Goal: Information Seeking & Learning: Find specific fact

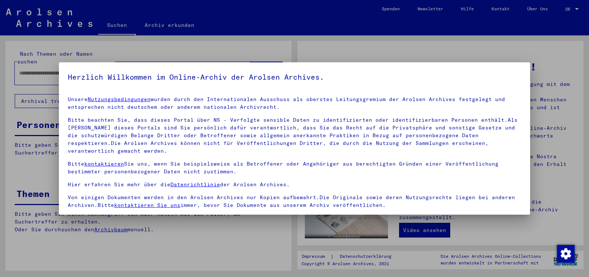
scroll to position [61, 0]
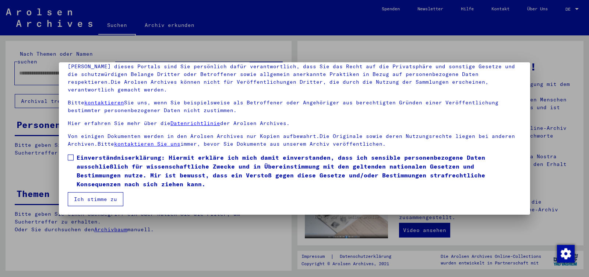
click at [69, 157] on span at bounding box center [71, 157] width 6 height 6
click at [81, 198] on button "Ich stimme zu" at bounding box center [96, 199] width 56 height 14
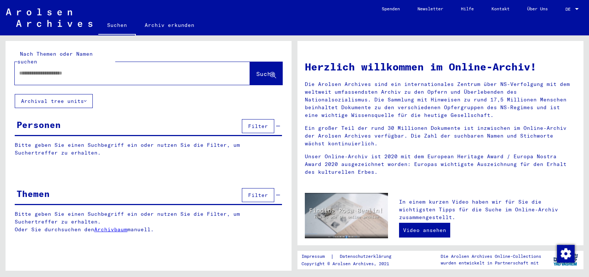
click at [38, 69] on input "text" at bounding box center [123, 73] width 209 height 8
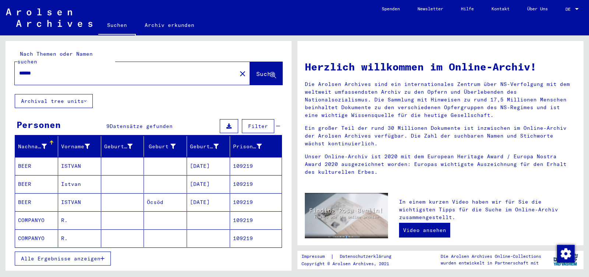
click at [63, 255] on span "Alle Ergebnisse anzeigen" at bounding box center [61, 258] width 80 height 7
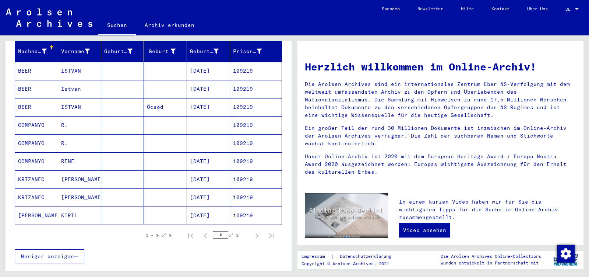
scroll to position [116, 0]
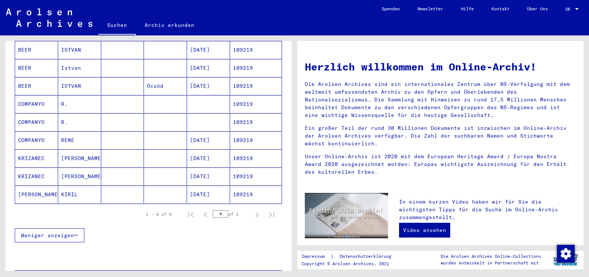
click at [85, 152] on mat-cell "[PERSON_NAME]" at bounding box center [79, 158] width 43 height 18
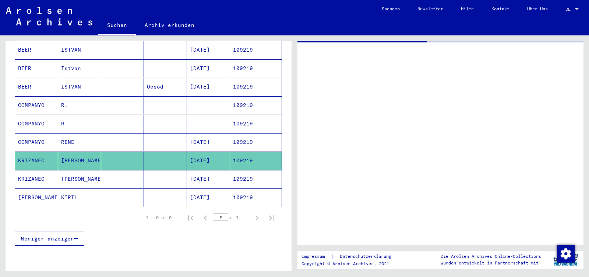
scroll to position [116, 0]
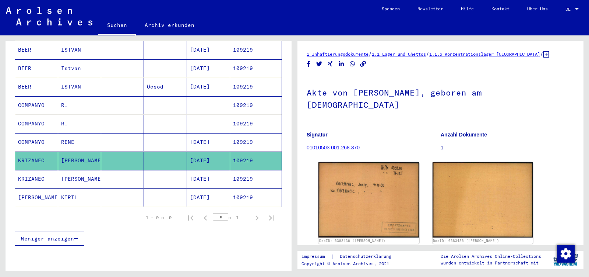
click at [85, 172] on mat-cell "[PERSON_NAME]" at bounding box center [79, 179] width 43 height 18
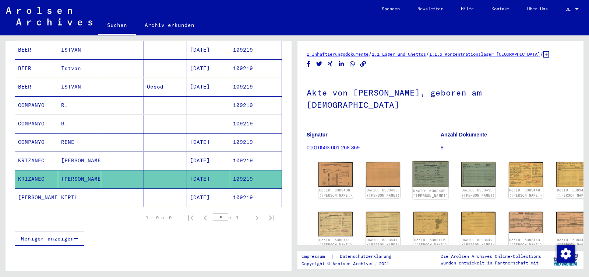
click at [419, 161] on img at bounding box center [431, 174] width 36 height 26
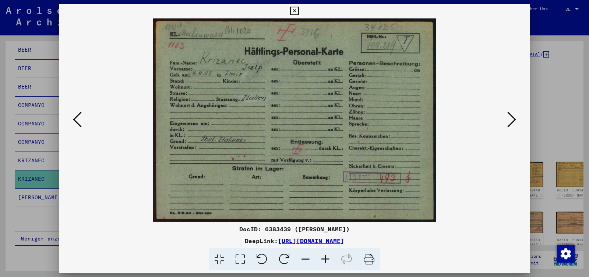
click at [511, 119] on icon at bounding box center [511, 119] width 9 height 18
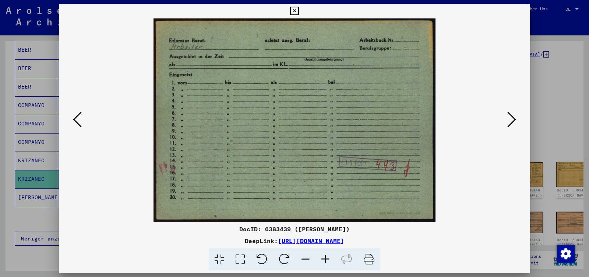
click at [511, 119] on icon at bounding box center [511, 119] width 9 height 18
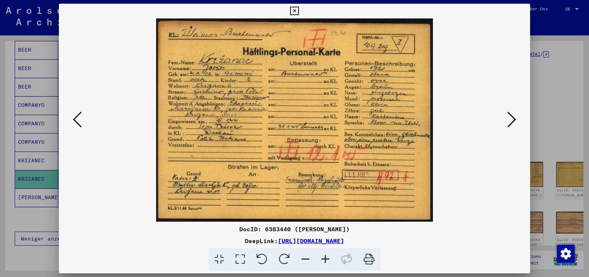
click at [511, 119] on icon at bounding box center [511, 119] width 9 height 18
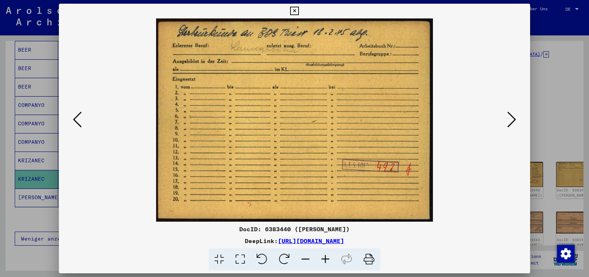
click at [511, 119] on icon at bounding box center [511, 119] width 9 height 18
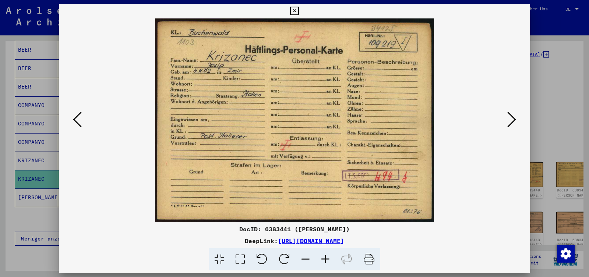
click at [511, 119] on icon at bounding box center [511, 119] width 9 height 18
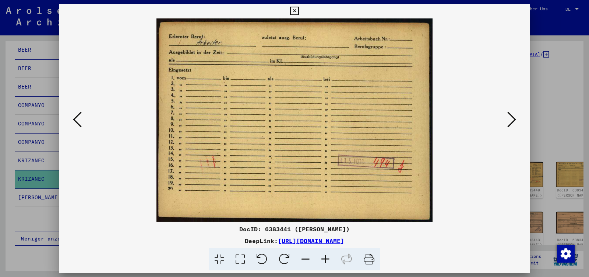
click at [511, 119] on icon at bounding box center [511, 119] width 9 height 18
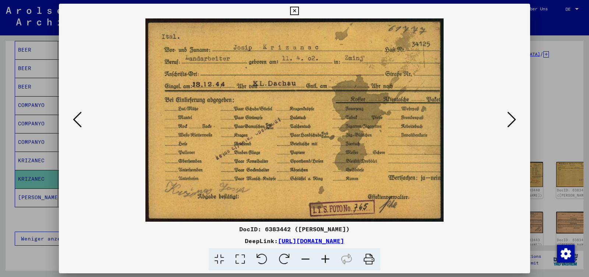
click at [511, 119] on icon at bounding box center [511, 119] width 9 height 18
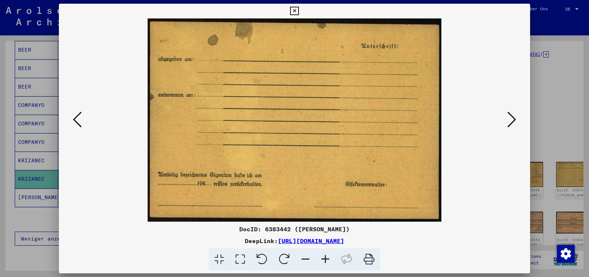
click at [511, 119] on icon at bounding box center [511, 119] width 9 height 18
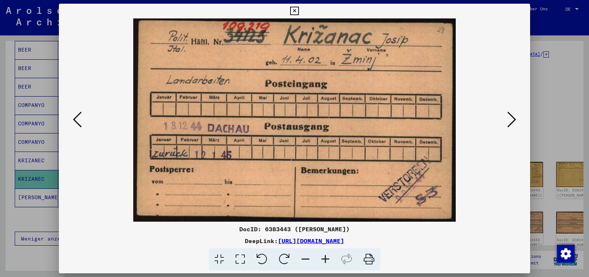
click at [511, 119] on icon at bounding box center [511, 119] width 9 height 18
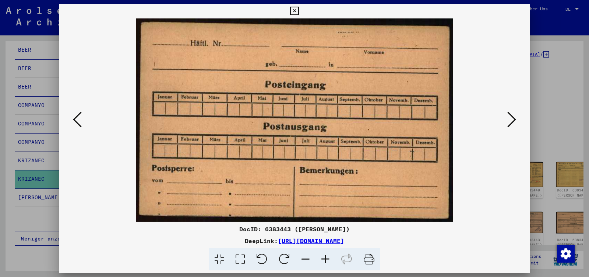
click at [511, 119] on icon at bounding box center [511, 119] width 9 height 18
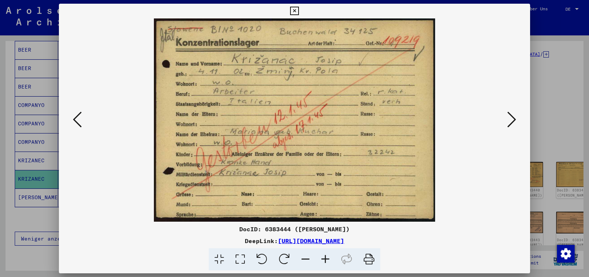
click at [513, 120] on icon at bounding box center [511, 119] width 9 height 18
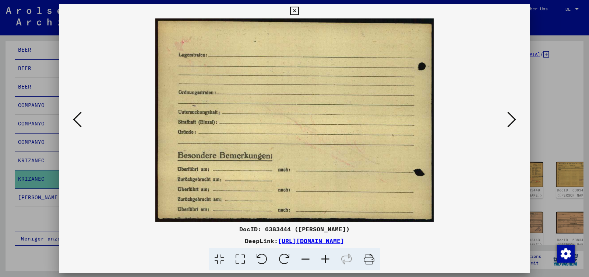
click at [513, 120] on icon at bounding box center [511, 119] width 9 height 18
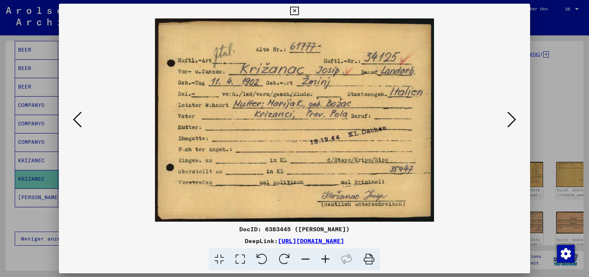
click at [513, 120] on icon at bounding box center [511, 119] width 9 height 18
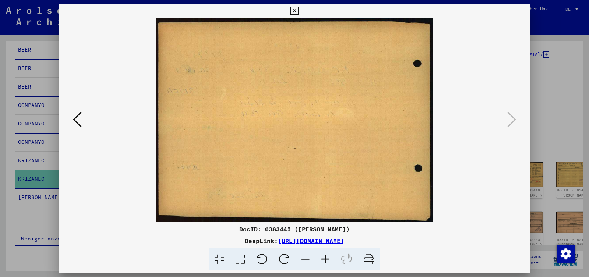
click at [299, 10] on icon at bounding box center [294, 11] width 8 height 9
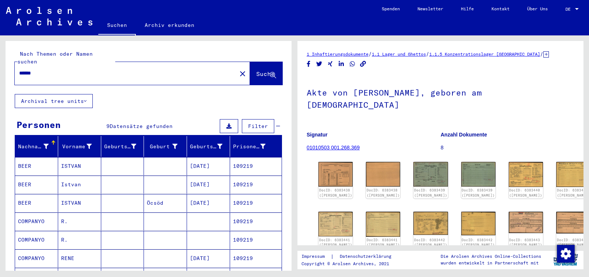
click at [44, 69] on input "******" at bounding box center [125, 73] width 213 height 8
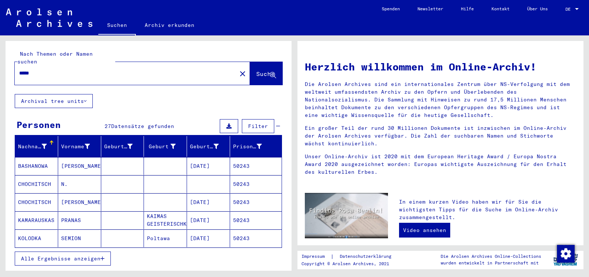
click at [60, 253] on button "Alle Ergebnisse anzeigen" at bounding box center [63, 258] width 96 height 14
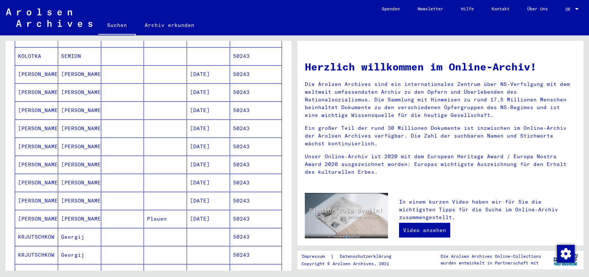
scroll to position [271, 0]
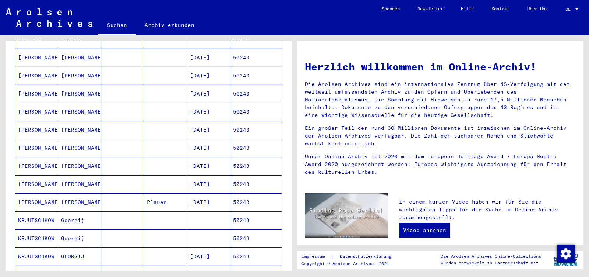
click at [79, 247] on mat-cell "GEORGIJ" at bounding box center [79, 256] width 43 height 18
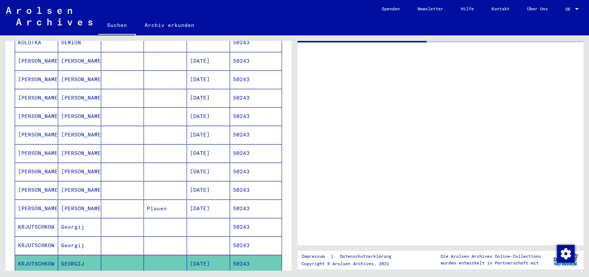
scroll to position [273, 0]
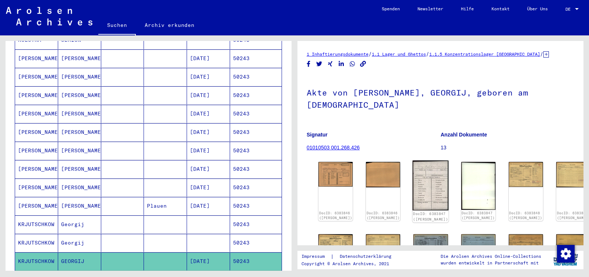
click at [416, 163] on img at bounding box center [431, 185] width 36 height 50
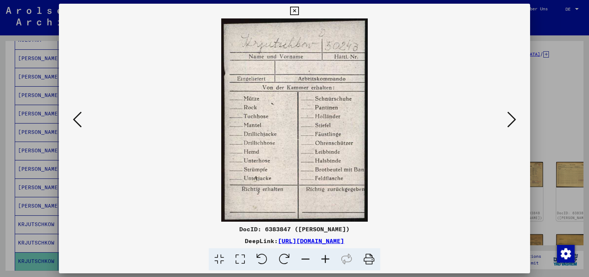
click at [512, 117] on icon at bounding box center [511, 119] width 9 height 18
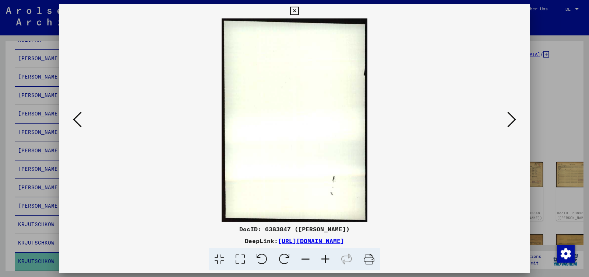
click at [505, 125] on img at bounding box center [294, 119] width 421 height 203
click at [514, 121] on icon at bounding box center [511, 119] width 9 height 18
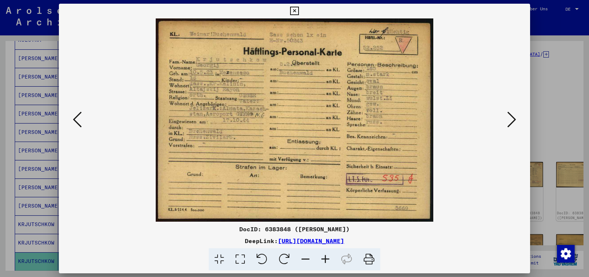
click at [513, 120] on icon at bounding box center [511, 119] width 9 height 18
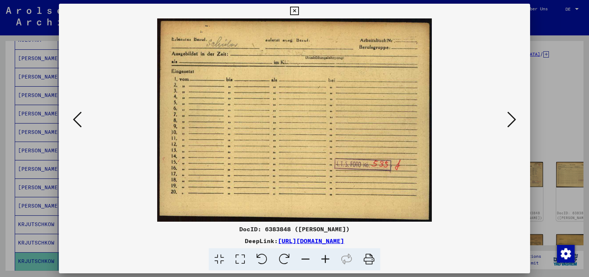
click at [511, 119] on icon at bounding box center [511, 119] width 9 height 18
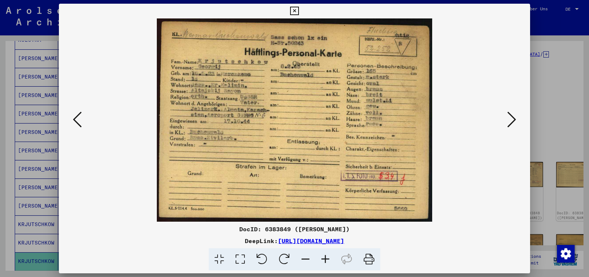
click at [511, 119] on icon at bounding box center [511, 119] width 9 height 18
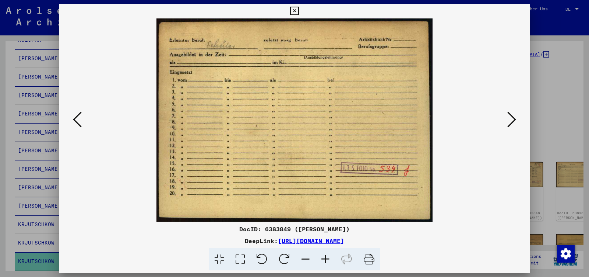
click at [511, 119] on icon at bounding box center [511, 119] width 9 height 18
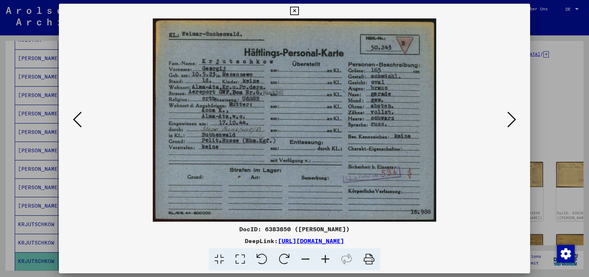
click at [511, 119] on icon at bounding box center [511, 119] width 9 height 18
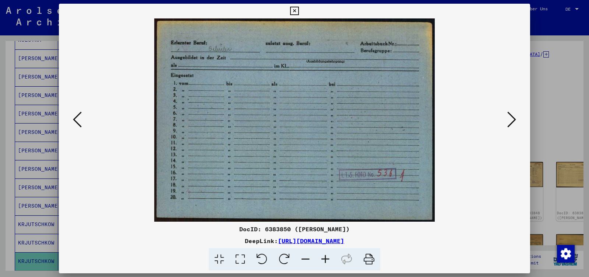
click at [511, 119] on icon at bounding box center [511, 119] width 9 height 18
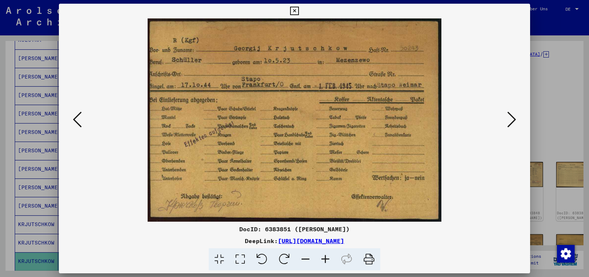
click at [511, 118] on icon at bounding box center [511, 119] width 9 height 18
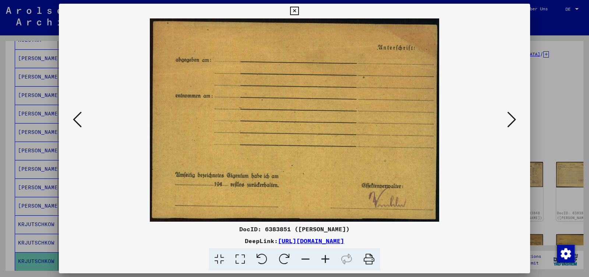
click at [511, 118] on icon at bounding box center [511, 119] width 9 height 18
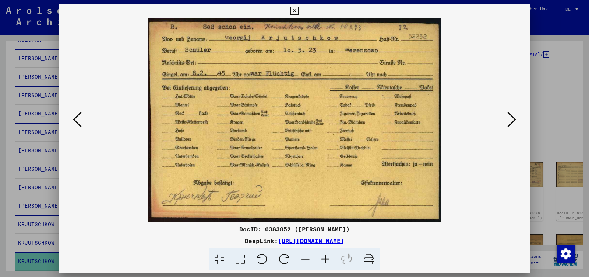
click at [513, 120] on icon at bounding box center [511, 119] width 9 height 18
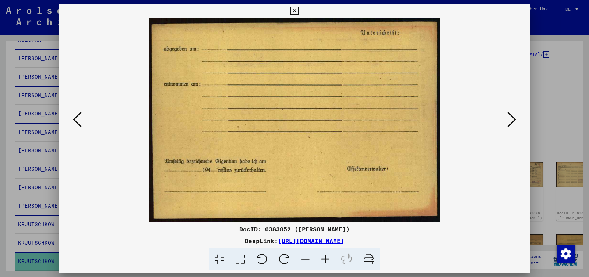
click at [513, 120] on icon at bounding box center [511, 119] width 9 height 18
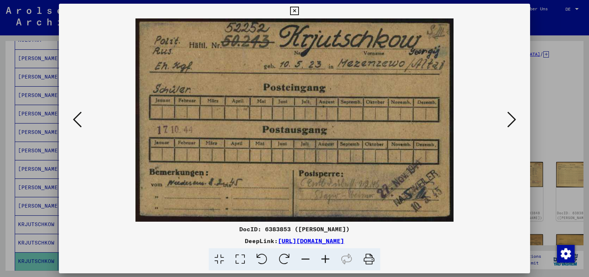
click at [513, 120] on icon at bounding box center [511, 119] width 9 height 18
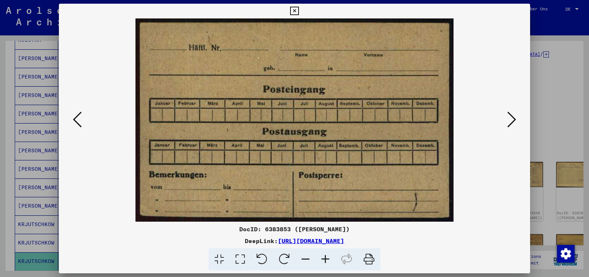
click at [513, 120] on icon at bounding box center [511, 119] width 9 height 18
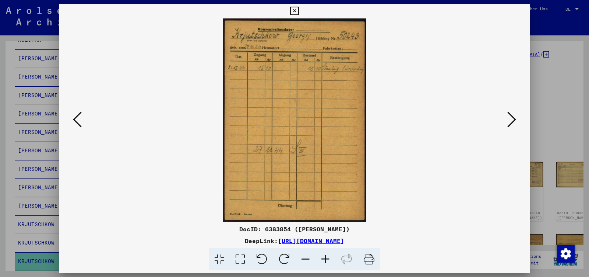
click at [513, 120] on icon at bounding box center [511, 119] width 9 height 18
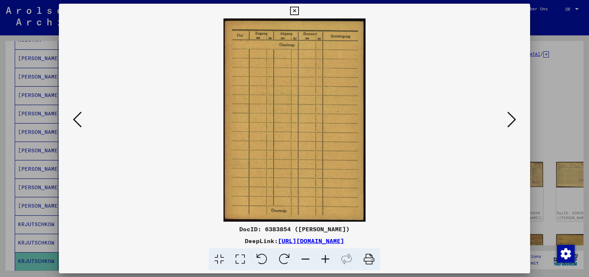
click at [513, 120] on icon at bounding box center [511, 119] width 9 height 18
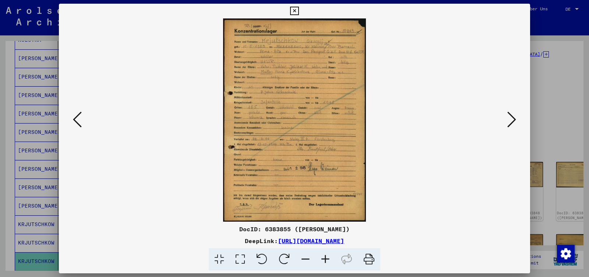
click at [513, 120] on icon at bounding box center [511, 119] width 9 height 18
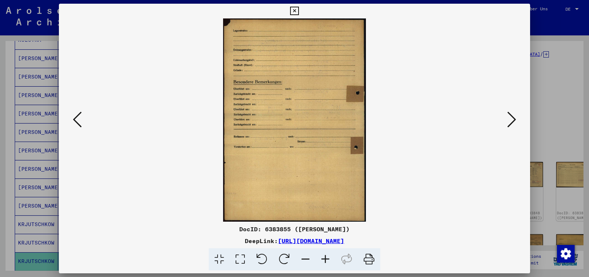
click at [513, 120] on icon at bounding box center [511, 119] width 9 height 18
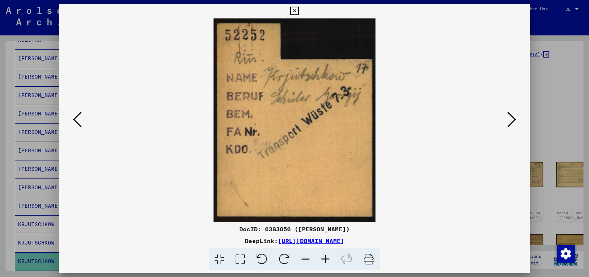
click at [513, 120] on icon at bounding box center [511, 119] width 9 height 18
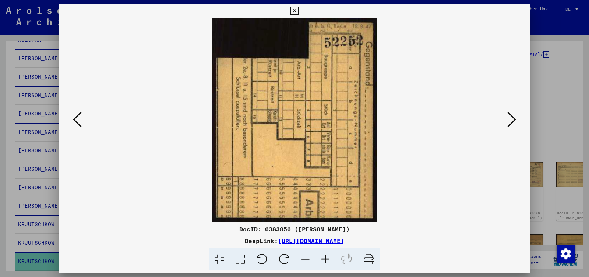
click at [513, 120] on icon at bounding box center [511, 119] width 9 height 18
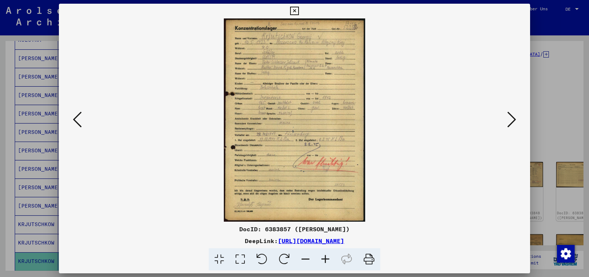
click at [513, 120] on icon at bounding box center [511, 119] width 9 height 18
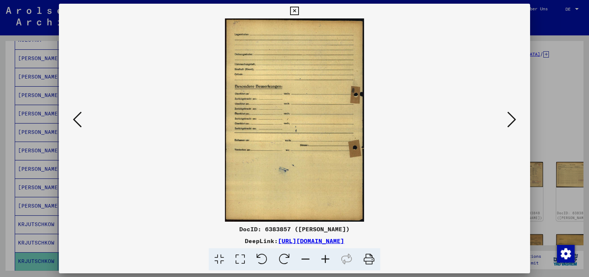
click at [513, 120] on icon at bounding box center [511, 119] width 9 height 18
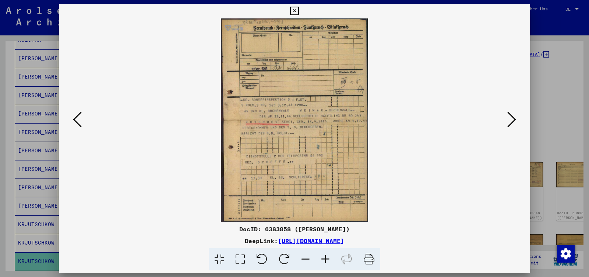
click at [326, 259] on icon at bounding box center [326, 259] width 20 height 22
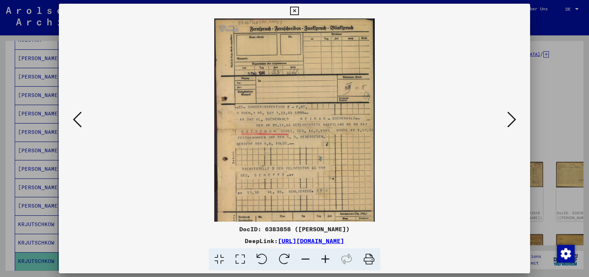
click at [326, 259] on icon at bounding box center [326, 259] width 20 height 22
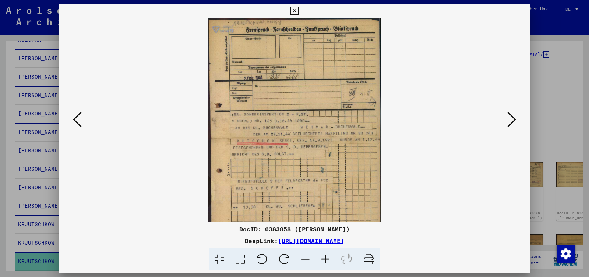
click at [326, 259] on icon at bounding box center [326, 259] width 20 height 22
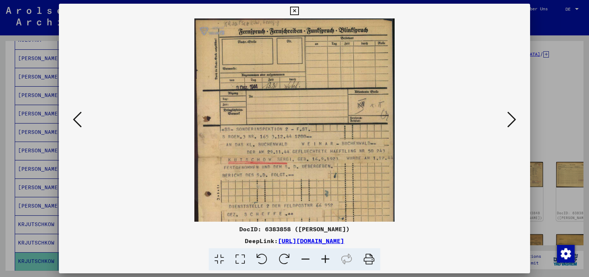
click at [326, 259] on icon at bounding box center [326, 259] width 20 height 22
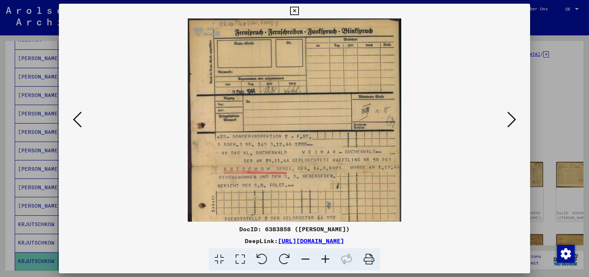
click at [326, 259] on icon at bounding box center [326, 259] width 20 height 22
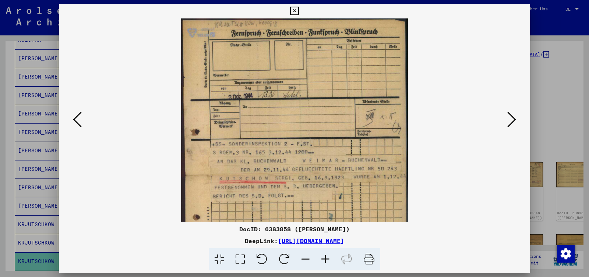
click at [326, 259] on icon at bounding box center [326, 259] width 20 height 22
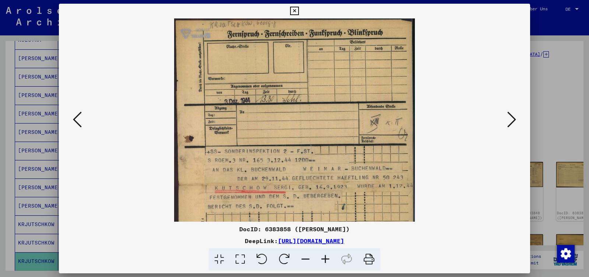
click at [326, 259] on icon at bounding box center [326, 259] width 20 height 22
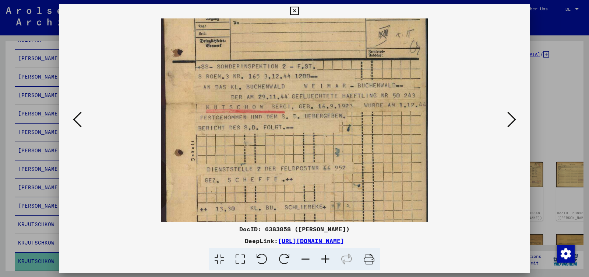
scroll to position [101, 0]
drag, startPoint x: 279, startPoint y: 134, endPoint x: 257, endPoint y: 34, distance: 102.6
click at [257, 34] on img at bounding box center [294, 102] width 267 height 369
click at [514, 122] on icon at bounding box center [511, 119] width 9 height 18
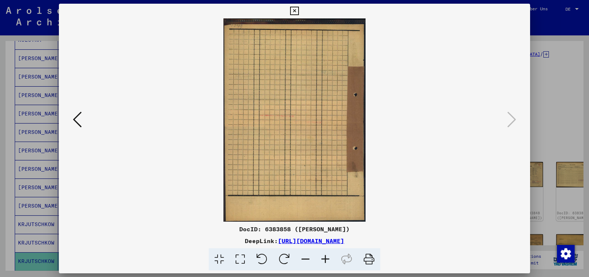
scroll to position [0, 0]
click at [299, 13] on icon at bounding box center [294, 11] width 8 height 9
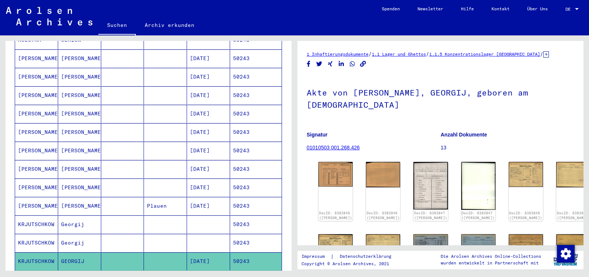
scroll to position [351, 0]
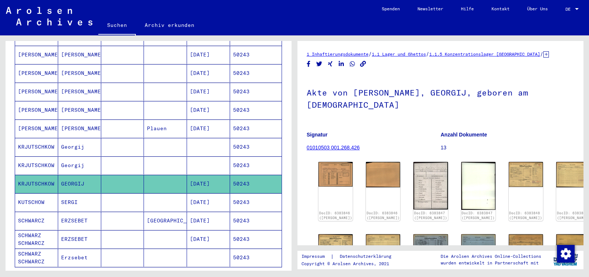
click at [211, 195] on mat-cell "[DATE]" at bounding box center [208, 202] width 43 height 18
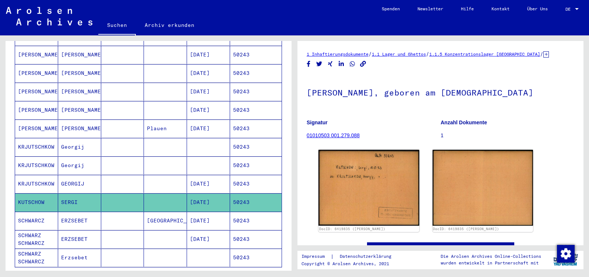
click at [93, 138] on mat-cell "Georgij" at bounding box center [79, 147] width 43 height 18
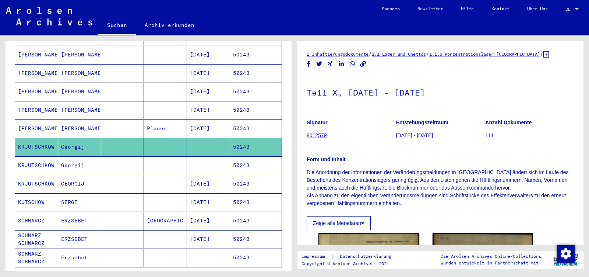
click at [90, 156] on mat-cell "Georgij" at bounding box center [79, 165] width 43 height 18
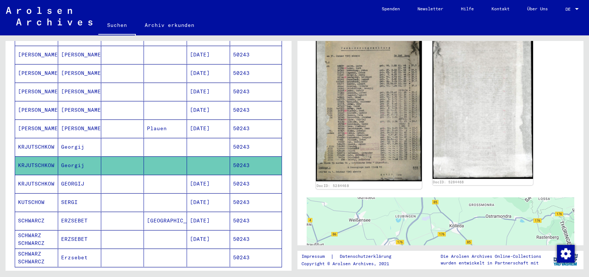
scroll to position [155, 0]
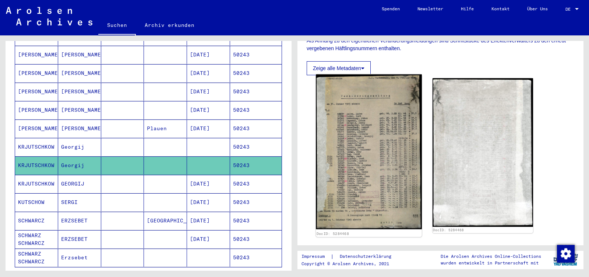
click at [359, 144] on img at bounding box center [369, 151] width 106 height 155
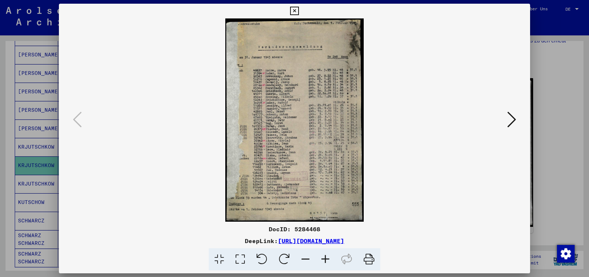
click at [328, 258] on icon at bounding box center [326, 259] width 20 height 22
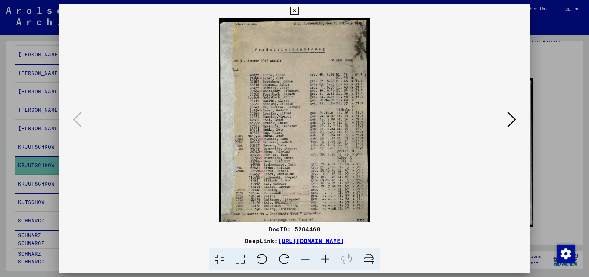
click at [328, 258] on icon at bounding box center [326, 259] width 20 height 22
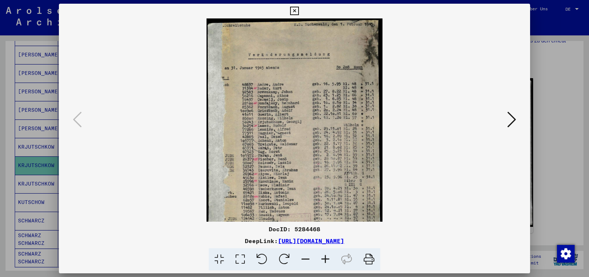
click at [328, 258] on icon at bounding box center [326, 259] width 20 height 22
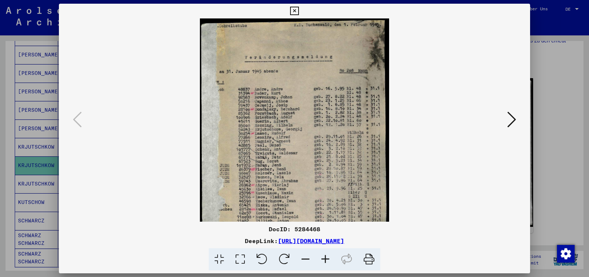
click at [328, 258] on icon at bounding box center [326, 259] width 20 height 22
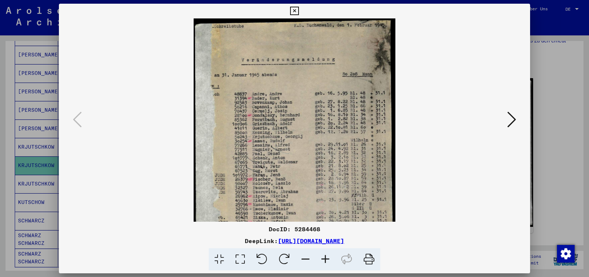
click at [328, 258] on icon at bounding box center [326, 259] width 20 height 22
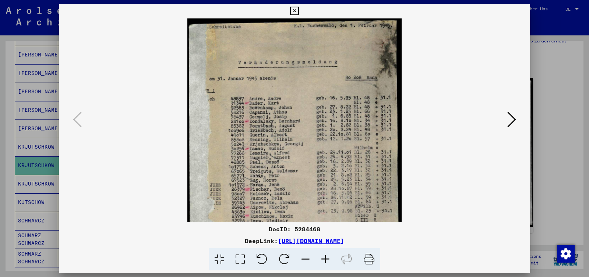
click at [328, 258] on icon at bounding box center [326, 259] width 20 height 22
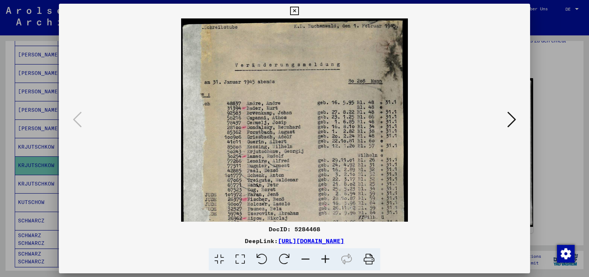
click at [328, 258] on icon at bounding box center [326, 259] width 20 height 22
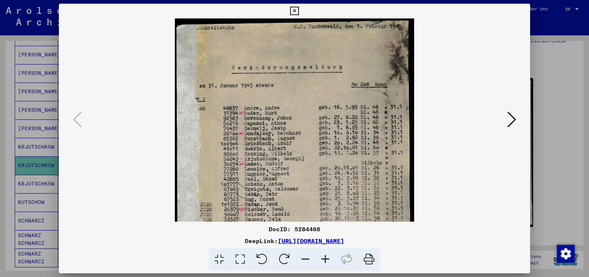
click at [328, 258] on icon at bounding box center [326, 259] width 20 height 22
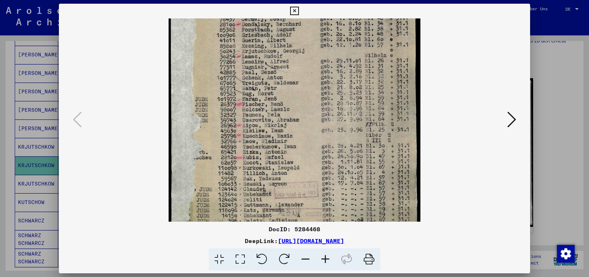
drag, startPoint x: 292, startPoint y: 172, endPoint x: 290, endPoint y: 56, distance: 115.6
click at [290, 56] on img at bounding box center [295, 88] width 252 height 369
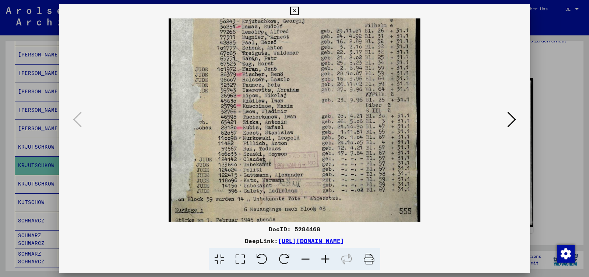
scroll to position [166, 0]
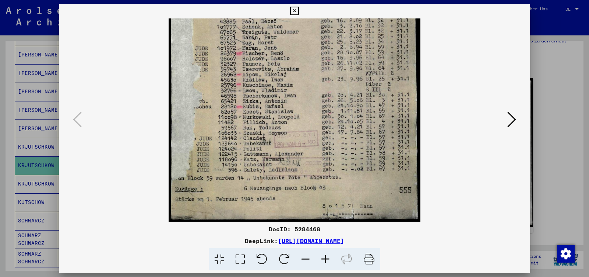
drag, startPoint x: 276, startPoint y: 130, endPoint x: 274, endPoint y: 71, distance: 58.6
click at [274, 71] on img at bounding box center [295, 37] width 252 height 369
drag, startPoint x: 268, startPoint y: 115, endPoint x: 269, endPoint y: 99, distance: 15.9
click at [269, 99] on img at bounding box center [295, 37] width 252 height 369
click at [511, 120] on icon at bounding box center [511, 119] width 9 height 18
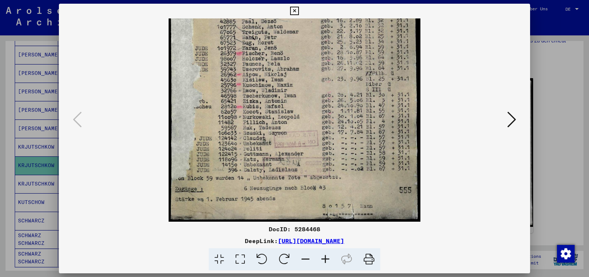
scroll to position [0, 0]
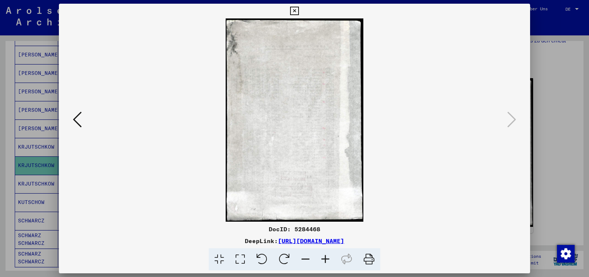
click at [299, 10] on icon at bounding box center [294, 11] width 8 height 9
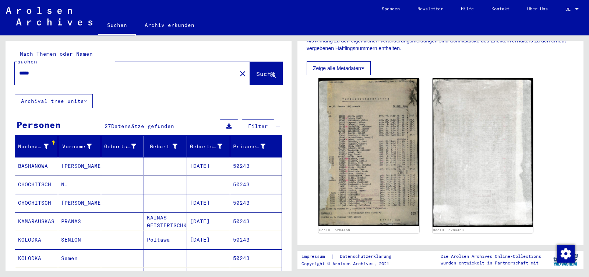
click at [39, 69] on input "*****" at bounding box center [125, 73] width 213 height 8
click at [38, 69] on input "*****" at bounding box center [125, 73] width 213 height 8
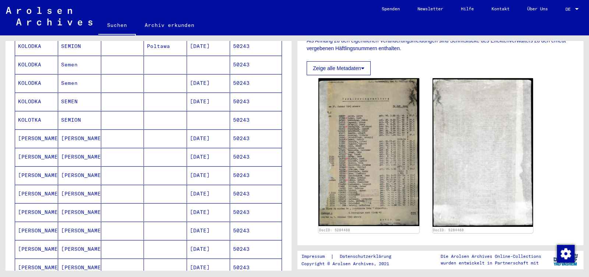
scroll to position [271, 0]
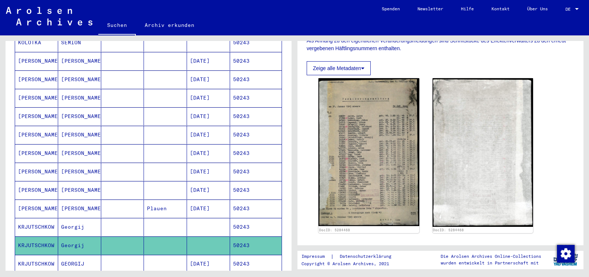
click at [82, 254] on mat-cell "GEORGIJ" at bounding box center [79, 263] width 43 height 18
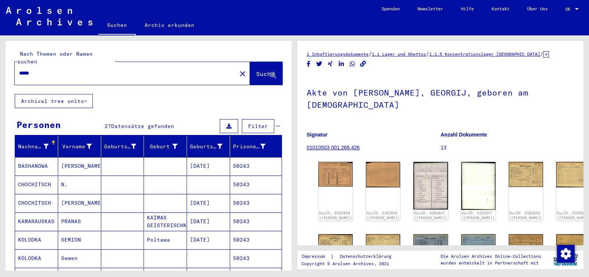
click at [38, 69] on input "*****" at bounding box center [125, 73] width 213 height 8
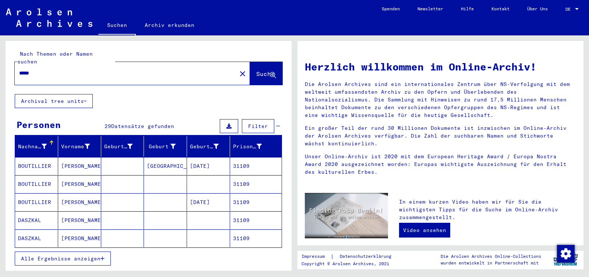
click at [44, 255] on span "Alle Ergebnisse anzeigen" at bounding box center [61, 258] width 80 height 7
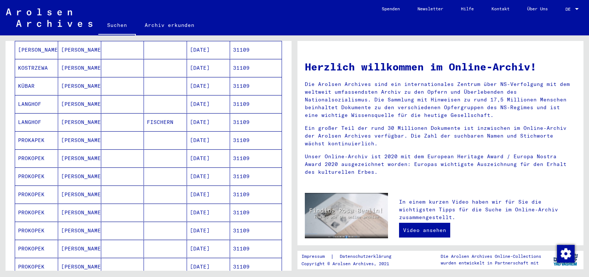
scroll to position [232, 0]
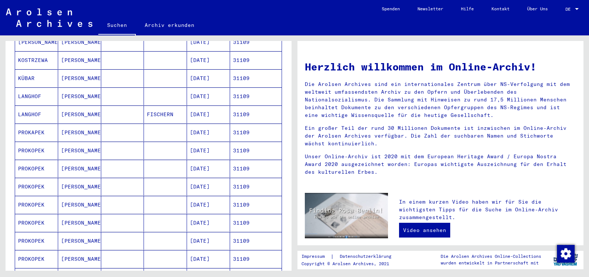
click at [88, 70] on mat-cell "[PERSON_NAME]" at bounding box center [79, 78] width 43 height 18
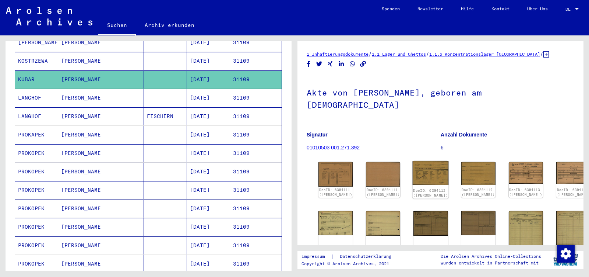
click at [419, 161] on img at bounding box center [431, 173] width 36 height 24
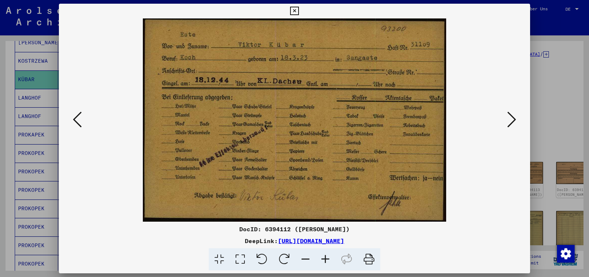
click at [511, 124] on icon at bounding box center [511, 119] width 9 height 18
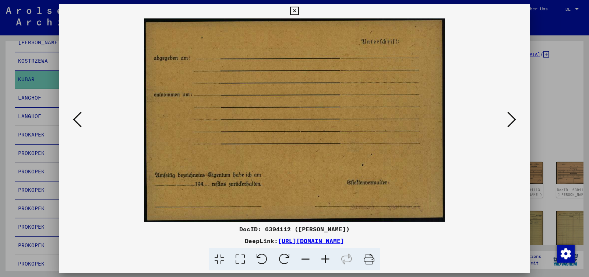
click at [511, 124] on icon at bounding box center [511, 119] width 9 height 18
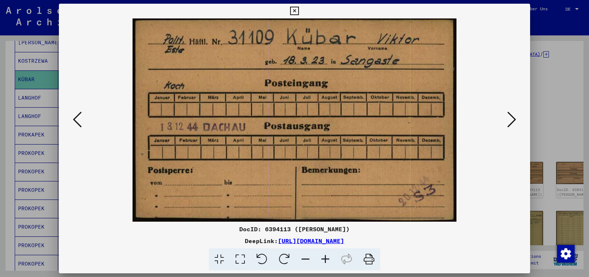
click at [511, 124] on icon at bounding box center [511, 119] width 9 height 18
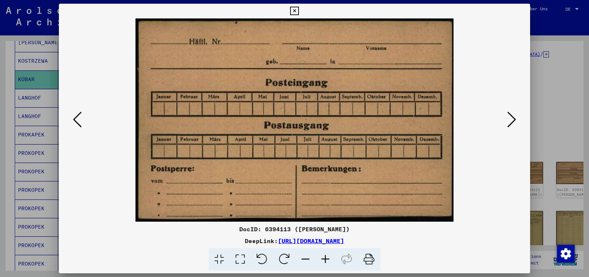
click at [511, 124] on icon at bounding box center [511, 119] width 9 height 18
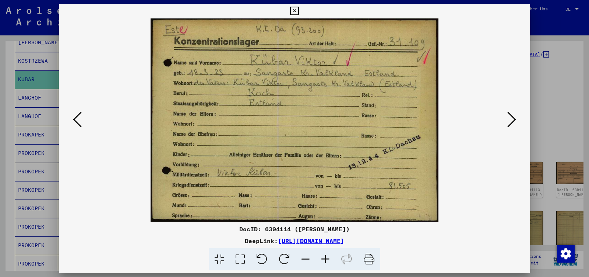
click at [511, 124] on icon at bounding box center [511, 119] width 9 height 18
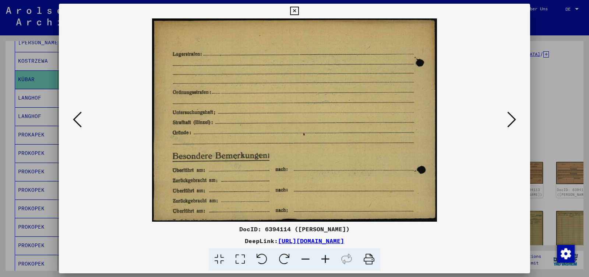
click at [511, 124] on icon at bounding box center [511, 119] width 9 height 18
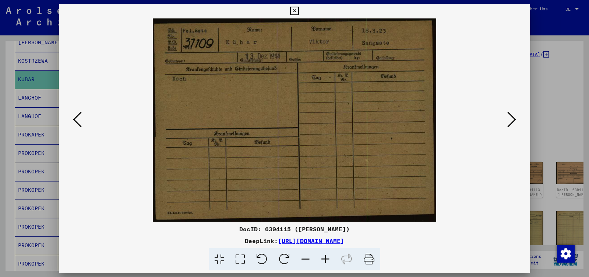
click at [511, 124] on icon at bounding box center [511, 119] width 9 height 18
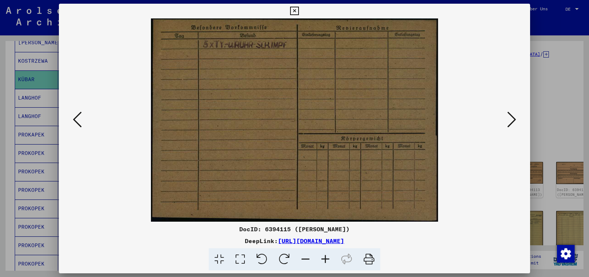
click at [511, 124] on icon at bounding box center [511, 119] width 9 height 18
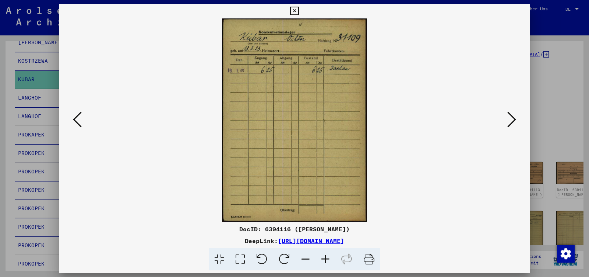
click at [511, 124] on icon at bounding box center [511, 119] width 9 height 18
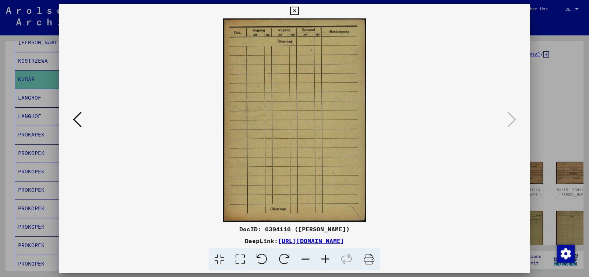
click at [299, 12] on icon at bounding box center [294, 11] width 8 height 9
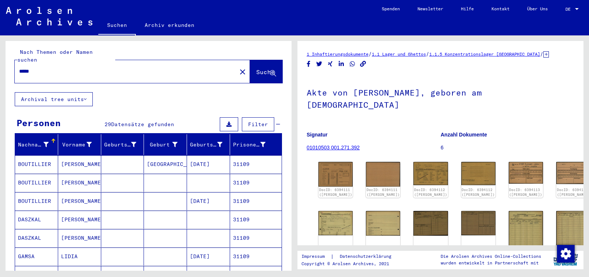
scroll to position [0, 0]
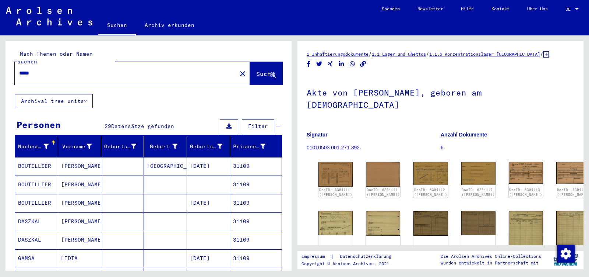
click at [41, 69] on input "*****" at bounding box center [125, 73] width 213 height 8
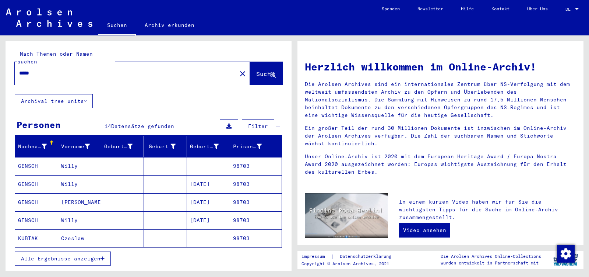
click at [64, 253] on button "Alle Ergebnisse anzeigen" at bounding box center [63, 258] width 96 height 14
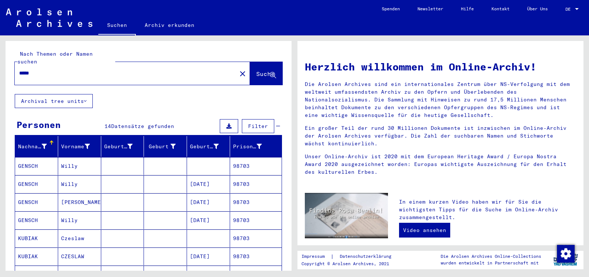
click at [64, 253] on mat-cell "CZESLAW" at bounding box center [79, 256] width 43 height 18
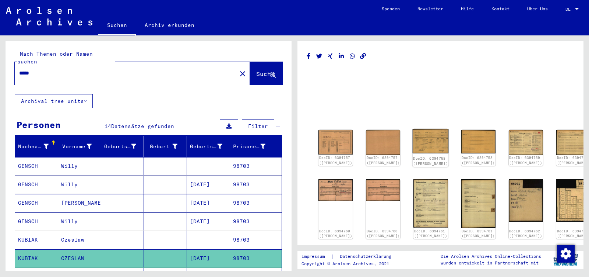
click at [414, 140] on img at bounding box center [431, 141] width 36 height 24
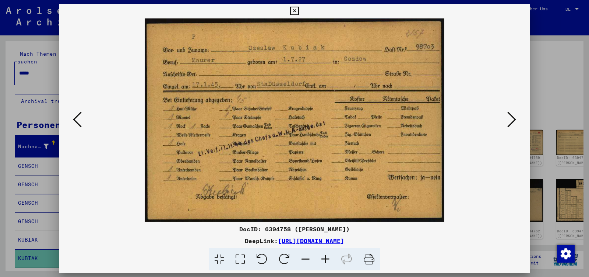
click at [513, 120] on icon at bounding box center [511, 119] width 9 height 18
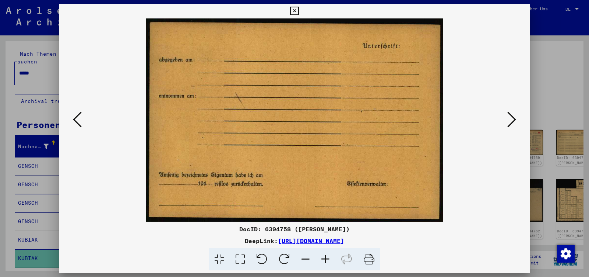
click at [513, 120] on icon at bounding box center [511, 119] width 9 height 18
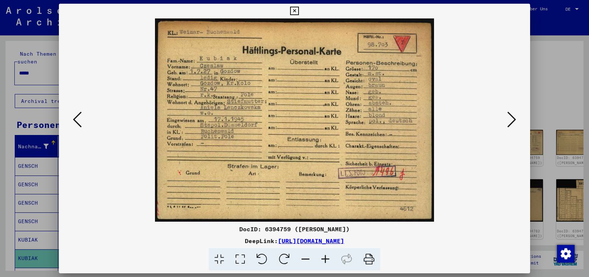
click at [513, 120] on icon at bounding box center [511, 119] width 9 height 18
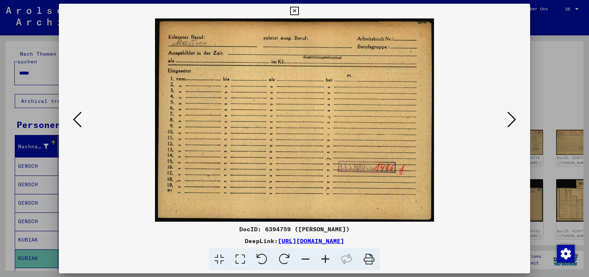
click at [513, 120] on icon at bounding box center [511, 119] width 9 height 18
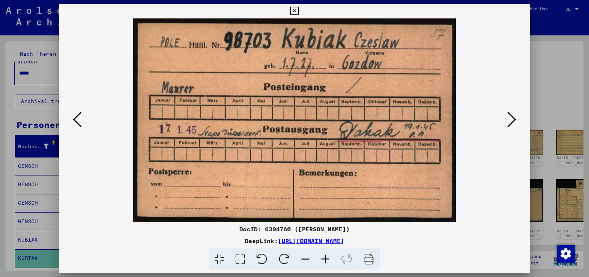
click at [513, 120] on icon at bounding box center [511, 119] width 9 height 18
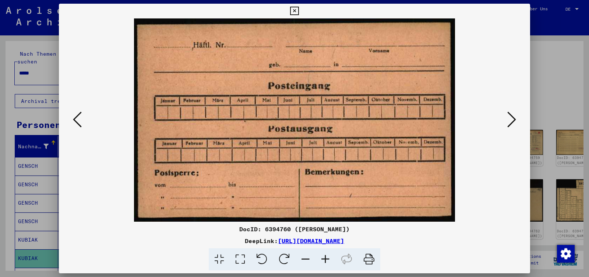
click at [513, 120] on icon at bounding box center [511, 119] width 9 height 18
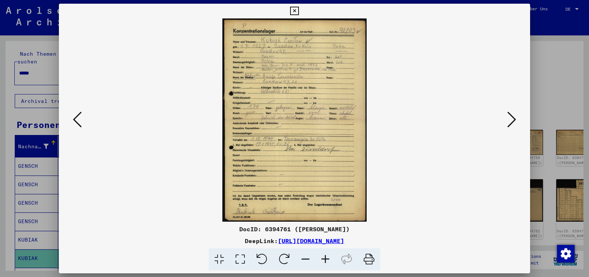
click at [513, 120] on icon at bounding box center [511, 119] width 9 height 18
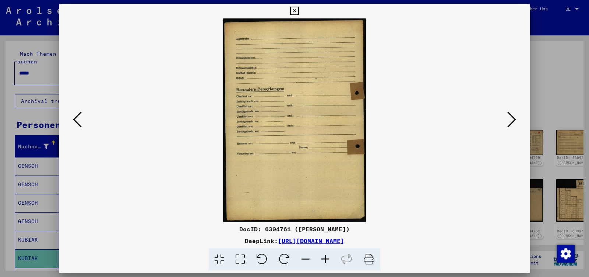
click at [513, 120] on icon at bounding box center [511, 119] width 9 height 18
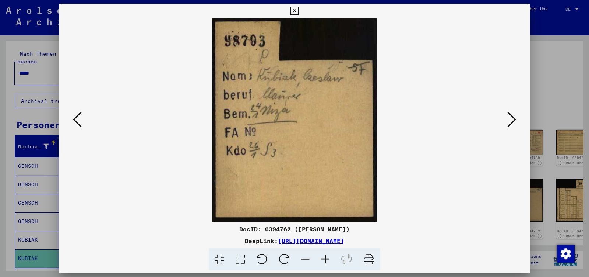
click at [513, 120] on icon at bounding box center [511, 119] width 9 height 18
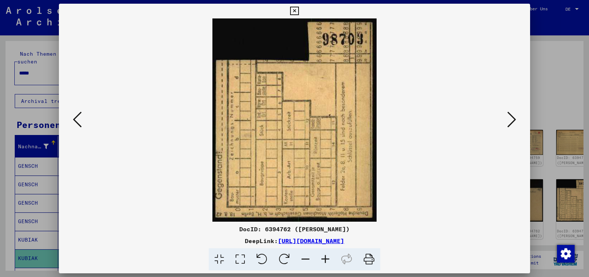
click at [74, 119] on icon at bounding box center [77, 119] width 9 height 18
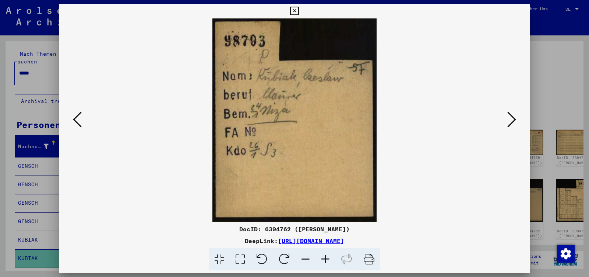
click at [509, 120] on icon at bounding box center [511, 119] width 9 height 18
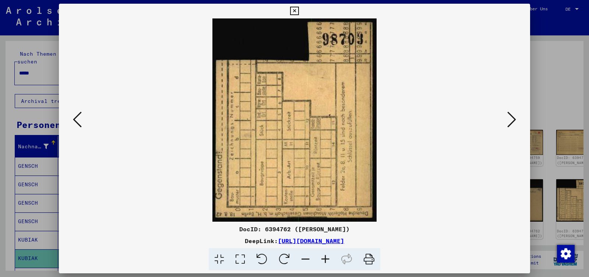
click at [511, 120] on icon at bounding box center [511, 119] width 9 height 18
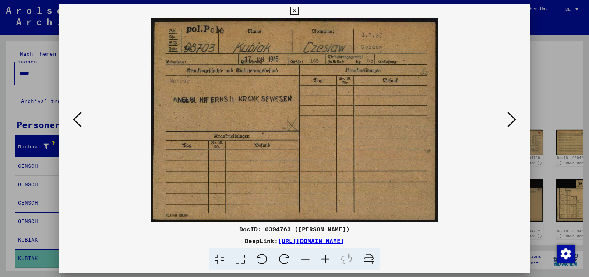
click at [511, 120] on icon at bounding box center [511, 119] width 9 height 18
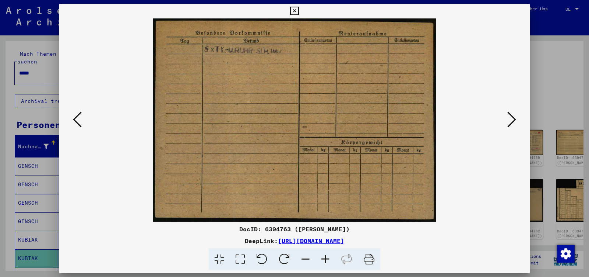
click at [511, 120] on icon at bounding box center [511, 119] width 9 height 18
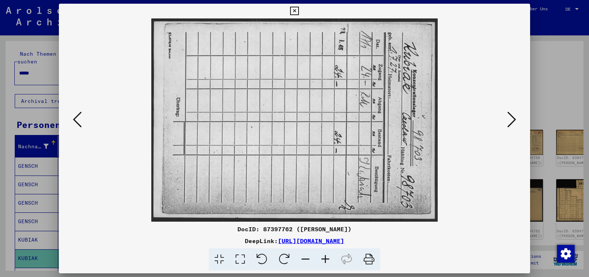
click at [511, 121] on icon at bounding box center [511, 119] width 9 height 18
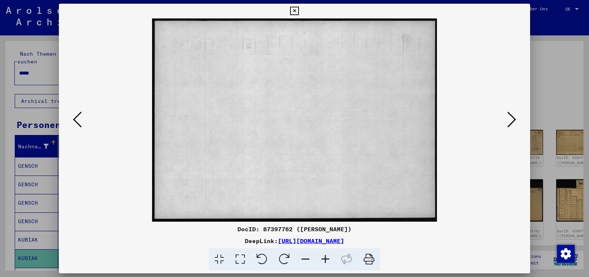
click at [511, 120] on icon at bounding box center [511, 119] width 9 height 18
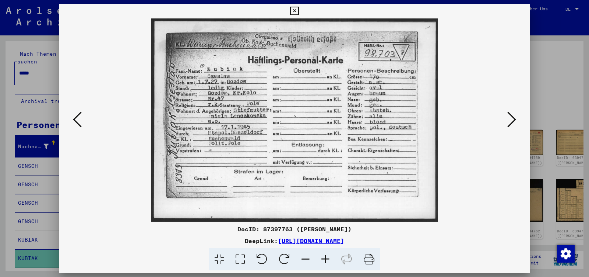
click at [511, 120] on icon at bounding box center [511, 119] width 9 height 18
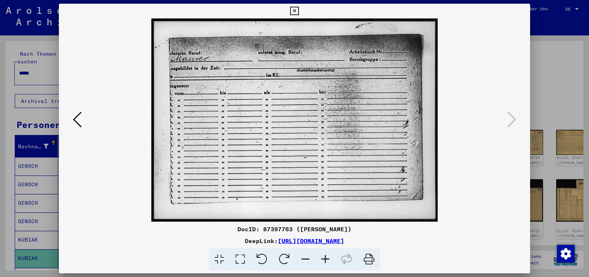
click at [299, 10] on icon at bounding box center [294, 11] width 8 height 9
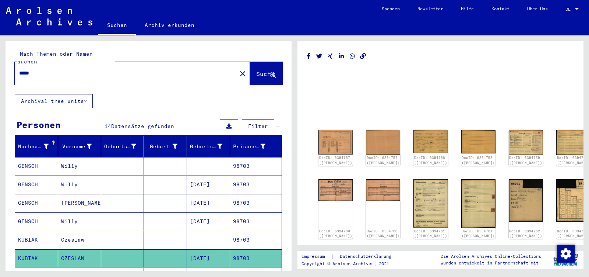
click at [42, 69] on input "*****" at bounding box center [125, 73] width 213 height 8
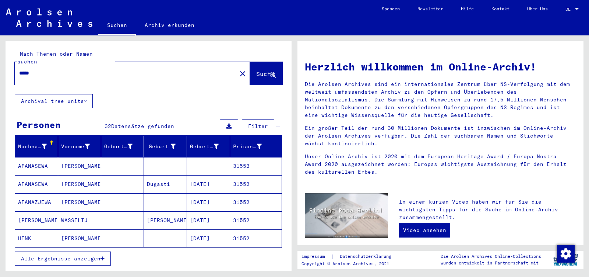
click at [71, 255] on span "Alle Ergebnisse anzeigen" at bounding box center [61, 258] width 80 height 7
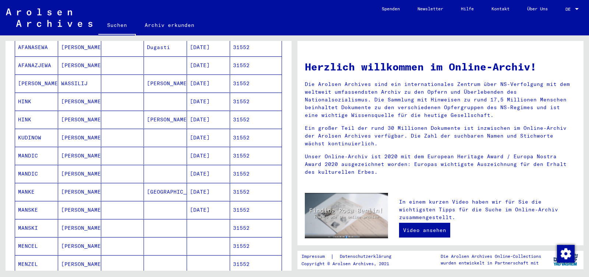
scroll to position [155, 0]
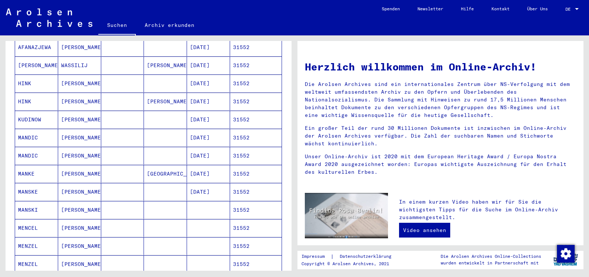
click at [87, 113] on mat-cell "[PERSON_NAME]" at bounding box center [79, 119] width 43 height 18
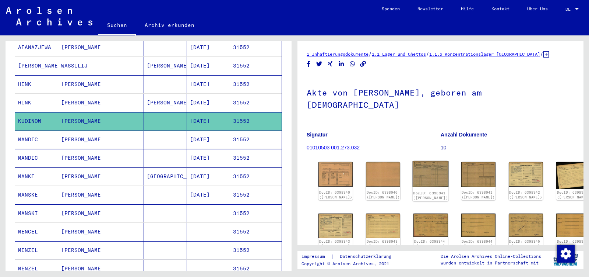
click at [414, 161] on img at bounding box center [431, 174] width 36 height 26
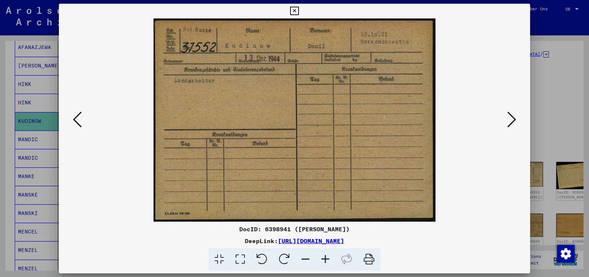
click at [513, 121] on icon at bounding box center [511, 119] width 9 height 18
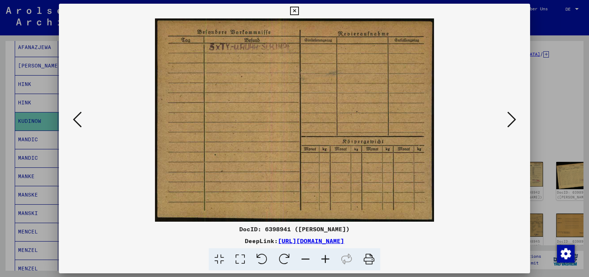
click at [513, 121] on icon at bounding box center [511, 119] width 9 height 18
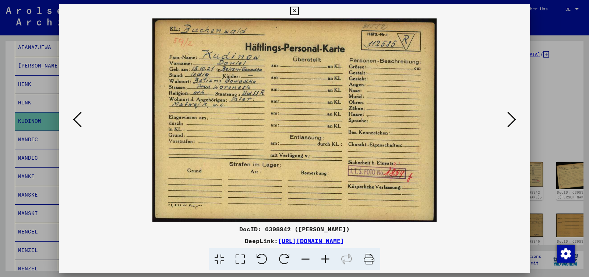
click at [513, 121] on icon at bounding box center [511, 119] width 9 height 18
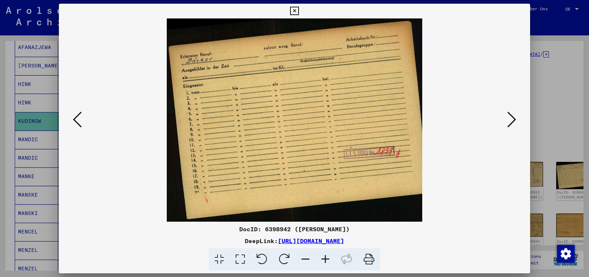
click at [513, 121] on icon at bounding box center [511, 119] width 9 height 18
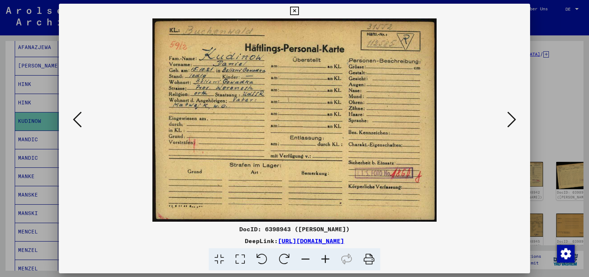
click at [513, 121] on icon at bounding box center [511, 119] width 9 height 18
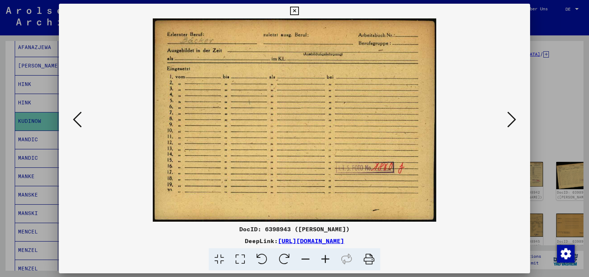
click at [513, 121] on icon at bounding box center [511, 119] width 9 height 18
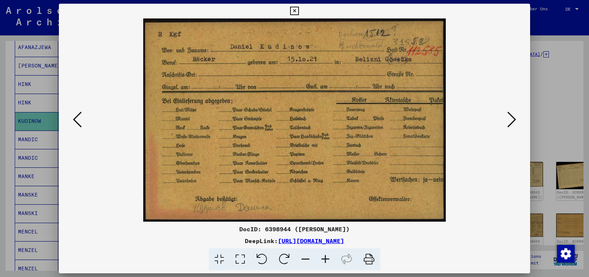
click at [513, 121] on icon at bounding box center [511, 119] width 9 height 18
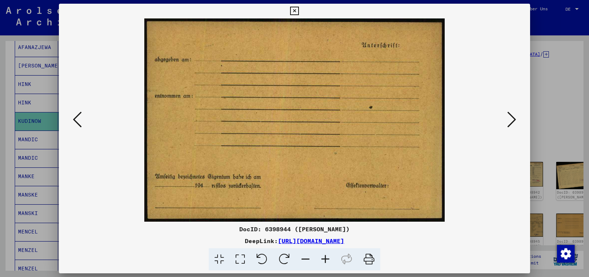
click at [513, 120] on icon at bounding box center [511, 119] width 9 height 18
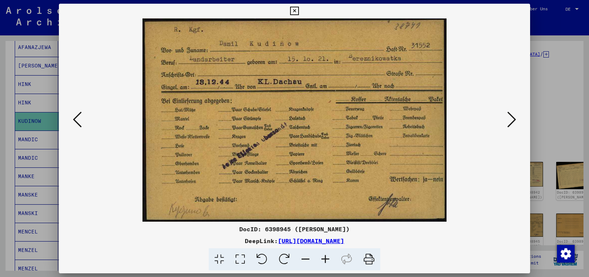
click at [513, 120] on icon at bounding box center [511, 119] width 9 height 18
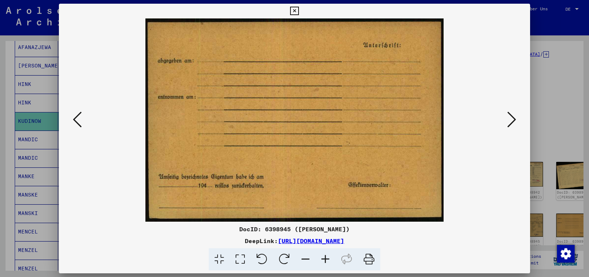
click at [513, 120] on icon at bounding box center [511, 119] width 9 height 18
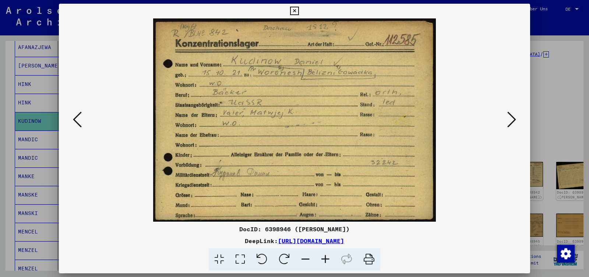
click at [513, 120] on icon at bounding box center [511, 119] width 9 height 18
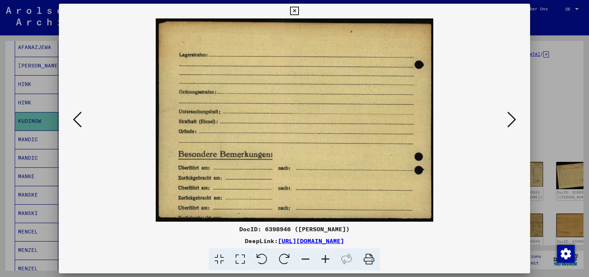
click at [513, 120] on icon at bounding box center [511, 119] width 9 height 18
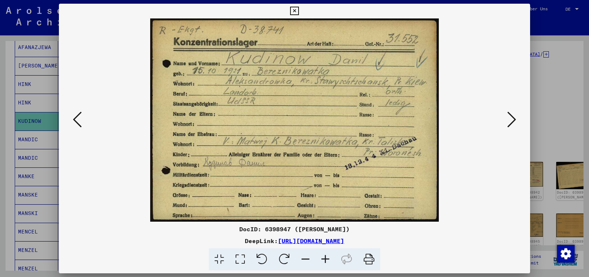
click at [513, 120] on icon at bounding box center [511, 119] width 9 height 18
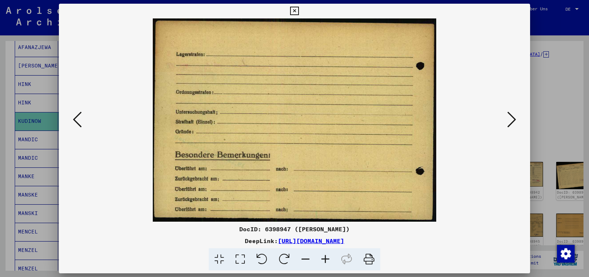
click at [513, 120] on icon at bounding box center [511, 119] width 9 height 18
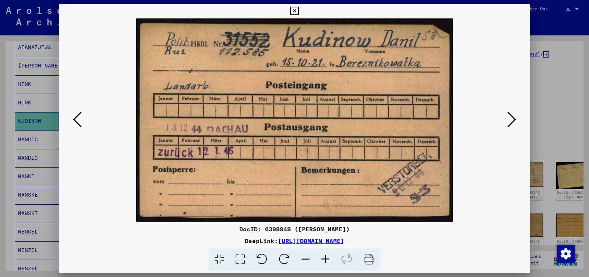
click at [513, 120] on icon at bounding box center [511, 119] width 9 height 18
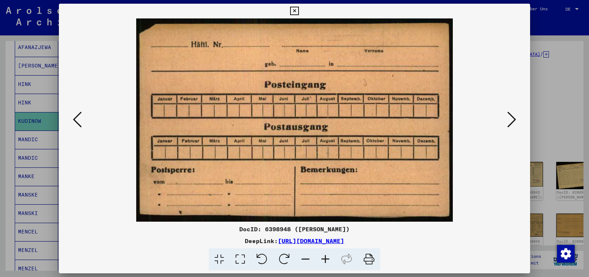
click at [513, 120] on icon at bounding box center [511, 119] width 9 height 18
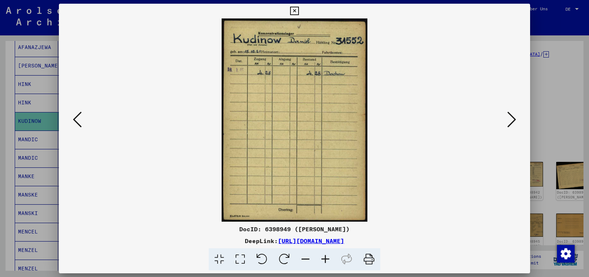
click at [513, 120] on icon at bounding box center [511, 119] width 9 height 18
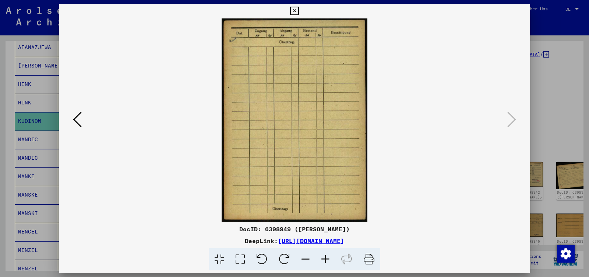
click at [73, 119] on icon at bounding box center [77, 119] width 9 height 18
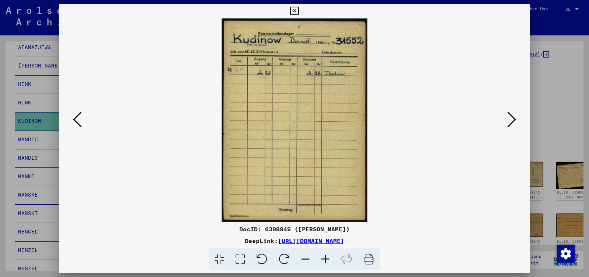
click at [73, 119] on icon at bounding box center [77, 119] width 9 height 18
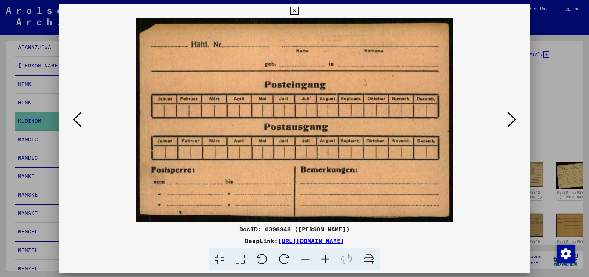
click at [73, 119] on icon at bounding box center [77, 119] width 9 height 18
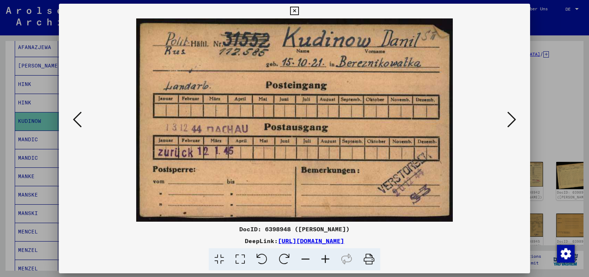
click at [299, 11] on icon at bounding box center [294, 11] width 8 height 9
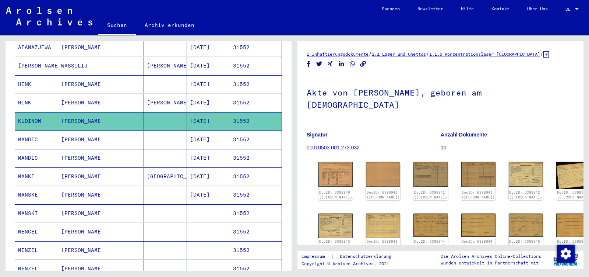
scroll to position [0, 0]
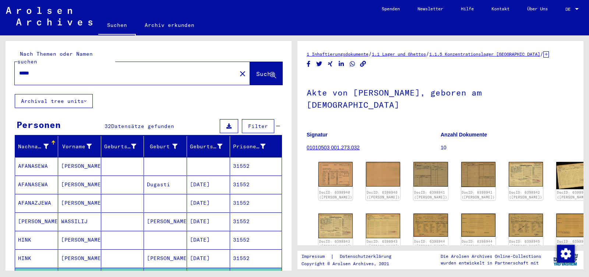
click at [48, 69] on input "*****" at bounding box center [125, 73] width 213 height 8
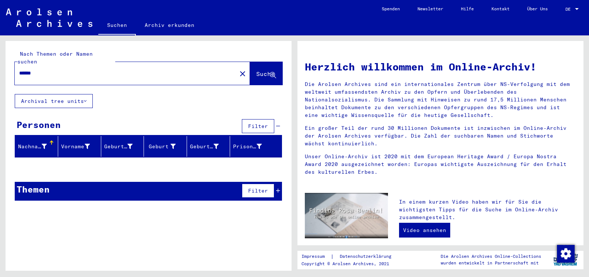
click at [40, 69] on input "******" at bounding box center [123, 73] width 209 height 8
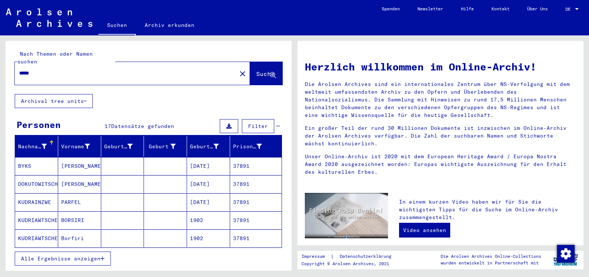
click at [66, 251] on button "Alle Ergebnisse anzeigen" at bounding box center [63, 258] width 96 height 14
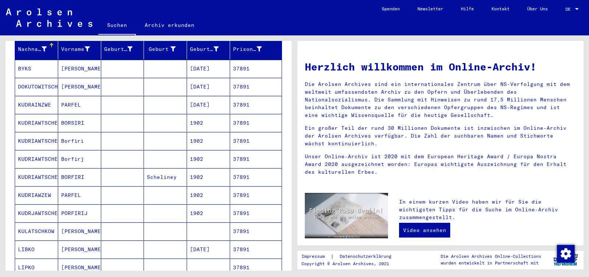
scroll to position [116, 0]
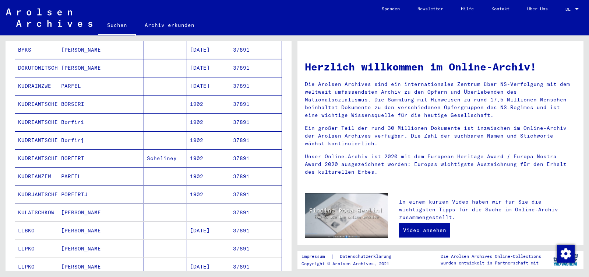
click at [85, 203] on mat-cell "[PERSON_NAME]" at bounding box center [79, 212] width 43 height 18
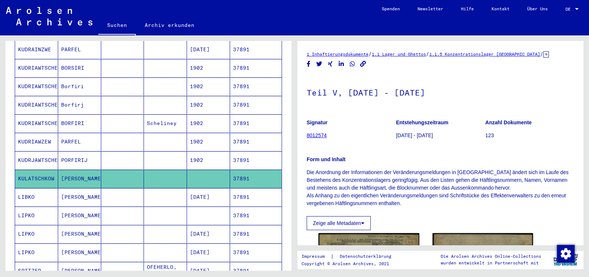
scroll to position [155, 0]
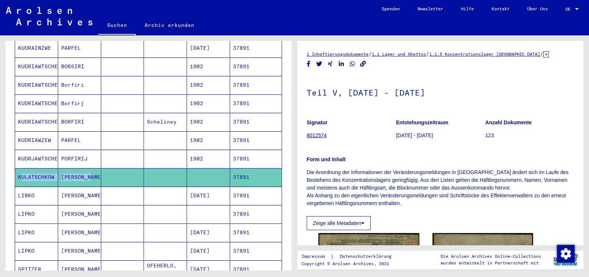
drag, startPoint x: 86, startPoint y: 169, endPoint x: 6, endPoint y: 169, distance: 79.9
click at [58, 169] on mat-cell "[PERSON_NAME]" at bounding box center [79, 177] width 43 height 18
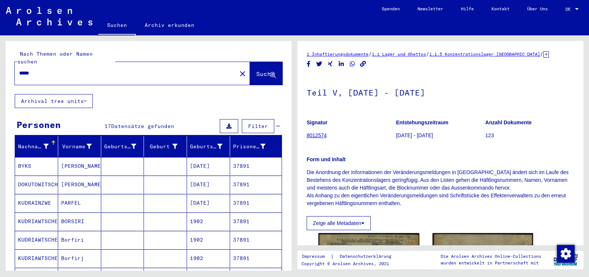
click at [40, 69] on input "*****" at bounding box center [125, 73] width 213 height 8
paste input "**********"
drag, startPoint x: 249, startPoint y: 67, endPoint x: 248, endPoint y: 79, distance: 11.8
click at [256, 70] on span "Suche" at bounding box center [265, 73] width 18 height 7
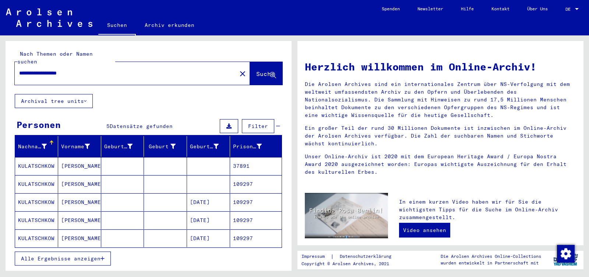
click at [237, 179] on mat-cell "109297" at bounding box center [256, 184] width 52 height 18
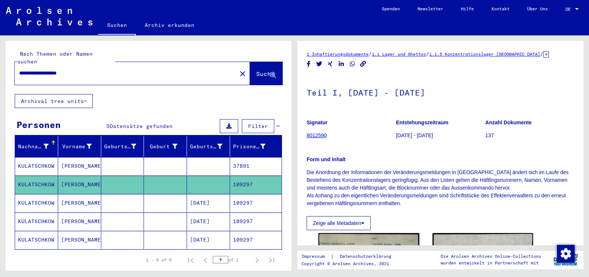
click at [239, 194] on mat-cell "109297" at bounding box center [256, 203] width 52 height 18
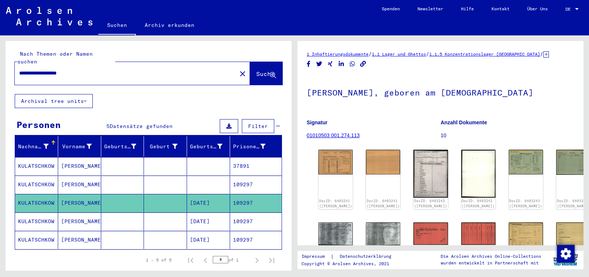
click at [244, 212] on mat-cell "109297" at bounding box center [256, 221] width 52 height 18
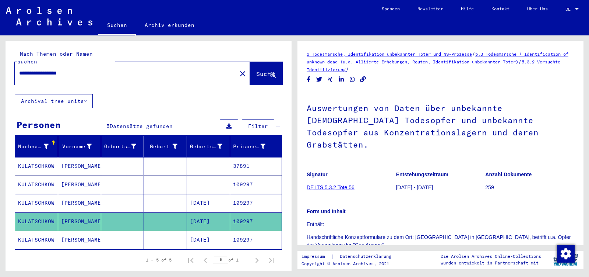
click at [243, 232] on mat-cell "109297" at bounding box center [256, 239] width 52 height 18
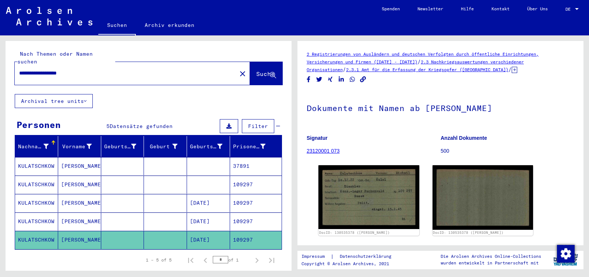
click at [243, 194] on mat-cell "109297" at bounding box center [256, 203] width 52 height 18
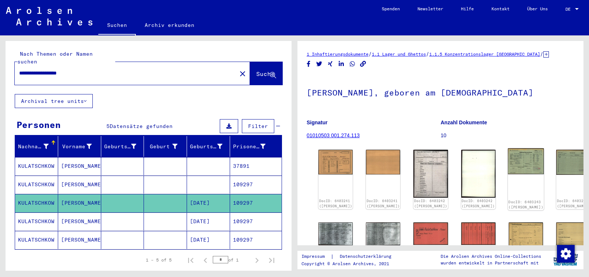
click at [508, 163] on img at bounding box center [526, 161] width 36 height 26
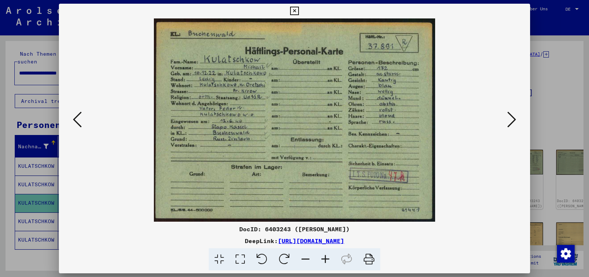
click at [513, 119] on icon at bounding box center [511, 119] width 9 height 18
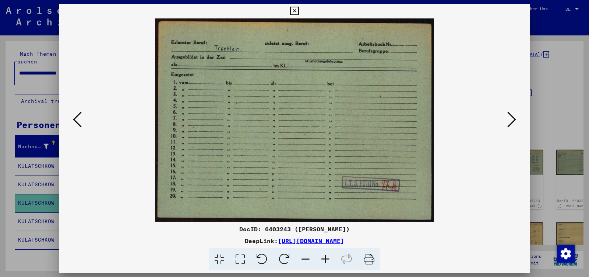
click at [513, 119] on icon at bounding box center [511, 119] width 9 height 18
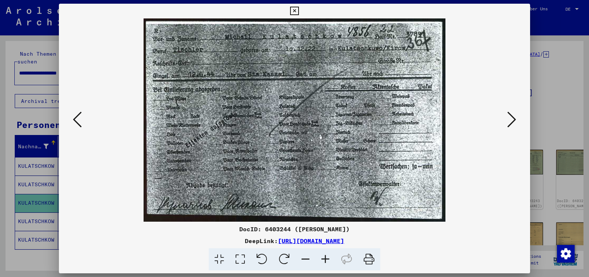
click at [513, 119] on icon at bounding box center [511, 119] width 9 height 18
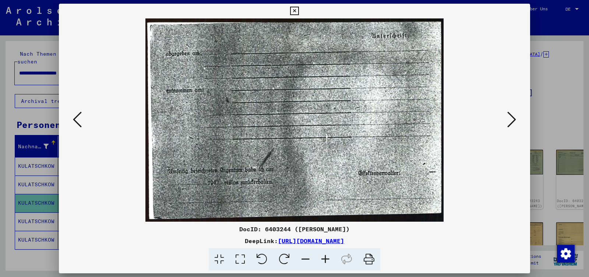
click at [513, 119] on icon at bounding box center [511, 119] width 9 height 18
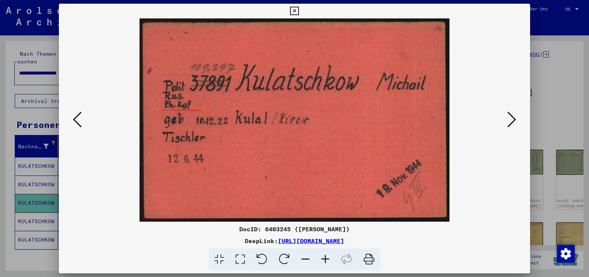
click at [513, 119] on icon at bounding box center [511, 119] width 9 height 18
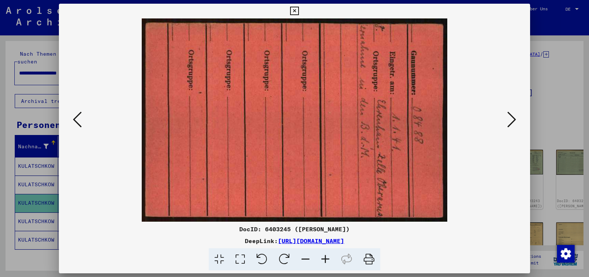
click at [513, 119] on icon at bounding box center [511, 119] width 9 height 18
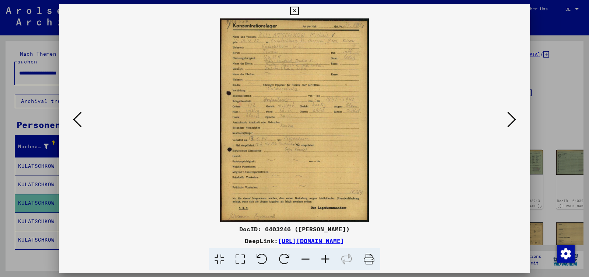
click at [513, 119] on icon at bounding box center [511, 119] width 9 height 18
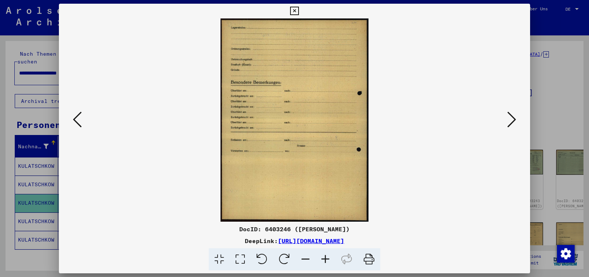
click at [513, 119] on icon at bounding box center [511, 119] width 9 height 18
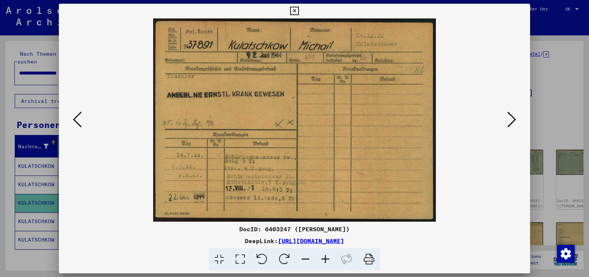
click at [513, 119] on icon at bounding box center [511, 119] width 9 height 18
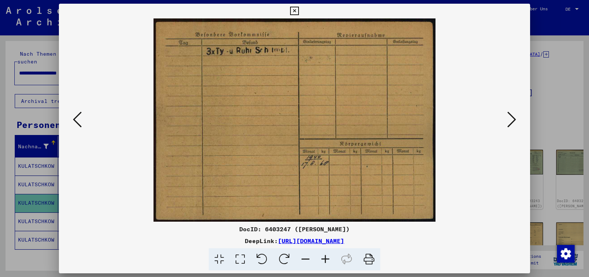
click at [513, 119] on icon at bounding box center [511, 119] width 9 height 18
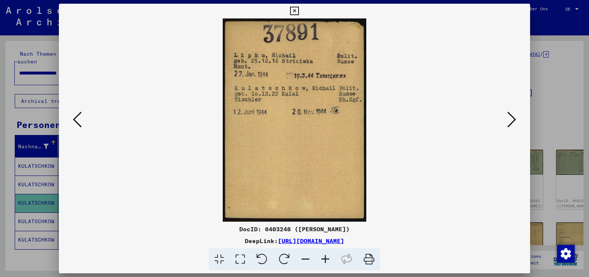
click at [513, 119] on icon at bounding box center [511, 119] width 9 height 18
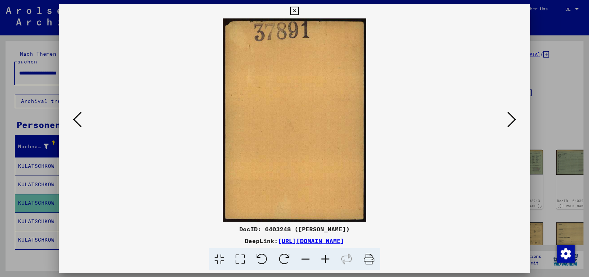
click at [513, 119] on icon at bounding box center [511, 119] width 9 height 18
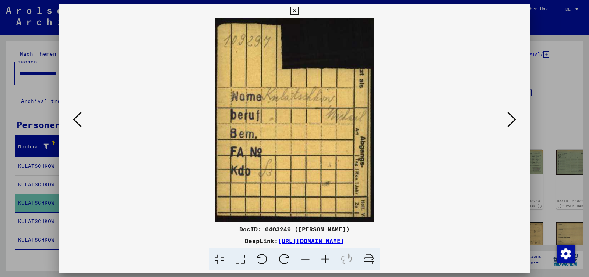
click at [513, 119] on icon at bounding box center [511, 119] width 9 height 18
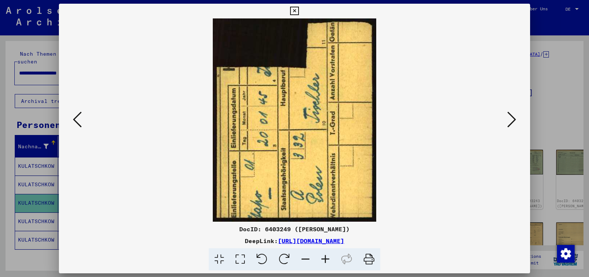
click at [513, 119] on icon at bounding box center [511, 119] width 9 height 18
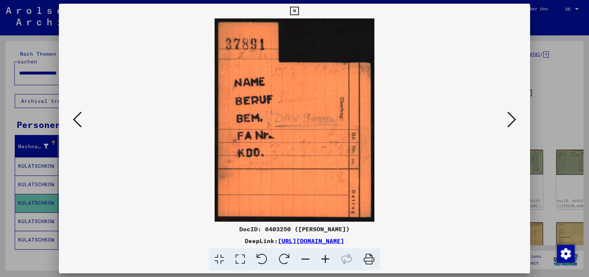
click at [513, 119] on icon at bounding box center [511, 119] width 9 height 18
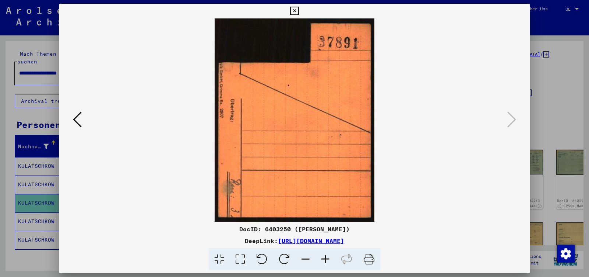
click at [299, 13] on icon at bounding box center [294, 11] width 8 height 9
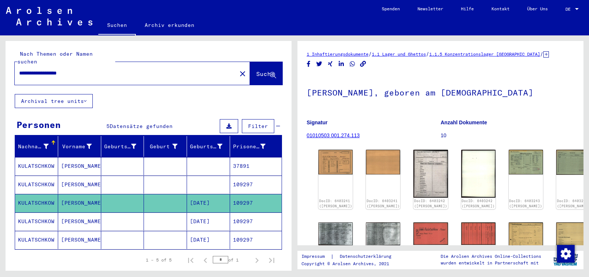
click at [83, 69] on input "**********" at bounding box center [125, 73] width 213 height 8
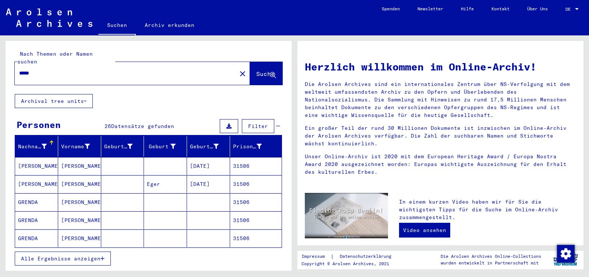
click at [31, 255] on span "Alle Ergebnisse anzeigen" at bounding box center [61, 258] width 80 height 7
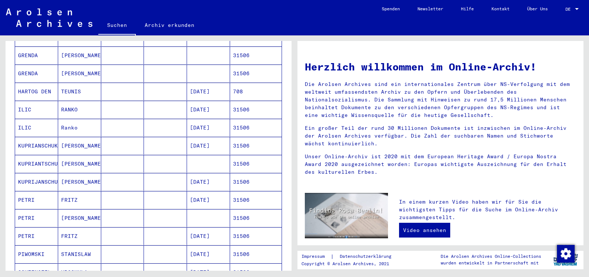
scroll to position [232, 0]
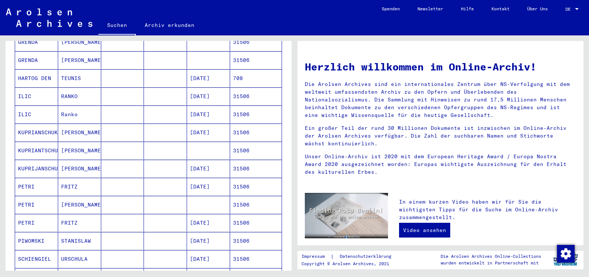
click at [73, 160] on mat-cell "[PERSON_NAME]" at bounding box center [79, 168] width 43 height 18
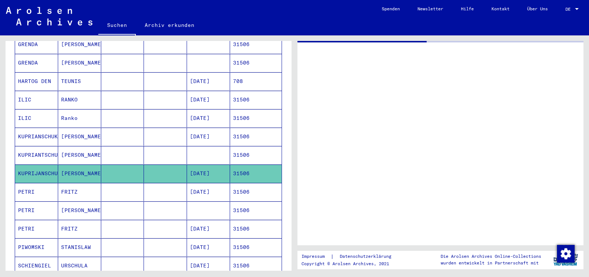
scroll to position [234, 0]
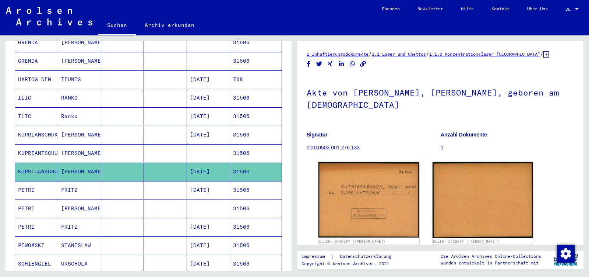
click at [77, 144] on mat-cell "[PERSON_NAME]" at bounding box center [79, 153] width 43 height 18
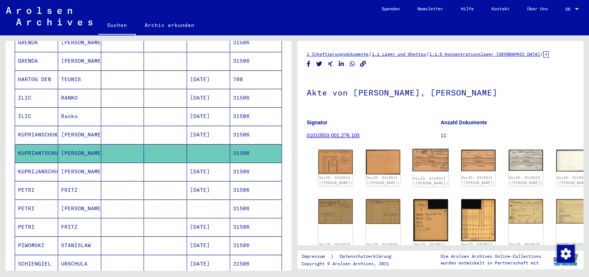
click at [417, 161] on img at bounding box center [431, 160] width 36 height 22
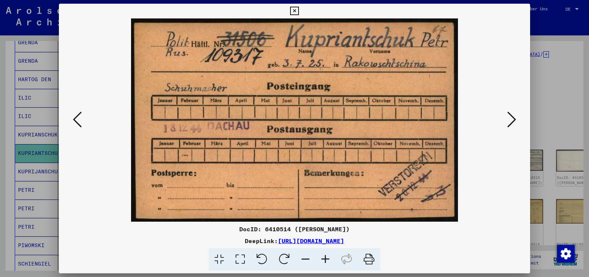
click at [514, 123] on icon at bounding box center [511, 119] width 9 height 18
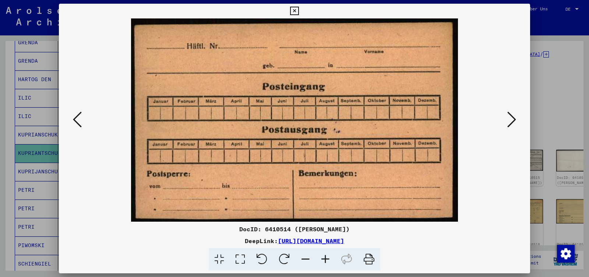
click at [514, 123] on icon at bounding box center [511, 119] width 9 height 18
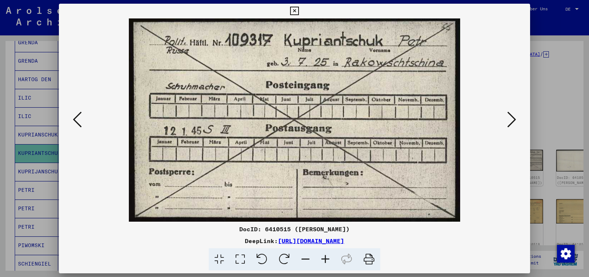
click at [514, 123] on icon at bounding box center [511, 119] width 9 height 18
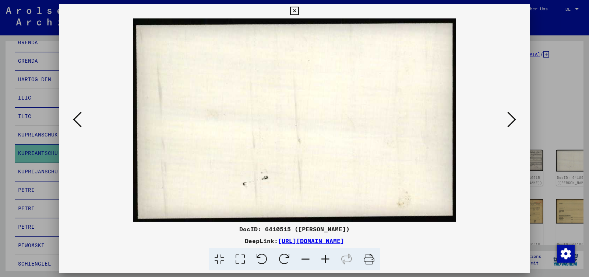
click at [514, 123] on icon at bounding box center [511, 119] width 9 height 18
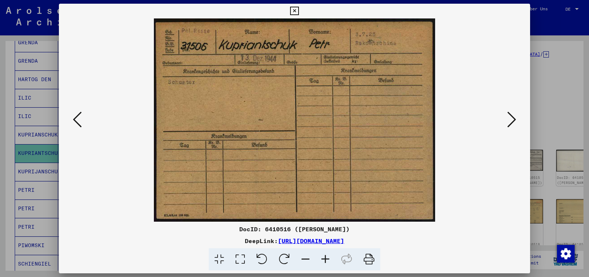
click at [514, 123] on icon at bounding box center [511, 119] width 9 height 18
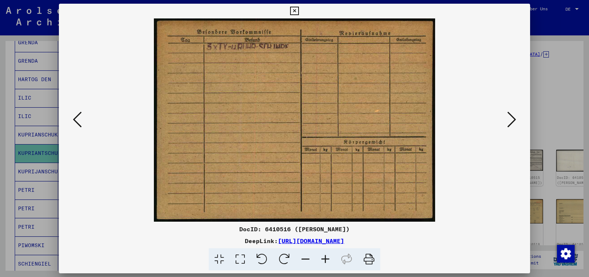
click at [514, 123] on icon at bounding box center [511, 119] width 9 height 18
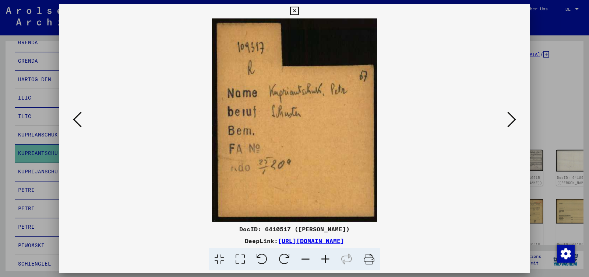
click at [514, 123] on icon at bounding box center [511, 119] width 9 height 18
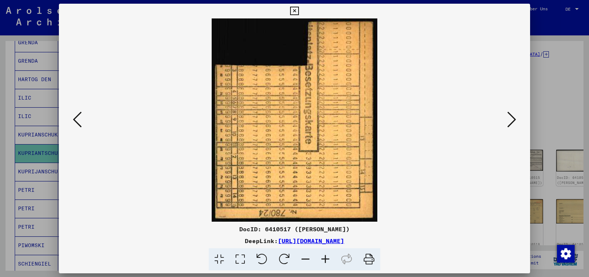
click at [514, 123] on icon at bounding box center [511, 119] width 9 height 18
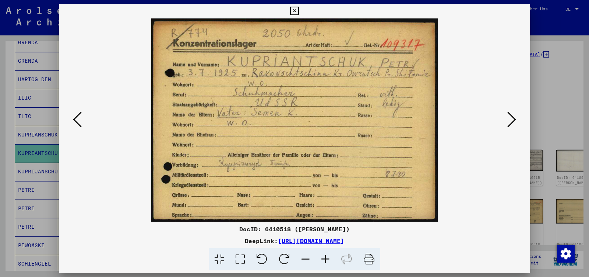
click at [514, 123] on icon at bounding box center [511, 119] width 9 height 18
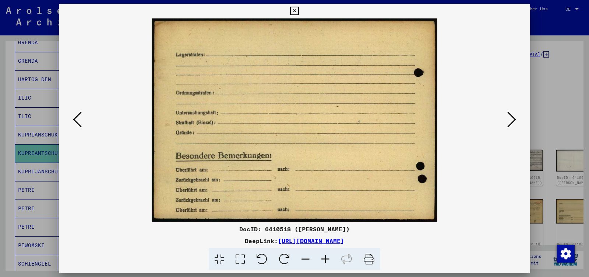
click at [514, 123] on icon at bounding box center [511, 119] width 9 height 18
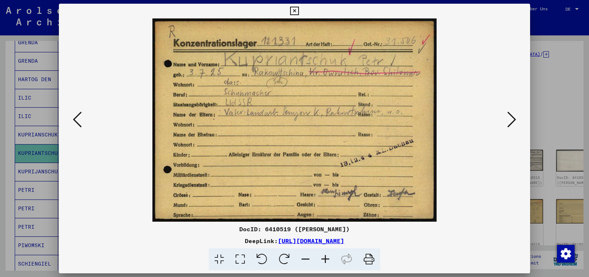
click at [514, 123] on icon at bounding box center [511, 119] width 9 height 18
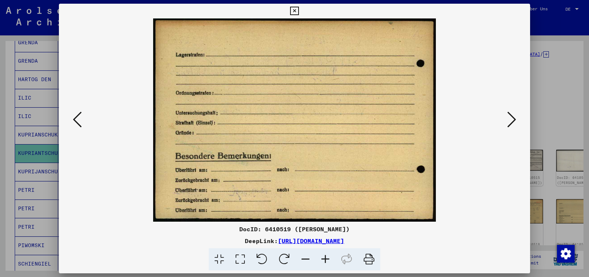
click at [514, 123] on icon at bounding box center [511, 119] width 9 height 18
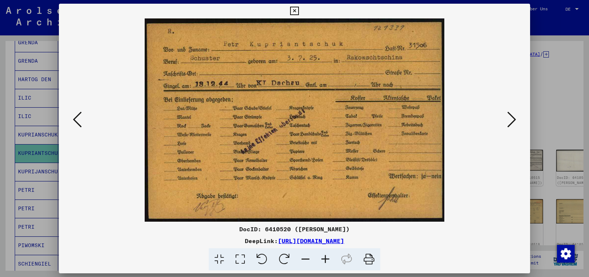
click at [514, 123] on icon at bounding box center [511, 119] width 9 height 18
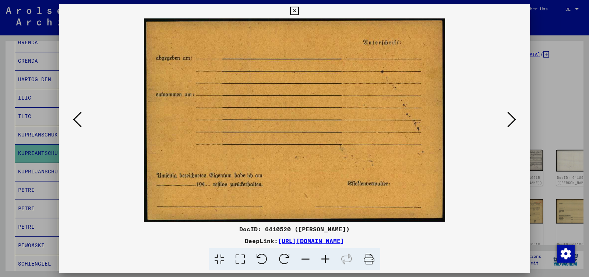
click at [514, 123] on icon at bounding box center [511, 119] width 9 height 18
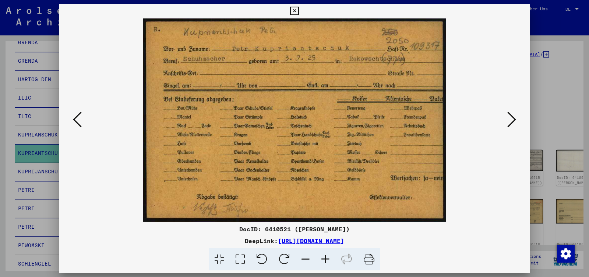
click at [514, 123] on icon at bounding box center [511, 119] width 9 height 18
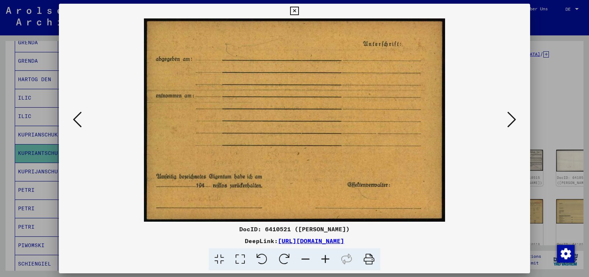
click at [514, 123] on icon at bounding box center [511, 119] width 9 height 18
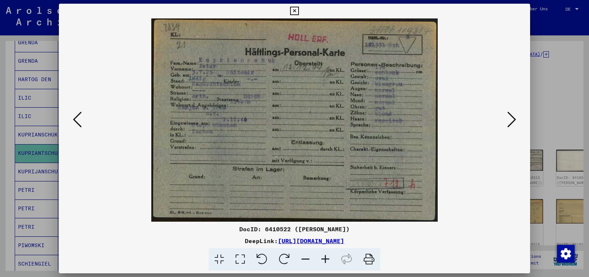
click at [514, 123] on icon at bounding box center [511, 119] width 9 height 18
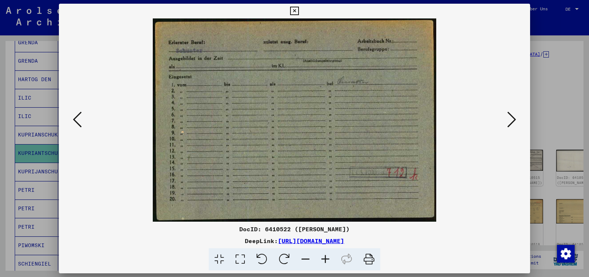
click at [514, 123] on icon at bounding box center [511, 119] width 9 height 18
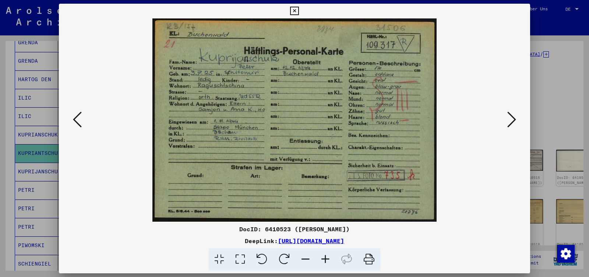
click at [514, 123] on icon at bounding box center [511, 119] width 9 height 18
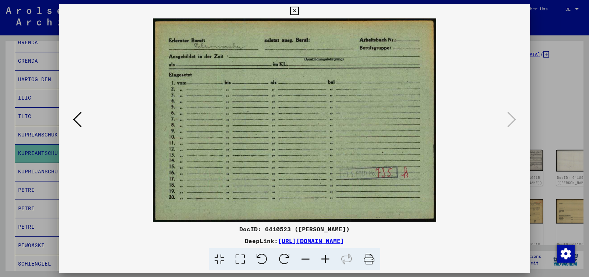
click at [299, 11] on icon at bounding box center [294, 11] width 8 height 9
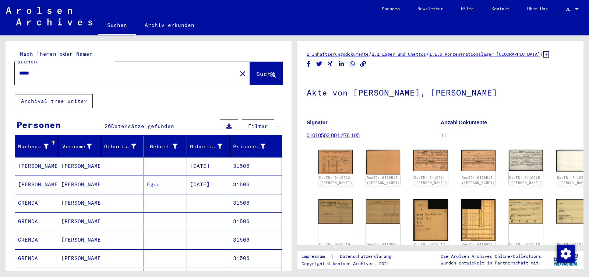
click at [47, 69] on input "*****" at bounding box center [125, 73] width 213 height 8
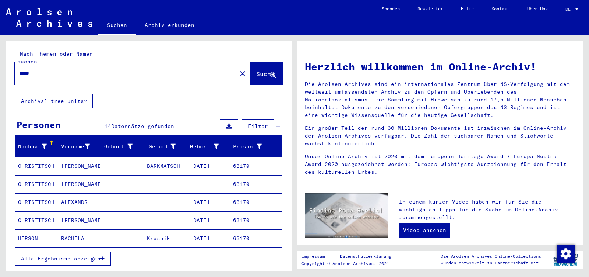
click at [22, 255] on span "Alle Ergebnisse anzeigen" at bounding box center [61, 258] width 80 height 7
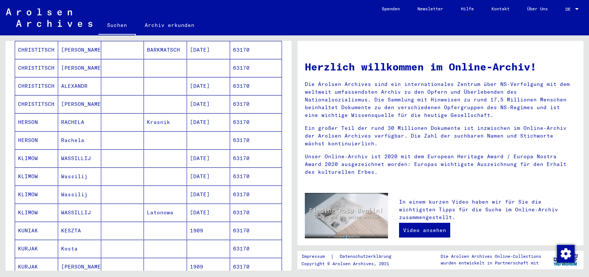
scroll to position [155, 0]
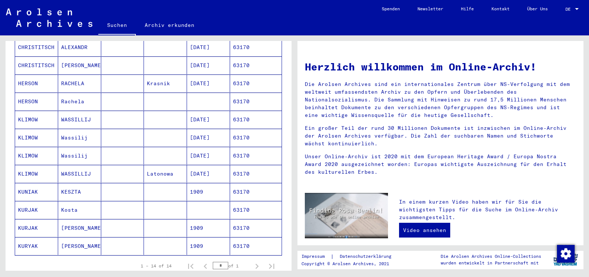
click at [54, 187] on mat-cell "KUNIAK" at bounding box center [36, 192] width 43 height 18
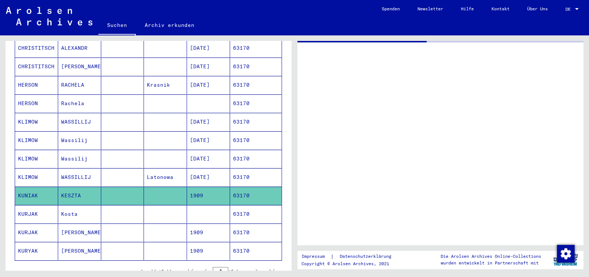
scroll to position [155, 0]
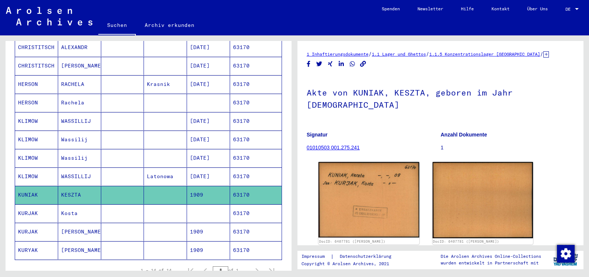
click at [51, 205] on mat-cell "KURJAK" at bounding box center [36, 213] width 43 height 18
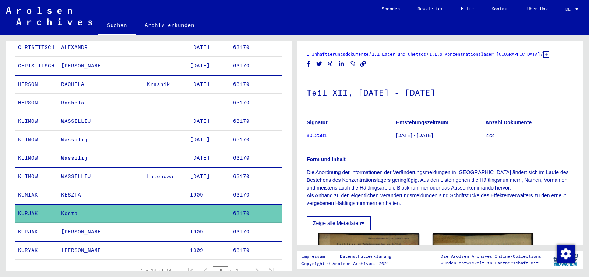
click at [52, 222] on mat-cell "KURJAK" at bounding box center [36, 231] width 43 height 18
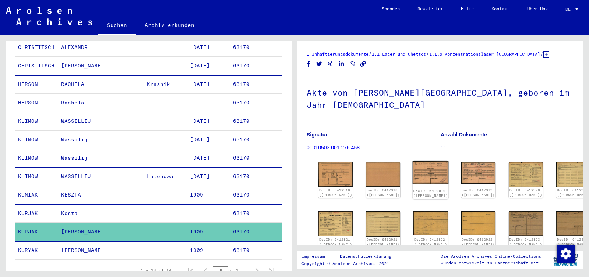
click at [421, 161] on img at bounding box center [431, 172] width 36 height 23
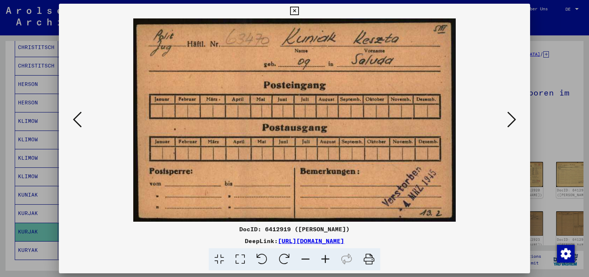
click at [508, 117] on icon at bounding box center [511, 119] width 9 height 18
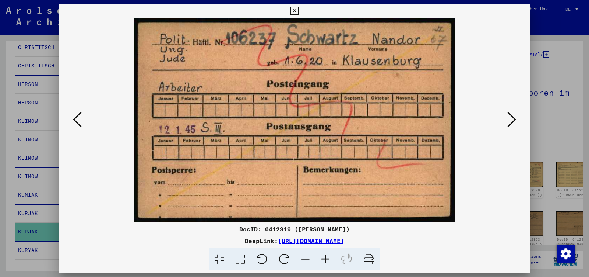
click at [508, 118] on icon at bounding box center [511, 119] width 9 height 18
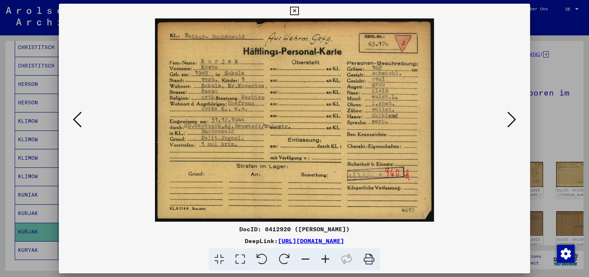
click at [508, 118] on icon at bounding box center [511, 119] width 9 height 18
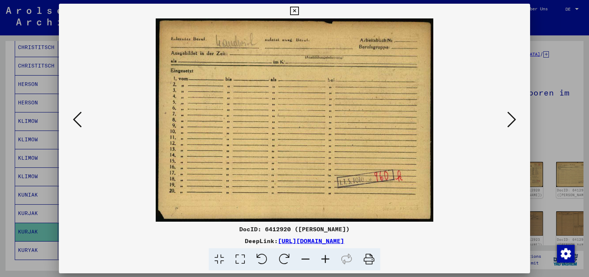
click at [508, 118] on icon at bounding box center [511, 119] width 9 height 18
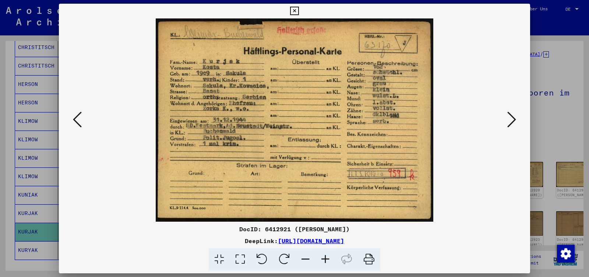
click at [508, 118] on icon at bounding box center [511, 119] width 9 height 18
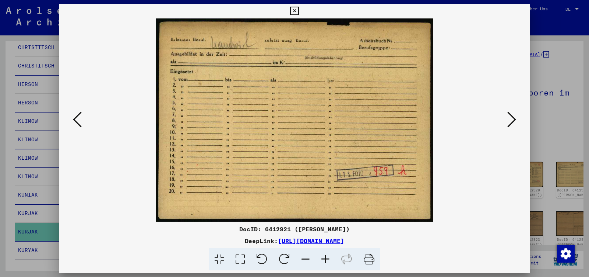
click at [508, 118] on icon at bounding box center [511, 119] width 9 height 18
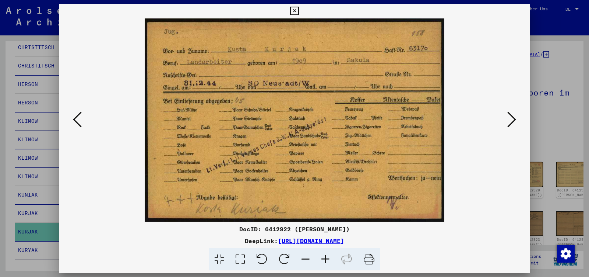
click at [508, 118] on icon at bounding box center [511, 119] width 9 height 18
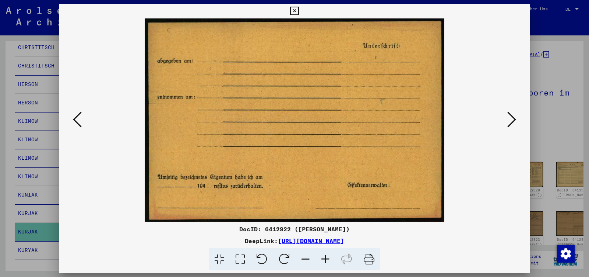
click at [508, 118] on icon at bounding box center [511, 119] width 9 height 18
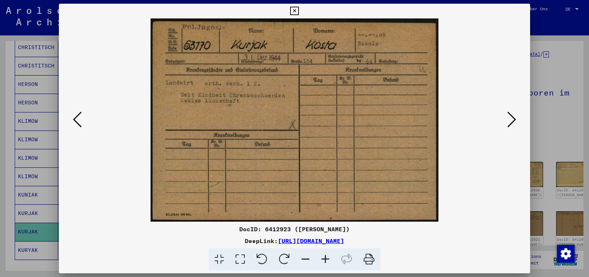
click at [507, 119] on button at bounding box center [511, 119] width 13 height 21
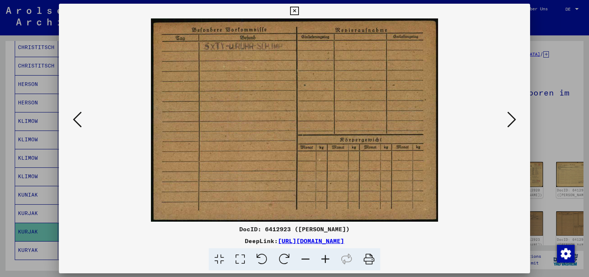
click at [507, 119] on button at bounding box center [511, 119] width 13 height 21
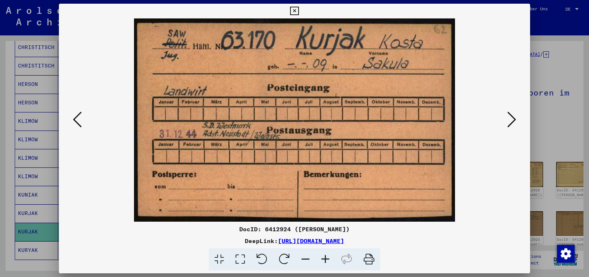
click at [507, 119] on button at bounding box center [511, 119] width 13 height 21
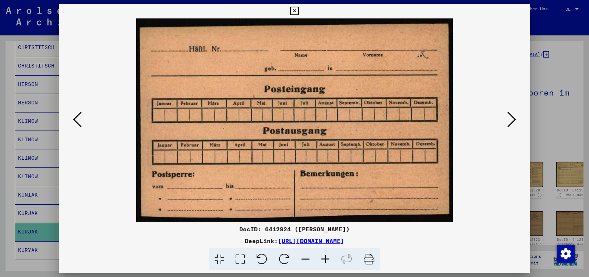
click at [507, 119] on button at bounding box center [511, 119] width 13 height 21
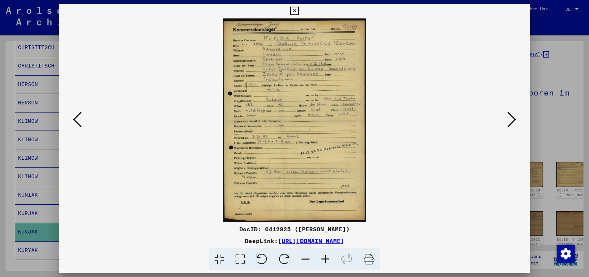
click at [78, 122] on icon at bounding box center [77, 119] width 9 height 18
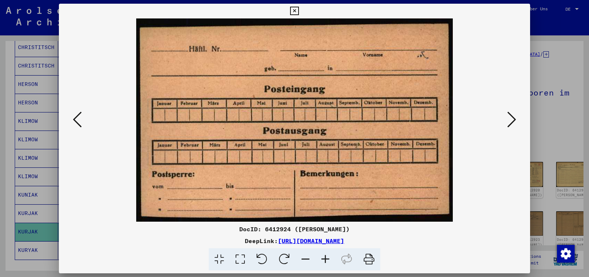
click at [78, 122] on icon at bounding box center [77, 119] width 9 height 18
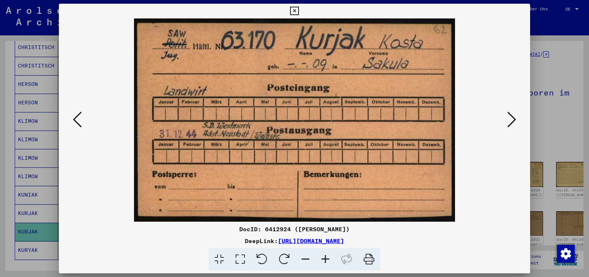
click at [514, 122] on icon at bounding box center [511, 119] width 9 height 18
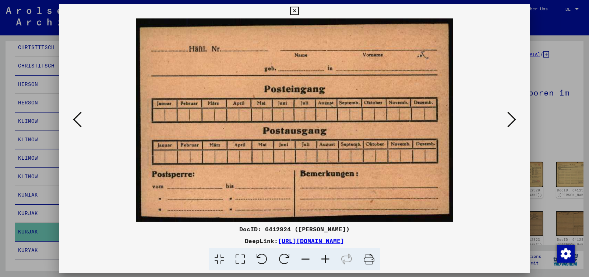
click at [514, 122] on icon at bounding box center [511, 119] width 9 height 18
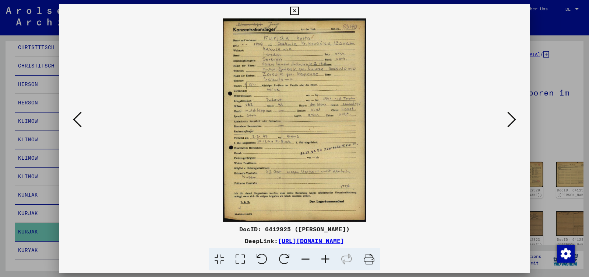
click at [514, 120] on icon at bounding box center [511, 119] width 9 height 18
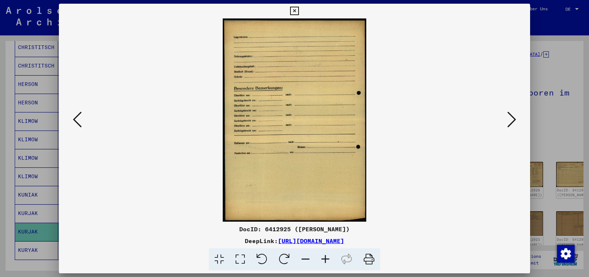
click at [514, 120] on icon at bounding box center [511, 119] width 9 height 18
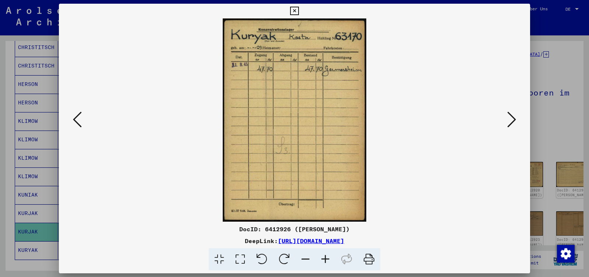
click at [514, 120] on icon at bounding box center [511, 119] width 9 height 18
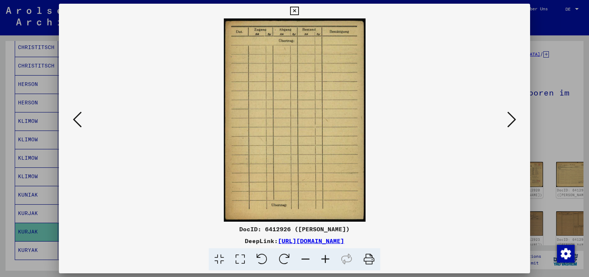
click at [514, 120] on icon at bounding box center [511, 119] width 9 height 18
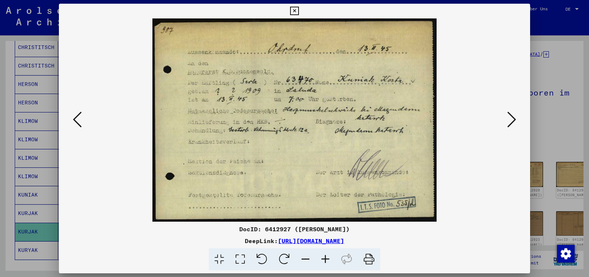
click at [514, 120] on icon at bounding box center [511, 119] width 9 height 18
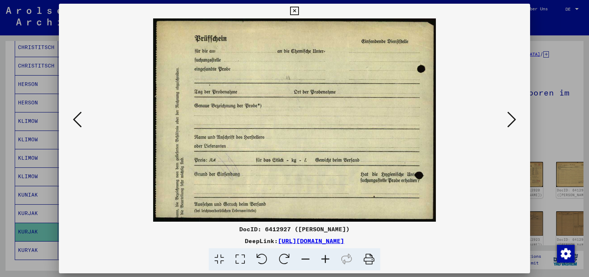
click at [514, 120] on icon at bounding box center [511, 119] width 9 height 18
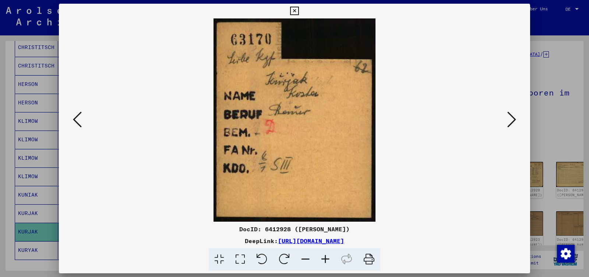
click at [77, 121] on icon at bounding box center [77, 119] width 9 height 18
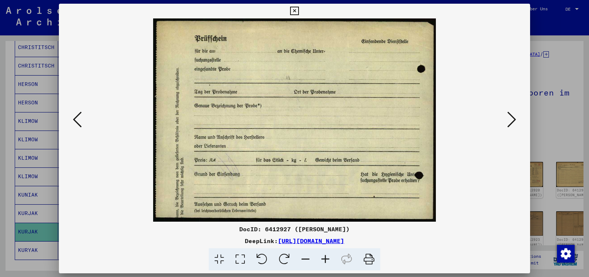
click at [77, 121] on icon at bounding box center [77, 119] width 9 height 18
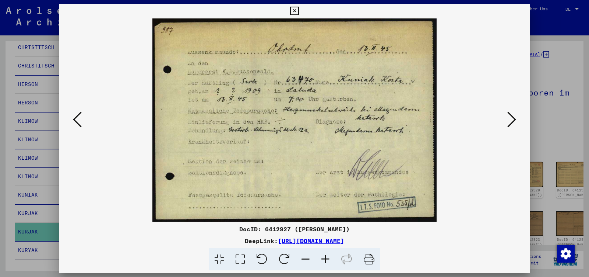
click at [511, 119] on icon at bounding box center [511, 119] width 9 height 18
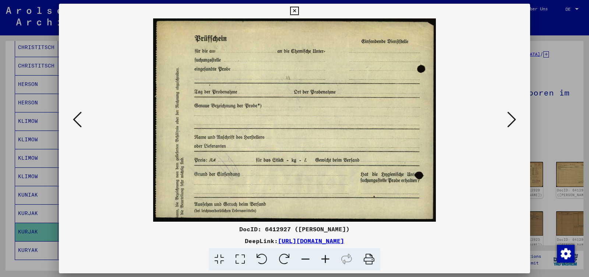
click at [511, 119] on icon at bounding box center [511, 119] width 9 height 18
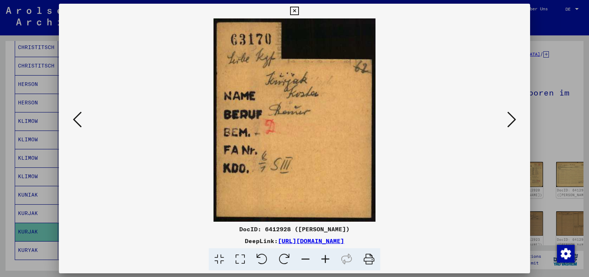
click at [511, 119] on icon at bounding box center [511, 119] width 9 height 18
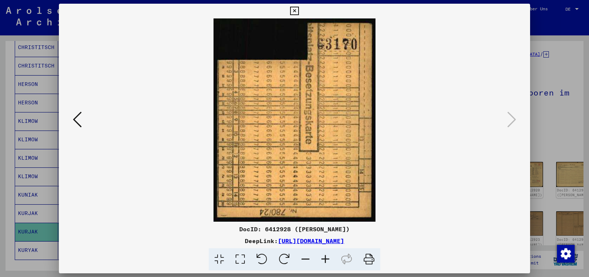
click at [299, 11] on icon at bounding box center [294, 11] width 8 height 9
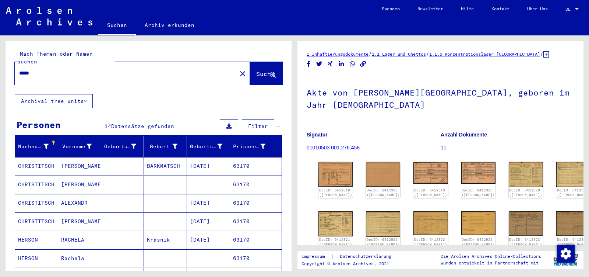
click at [38, 69] on input "*****" at bounding box center [125, 73] width 213 height 8
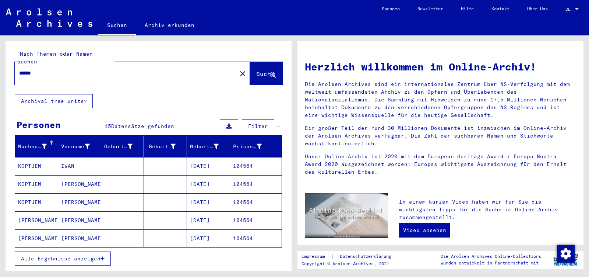
click at [81, 231] on mat-cell "[PERSON_NAME]" at bounding box center [79, 238] width 43 height 18
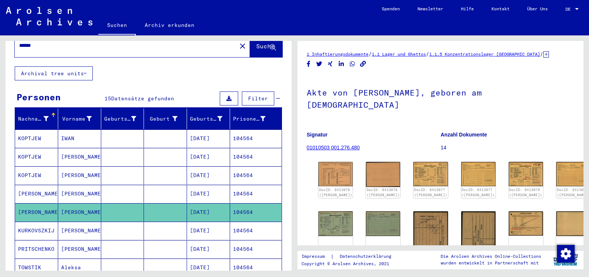
scroll to position [39, 0]
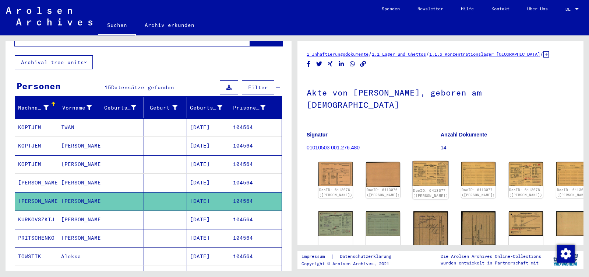
click at [418, 161] on img at bounding box center [431, 173] width 36 height 25
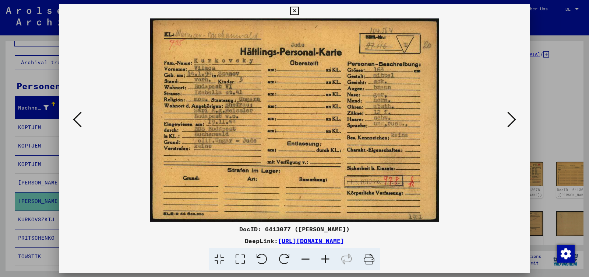
click at [512, 116] on icon at bounding box center [511, 119] width 9 height 18
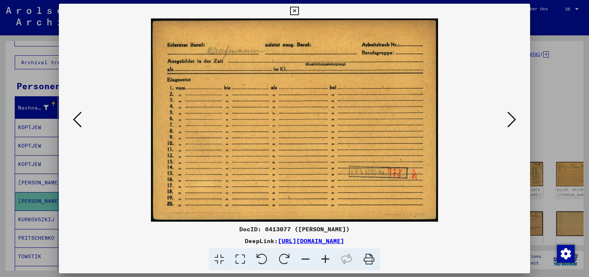
click at [512, 118] on icon at bounding box center [511, 119] width 9 height 18
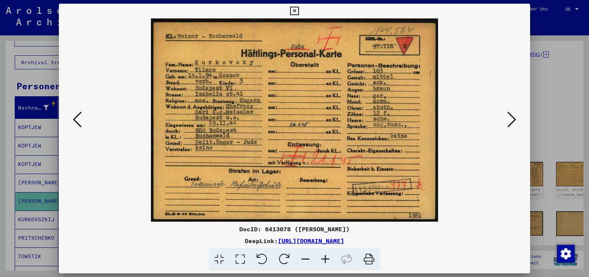
click at [512, 118] on icon at bounding box center [511, 119] width 9 height 18
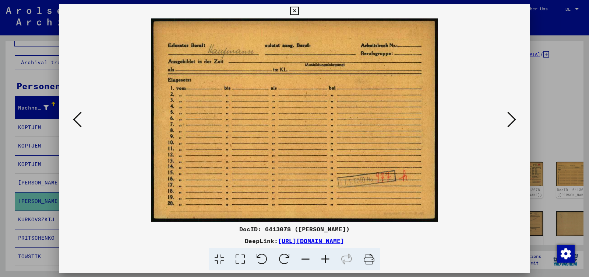
click at [512, 118] on icon at bounding box center [511, 119] width 9 height 18
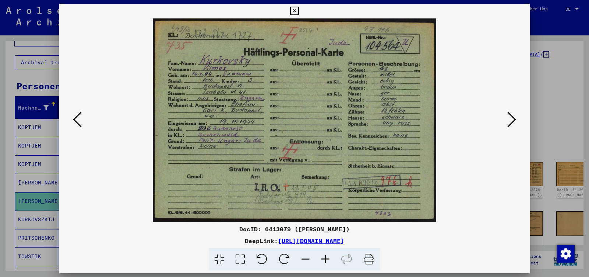
click at [512, 118] on icon at bounding box center [511, 119] width 9 height 18
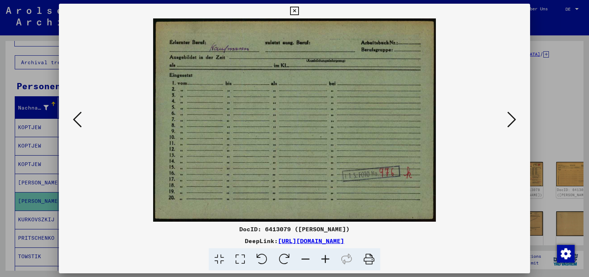
click at [512, 118] on icon at bounding box center [511, 119] width 9 height 18
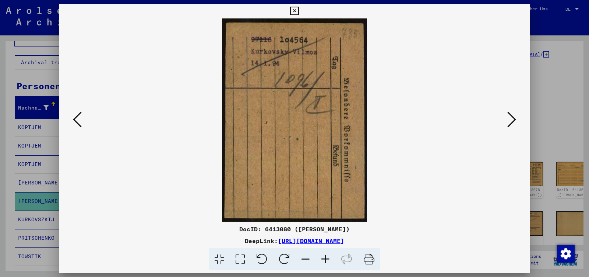
click at [512, 118] on icon at bounding box center [511, 119] width 9 height 18
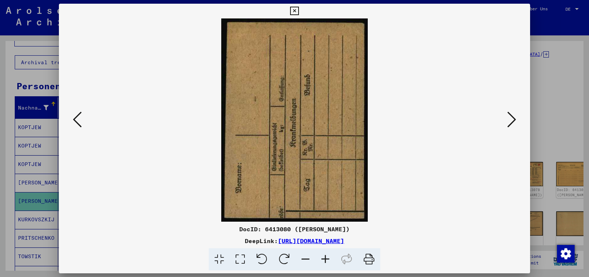
click at [512, 118] on icon at bounding box center [511, 119] width 9 height 18
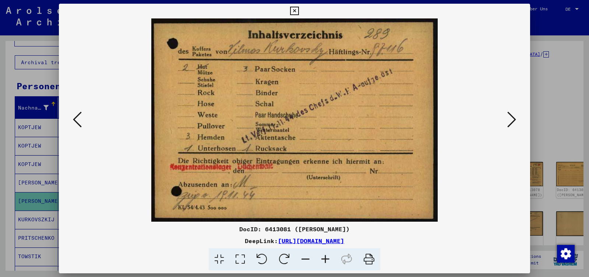
click at [512, 118] on icon at bounding box center [511, 119] width 9 height 18
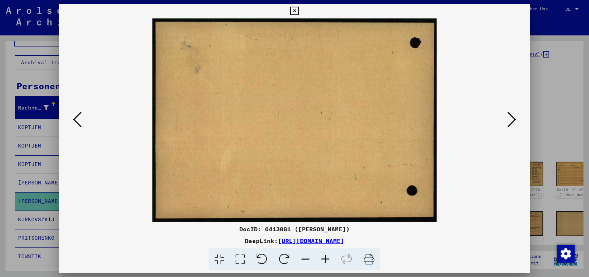
click at [512, 118] on icon at bounding box center [511, 119] width 9 height 18
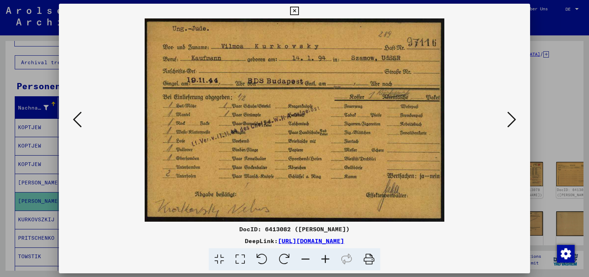
click at [512, 118] on icon at bounding box center [511, 119] width 9 height 18
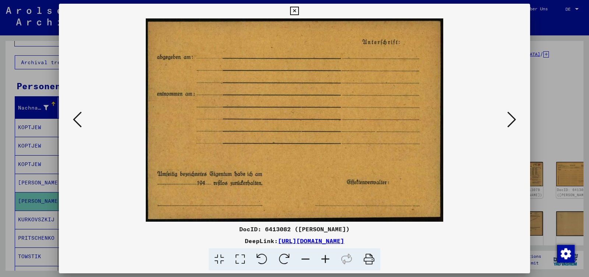
click at [512, 118] on icon at bounding box center [511, 119] width 9 height 18
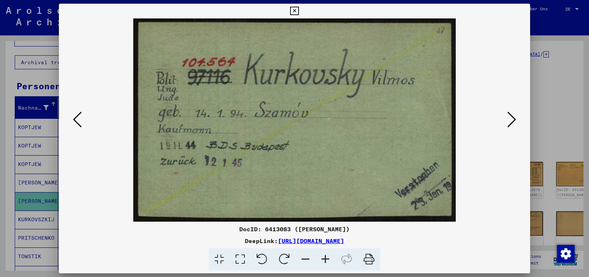
click at [512, 118] on icon at bounding box center [511, 119] width 9 height 18
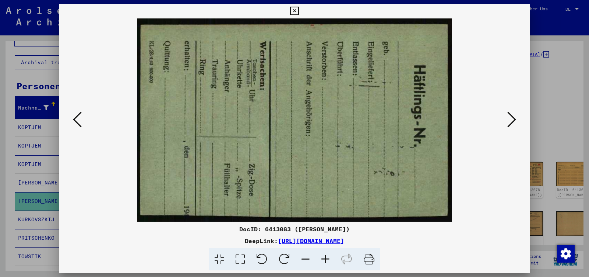
click at [512, 118] on icon at bounding box center [511, 119] width 9 height 18
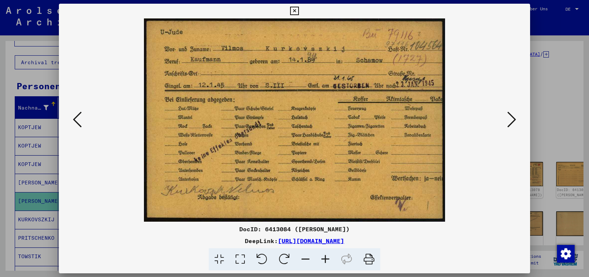
click at [512, 118] on icon at bounding box center [511, 119] width 9 height 18
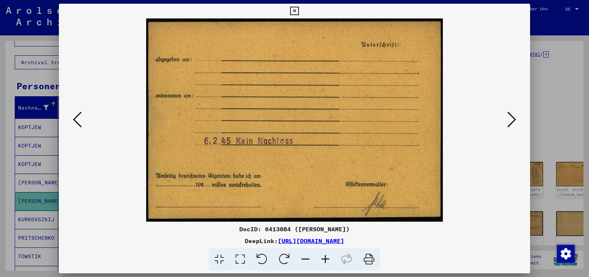
click at [512, 118] on icon at bounding box center [511, 119] width 9 height 18
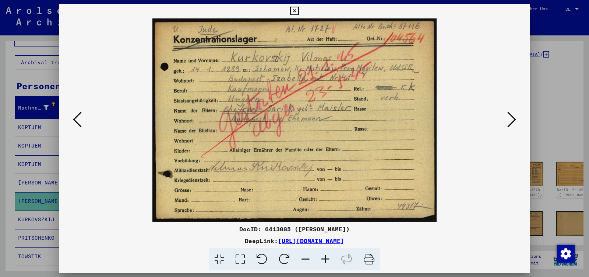
click at [511, 120] on icon at bounding box center [511, 119] width 9 height 18
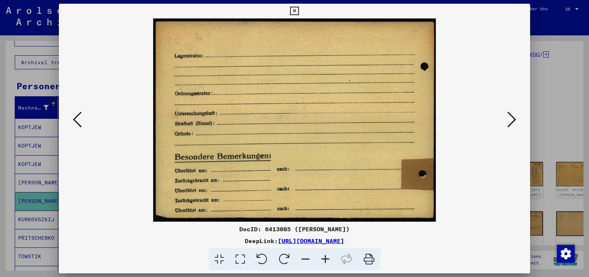
click at [511, 120] on icon at bounding box center [511, 119] width 9 height 18
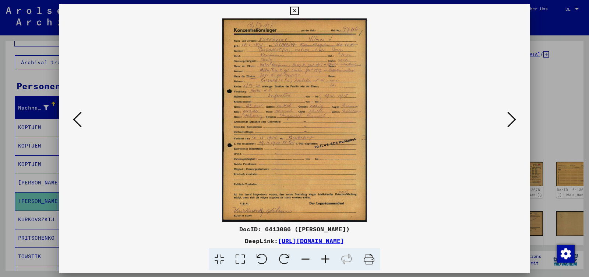
click at [511, 120] on icon at bounding box center [511, 119] width 9 height 18
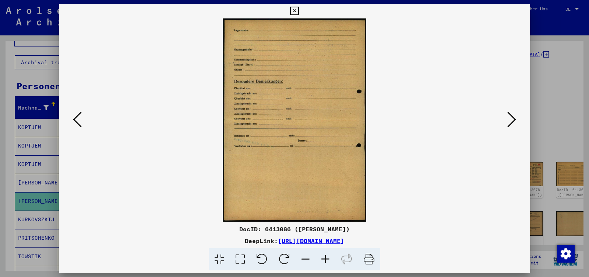
click at [511, 120] on icon at bounding box center [511, 119] width 9 height 18
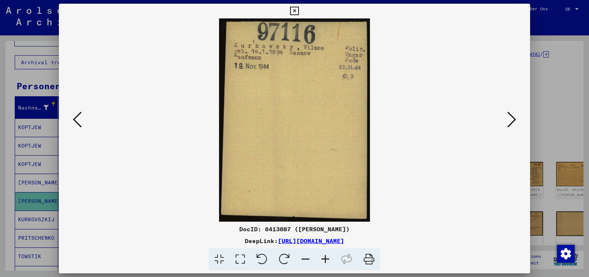
click at [511, 120] on icon at bounding box center [511, 119] width 9 height 18
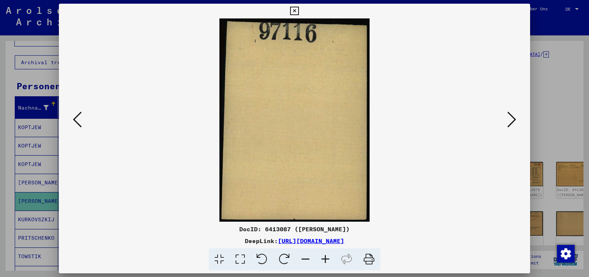
click at [511, 120] on icon at bounding box center [511, 119] width 9 height 18
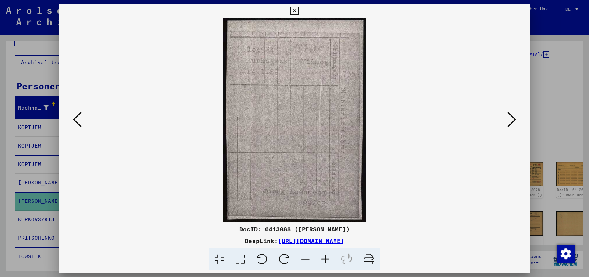
click at [511, 120] on icon at bounding box center [511, 119] width 9 height 18
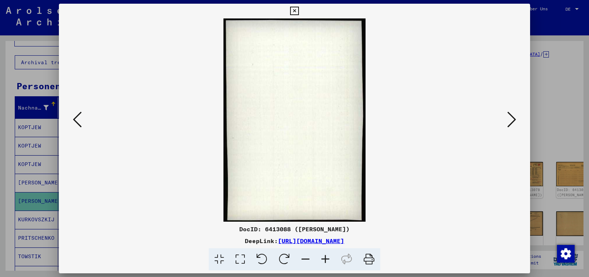
click at [511, 120] on icon at bounding box center [511, 119] width 9 height 18
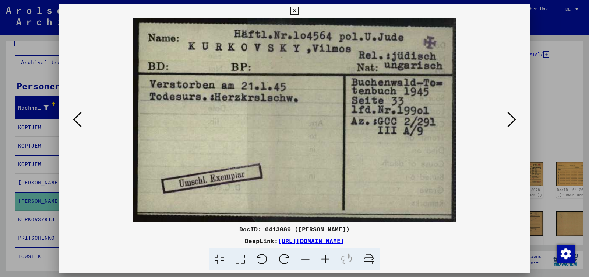
click at [511, 120] on icon at bounding box center [511, 119] width 9 height 18
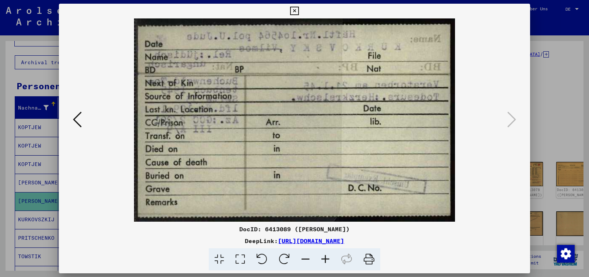
click at [299, 13] on icon at bounding box center [294, 11] width 8 height 9
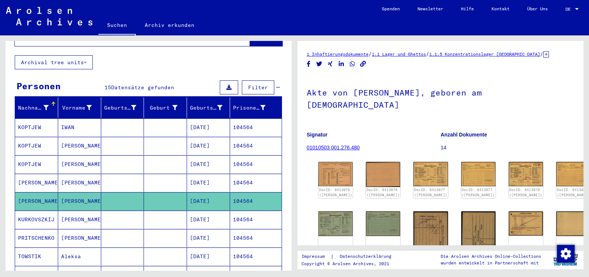
scroll to position [0, 0]
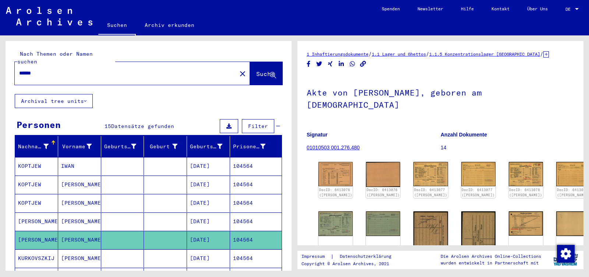
click at [39, 69] on input "******" at bounding box center [125, 73] width 213 height 8
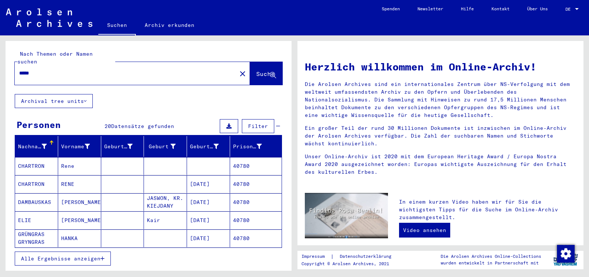
click at [33, 255] on span "Alle Ergebnisse anzeigen" at bounding box center [61, 258] width 80 height 7
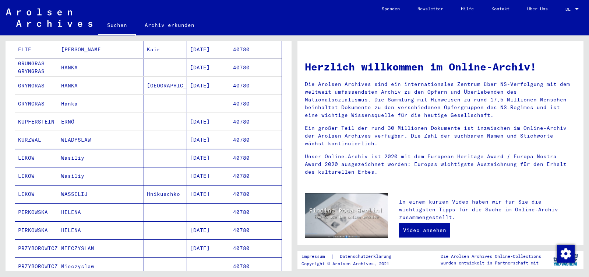
scroll to position [193, 0]
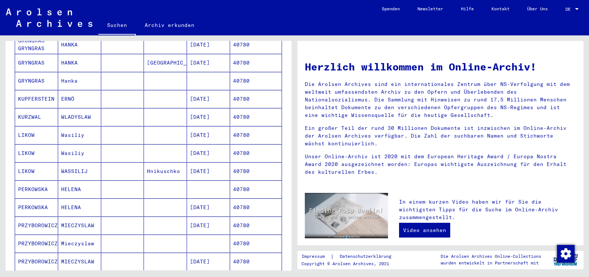
click at [75, 109] on mat-cell "WLADYSLAW" at bounding box center [79, 117] width 43 height 18
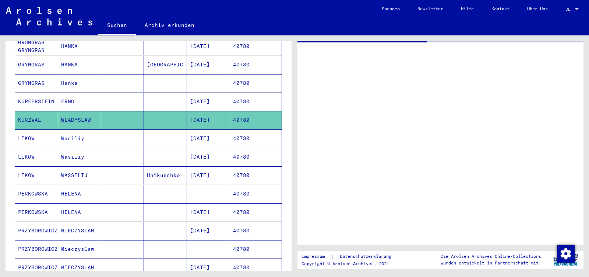
scroll to position [194, 0]
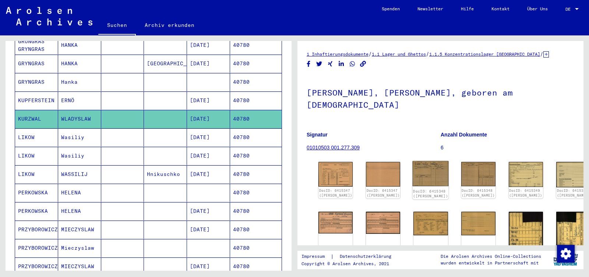
click at [416, 161] on img at bounding box center [431, 173] width 36 height 25
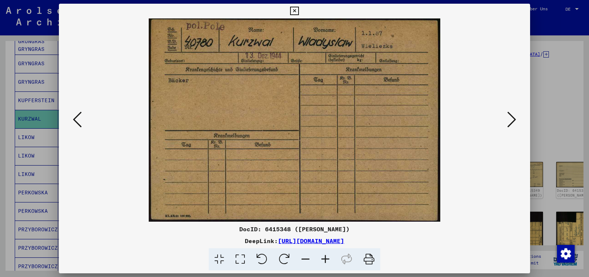
click at [511, 121] on icon at bounding box center [511, 119] width 9 height 18
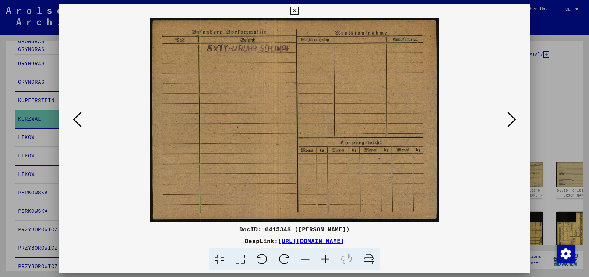
click at [511, 121] on icon at bounding box center [511, 119] width 9 height 18
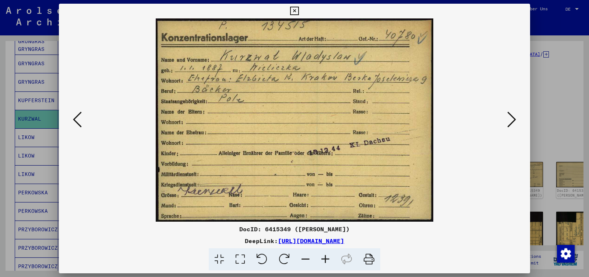
click at [511, 121] on icon at bounding box center [511, 119] width 9 height 18
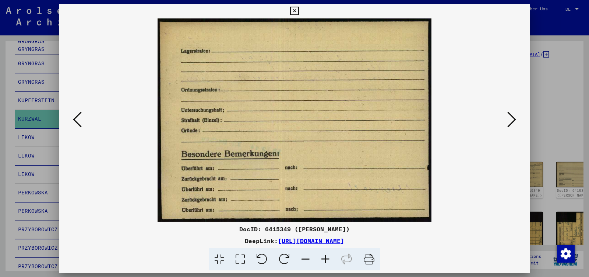
click at [511, 121] on icon at bounding box center [511, 119] width 9 height 18
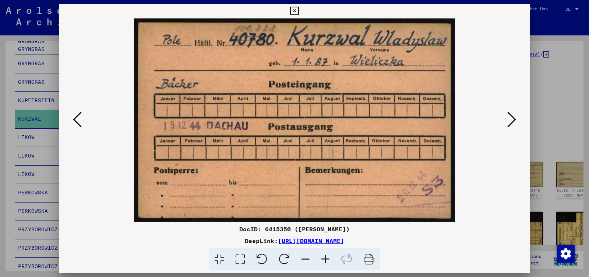
click at [511, 121] on icon at bounding box center [511, 119] width 9 height 18
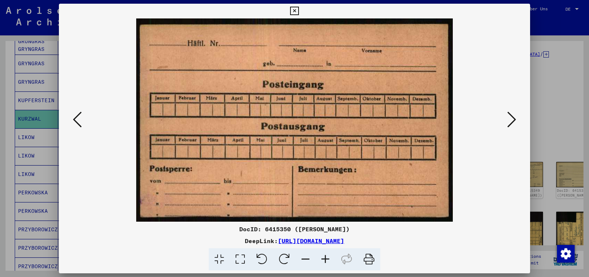
click at [511, 121] on icon at bounding box center [511, 119] width 9 height 18
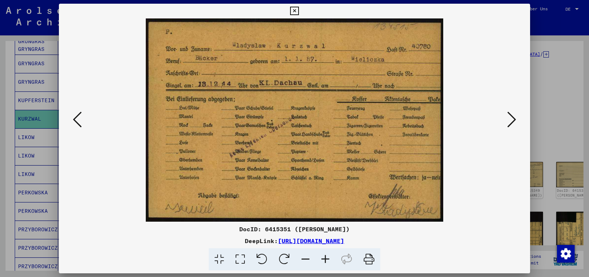
click at [511, 121] on icon at bounding box center [511, 119] width 9 height 18
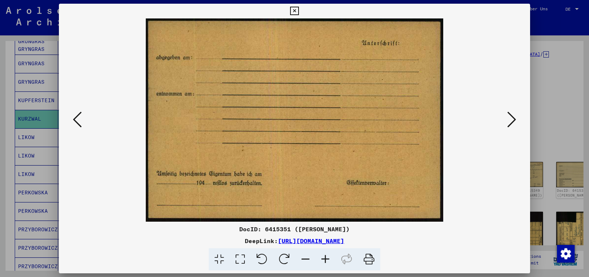
click at [511, 121] on icon at bounding box center [511, 119] width 9 height 18
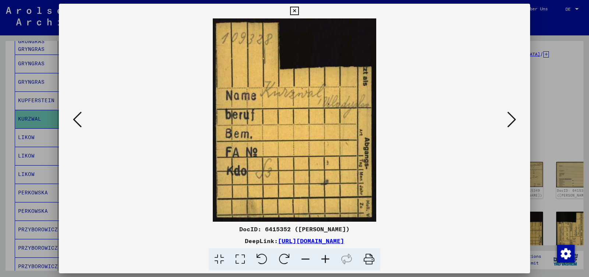
click at [511, 121] on icon at bounding box center [511, 119] width 9 height 18
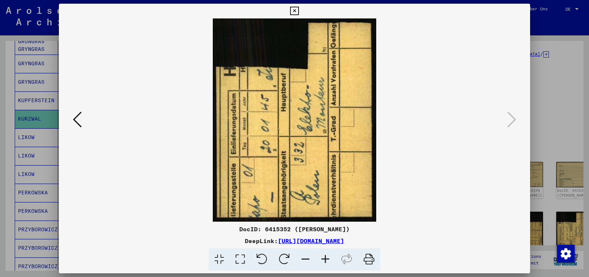
click at [299, 14] on icon at bounding box center [294, 11] width 8 height 9
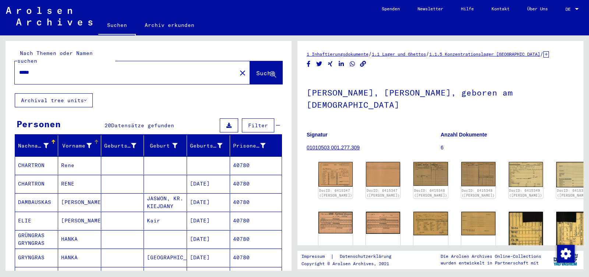
scroll to position [0, 0]
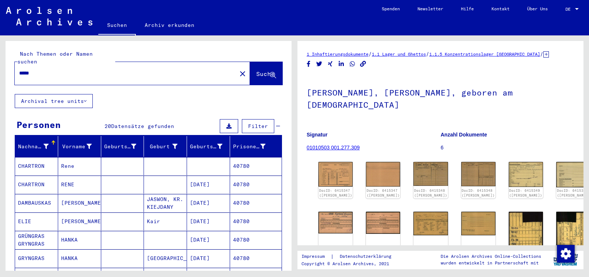
click at [38, 69] on input "*****" at bounding box center [125, 73] width 213 height 8
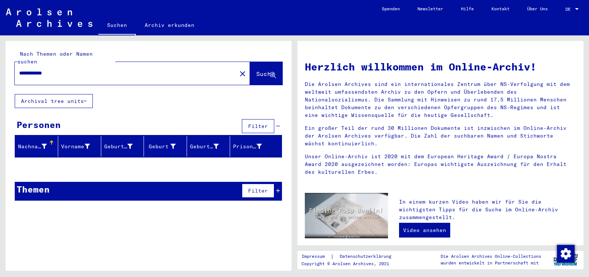
click at [29, 69] on input "**********" at bounding box center [123, 73] width 209 height 8
type input "**********"
click at [238, 69] on mat-icon "close" at bounding box center [242, 73] width 9 height 9
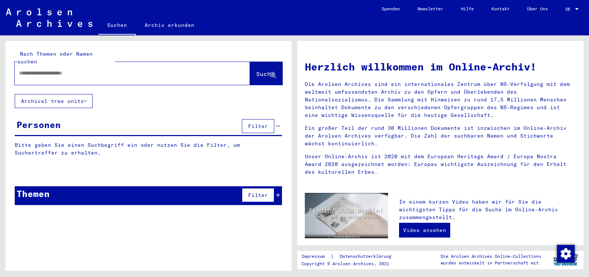
click at [35, 69] on input "text" at bounding box center [123, 73] width 209 height 8
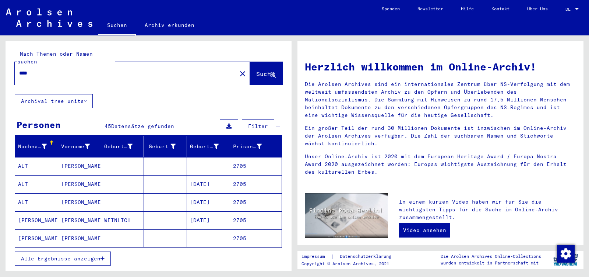
click at [51, 255] on span "Alle Ergebnisse anzeigen" at bounding box center [61, 258] width 80 height 7
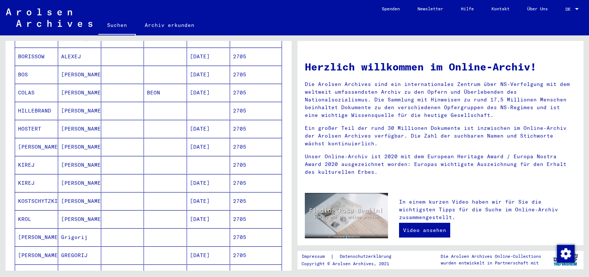
scroll to position [271, 0]
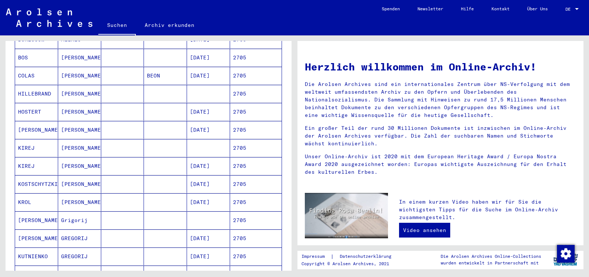
click at [70, 229] on mat-cell "GREGORIJ" at bounding box center [79, 238] width 43 height 18
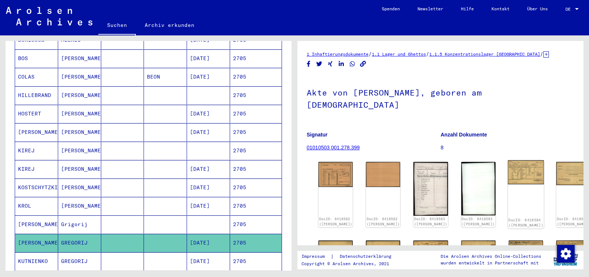
click at [508, 160] on img at bounding box center [526, 172] width 36 height 24
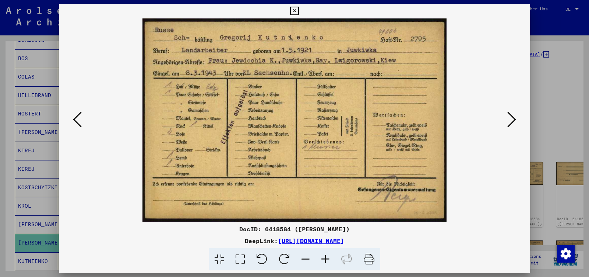
click at [514, 119] on icon at bounding box center [511, 119] width 9 height 18
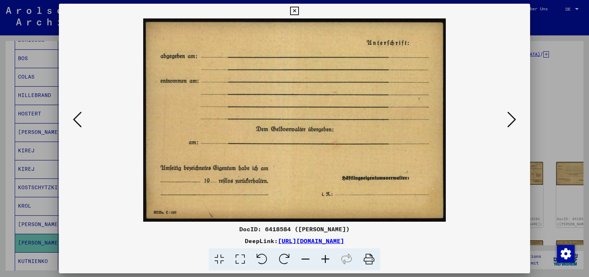
click at [514, 119] on icon at bounding box center [511, 119] width 9 height 18
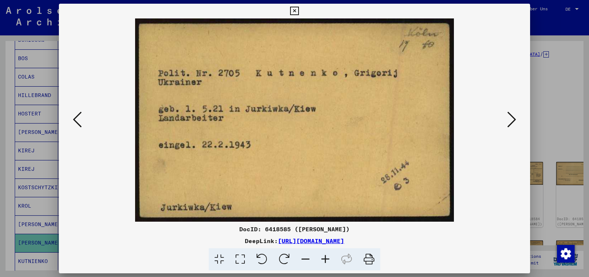
click at [514, 119] on icon at bounding box center [511, 119] width 9 height 18
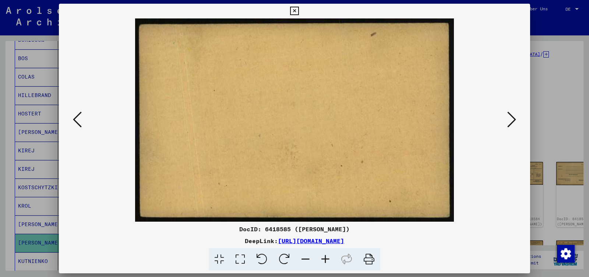
click at [514, 119] on icon at bounding box center [511, 119] width 9 height 18
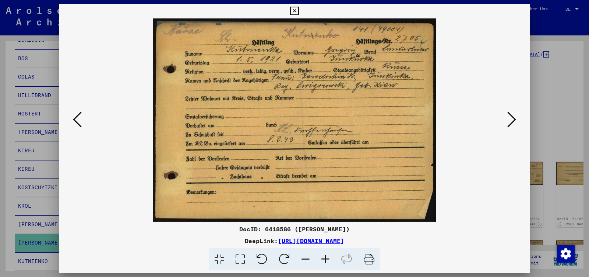
click at [514, 119] on icon at bounding box center [511, 119] width 9 height 18
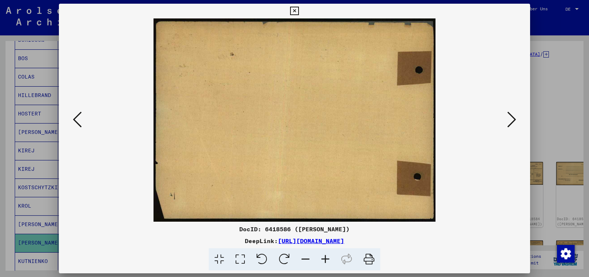
click at [514, 119] on icon at bounding box center [511, 119] width 9 height 18
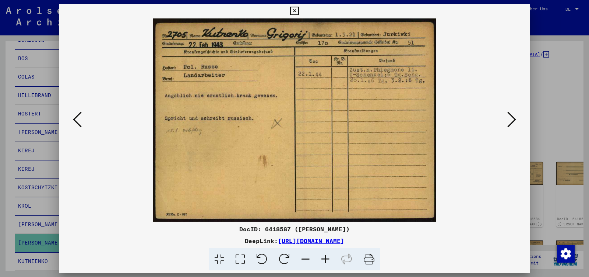
click at [514, 119] on icon at bounding box center [511, 119] width 9 height 18
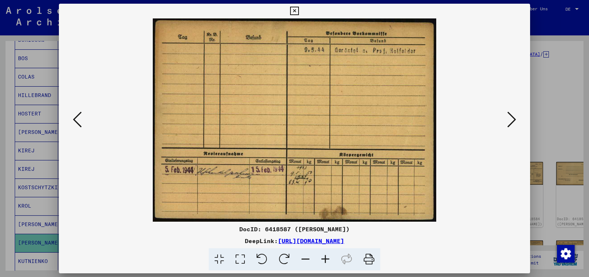
click at [514, 119] on icon at bounding box center [511, 119] width 9 height 18
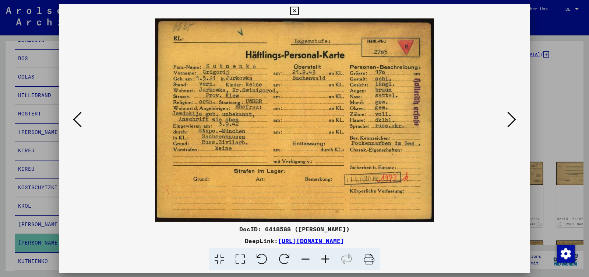
click at [514, 119] on icon at bounding box center [511, 119] width 9 height 18
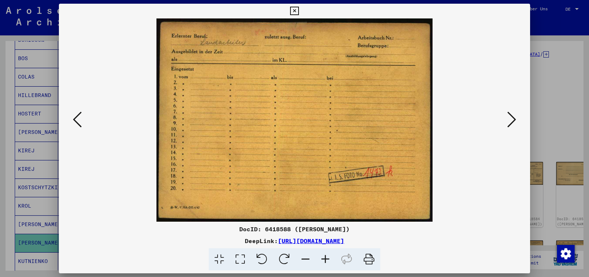
click at [514, 119] on icon at bounding box center [511, 119] width 9 height 18
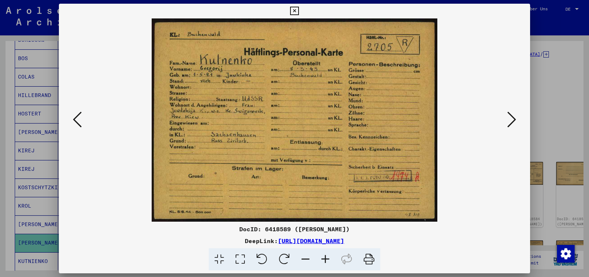
click at [514, 119] on icon at bounding box center [511, 119] width 9 height 18
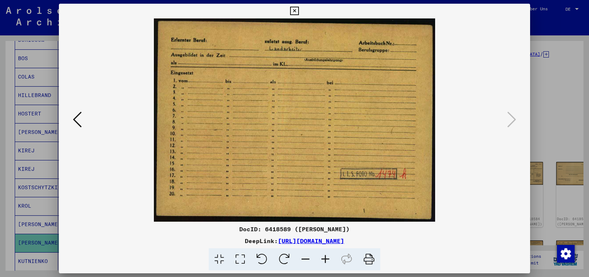
click at [299, 14] on icon at bounding box center [294, 11] width 8 height 9
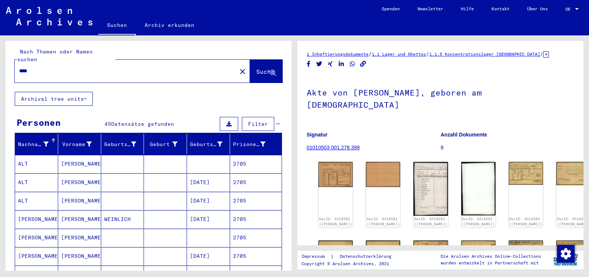
scroll to position [0, 0]
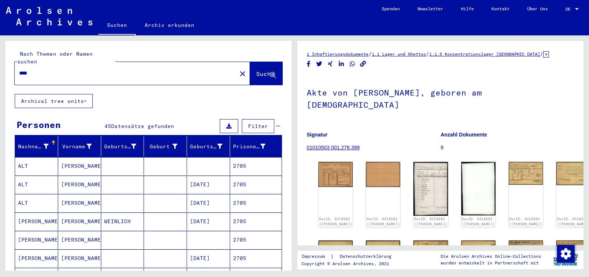
click at [47, 69] on input "****" at bounding box center [125, 73] width 213 height 8
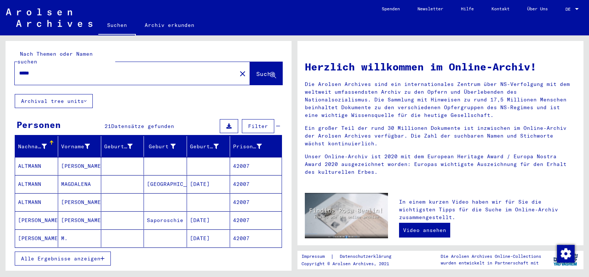
click at [30, 255] on span "Alle Ergebnisse anzeigen" at bounding box center [61, 258] width 80 height 7
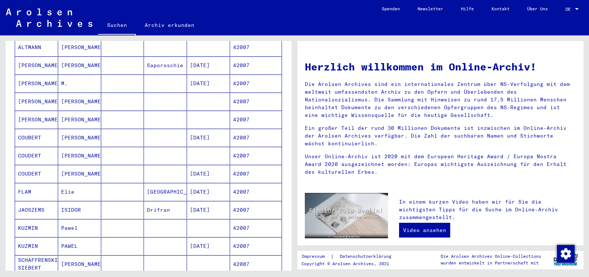
scroll to position [193, 0]
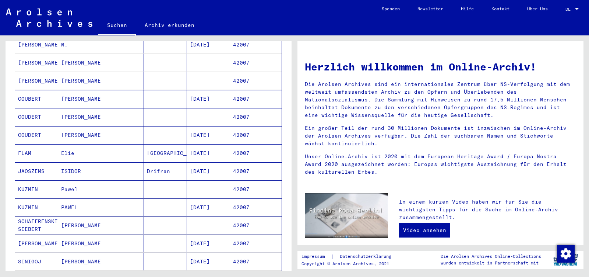
click at [85, 200] on mat-cell "PAWEL" at bounding box center [79, 207] width 43 height 18
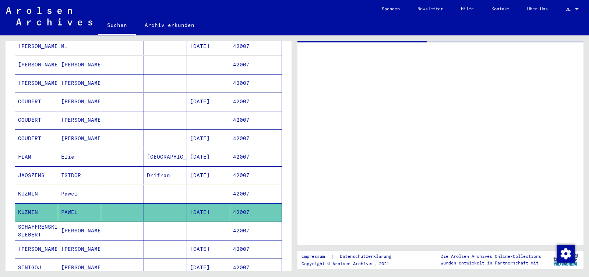
scroll to position [194, 0]
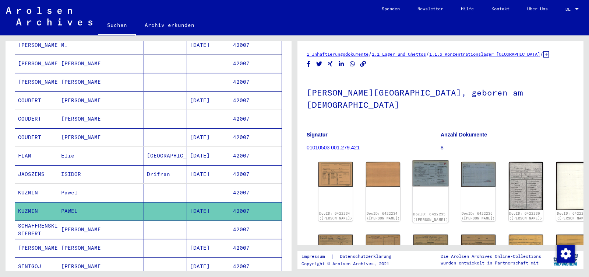
click at [413, 160] on img at bounding box center [431, 173] width 36 height 26
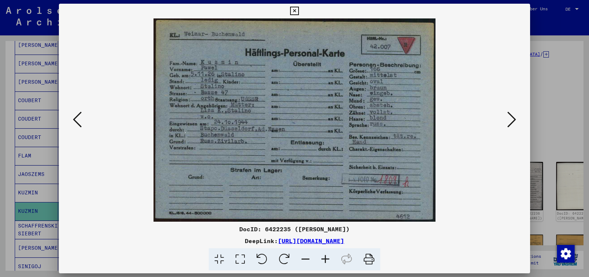
click at [512, 122] on icon at bounding box center [511, 119] width 9 height 18
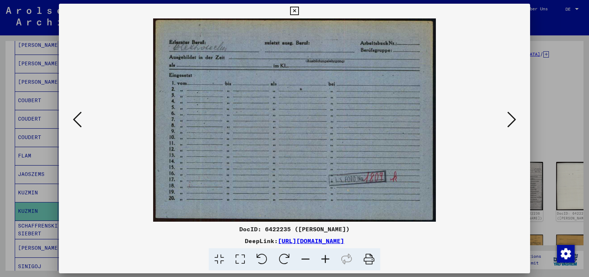
click at [512, 122] on icon at bounding box center [511, 119] width 9 height 18
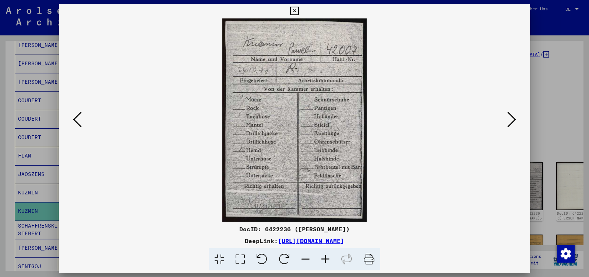
click at [512, 122] on icon at bounding box center [511, 119] width 9 height 18
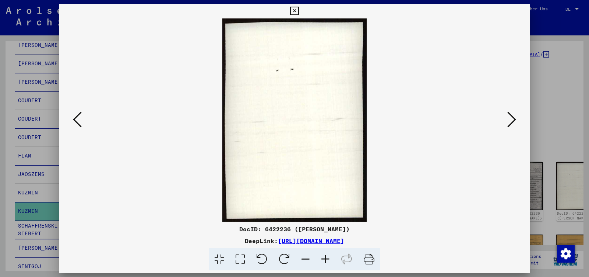
click at [512, 122] on icon at bounding box center [511, 119] width 9 height 18
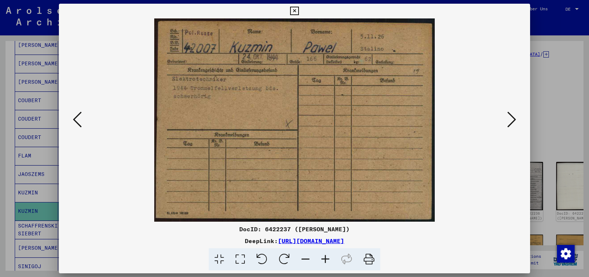
click at [512, 122] on icon at bounding box center [511, 119] width 9 height 18
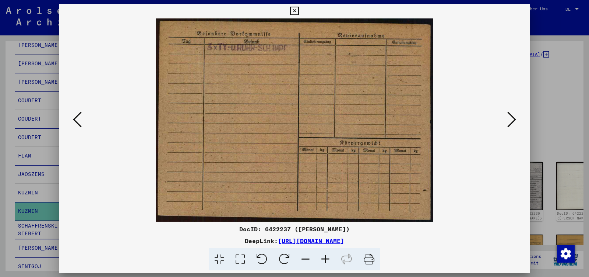
click at [512, 122] on icon at bounding box center [511, 119] width 9 height 18
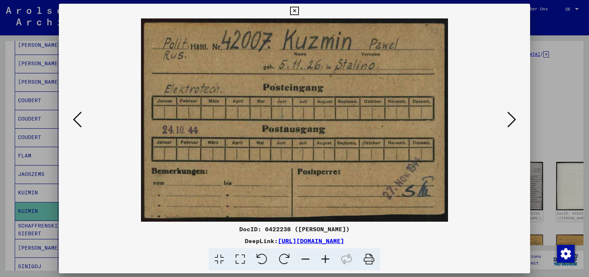
click at [512, 122] on icon at bounding box center [511, 119] width 9 height 18
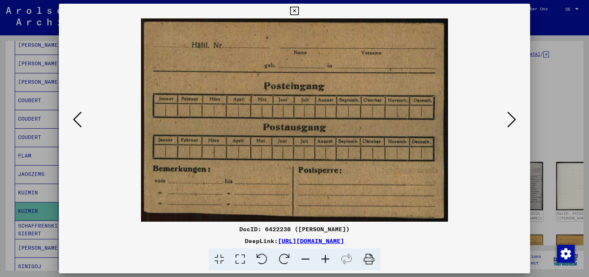
click at [512, 122] on icon at bounding box center [511, 119] width 9 height 18
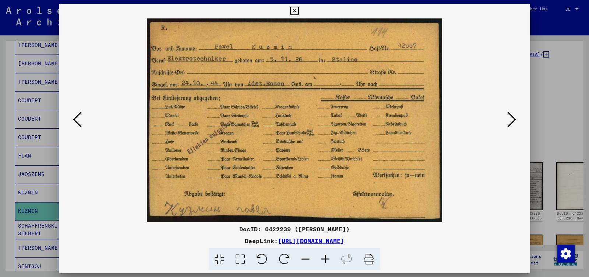
click at [512, 122] on icon at bounding box center [511, 119] width 9 height 18
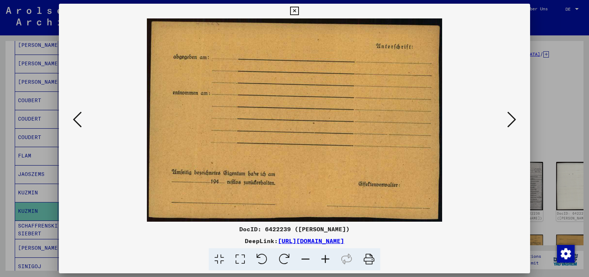
click at [512, 122] on icon at bounding box center [511, 119] width 9 height 18
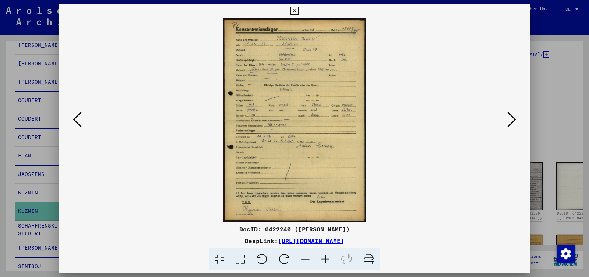
click at [512, 122] on icon at bounding box center [511, 119] width 9 height 18
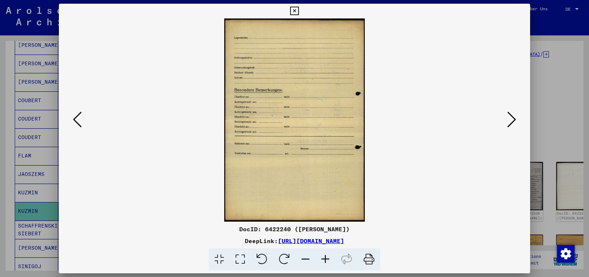
click at [512, 122] on icon at bounding box center [511, 119] width 9 height 18
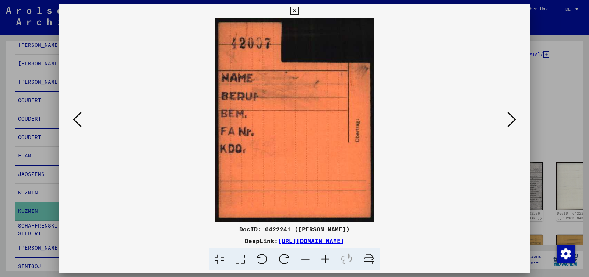
click at [512, 122] on icon at bounding box center [511, 119] width 9 height 18
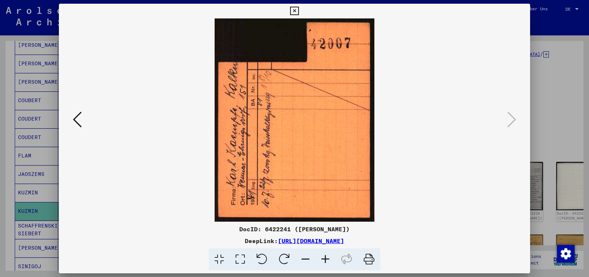
drag, startPoint x: 524, startPoint y: 10, endPoint x: 472, endPoint y: 28, distance: 55.3
click at [299, 11] on icon at bounding box center [294, 11] width 8 height 9
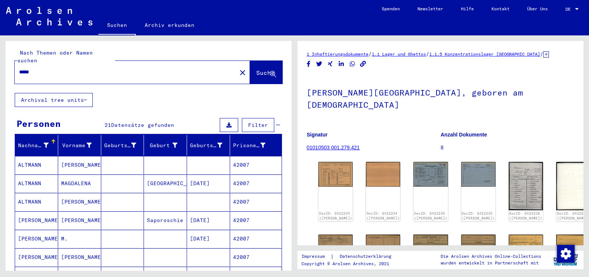
scroll to position [0, 0]
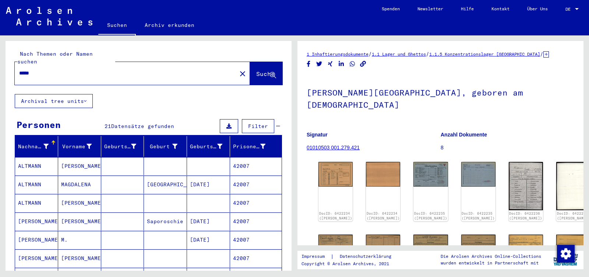
click at [38, 69] on input "*****" at bounding box center [125, 73] width 213 height 8
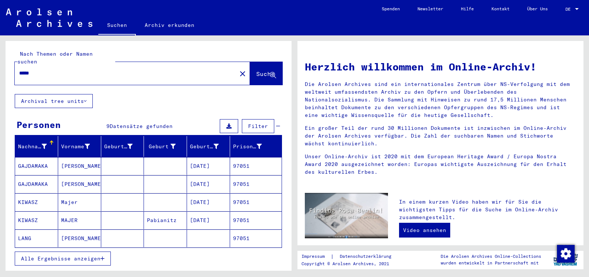
click at [31, 255] on span "Alle Ergebnisse anzeigen" at bounding box center [61, 258] width 80 height 7
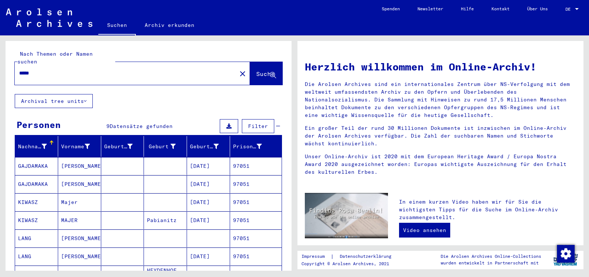
click at [67, 249] on mat-cell "[PERSON_NAME]" at bounding box center [79, 256] width 43 height 18
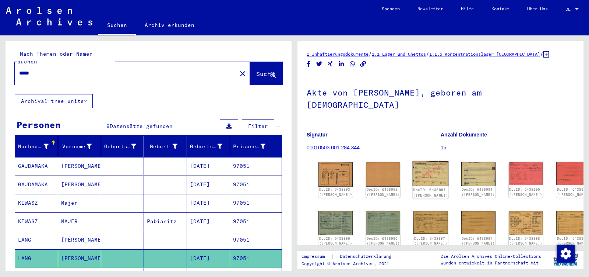
click at [419, 161] on img at bounding box center [431, 173] width 36 height 25
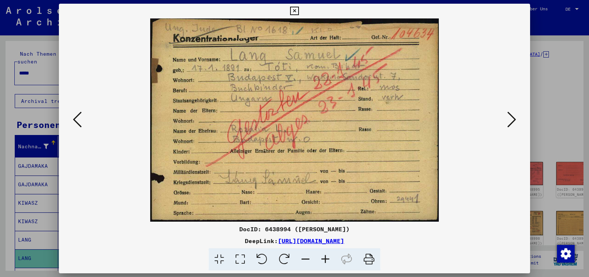
click at [508, 121] on icon at bounding box center [511, 119] width 9 height 18
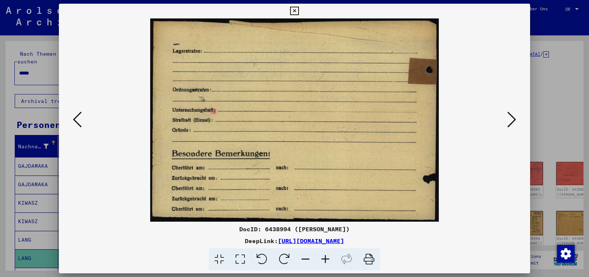
click at [508, 121] on icon at bounding box center [511, 119] width 9 height 18
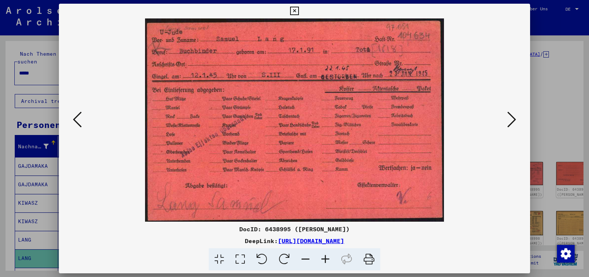
click at [508, 121] on icon at bounding box center [511, 119] width 9 height 18
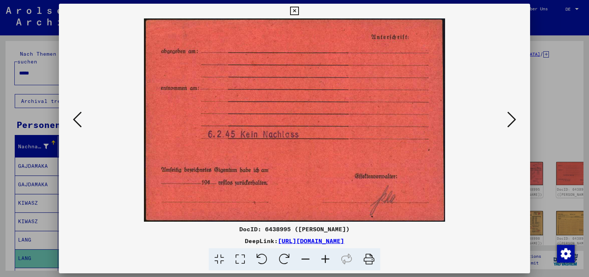
click at [508, 121] on icon at bounding box center [511, 119] width 9 height 18
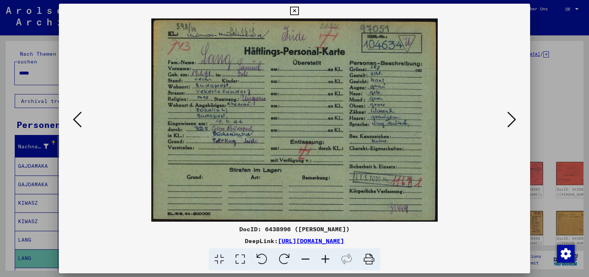
click at [508, 121] on icon at bounding box center [511, 119] width 9 height 18
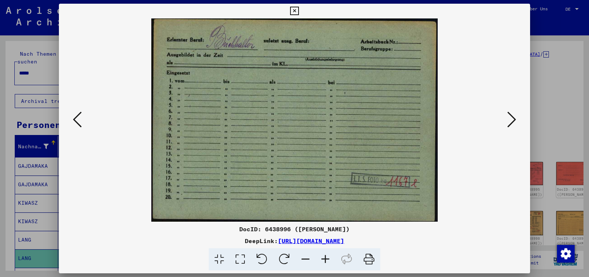
click at [508, 121] on icon at bounding box center [511, 119] width 9 height 18
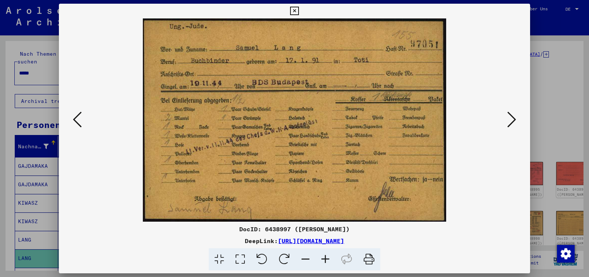
click at [508, 121] on icon at bounding box center [511, 119] width 9 height 18
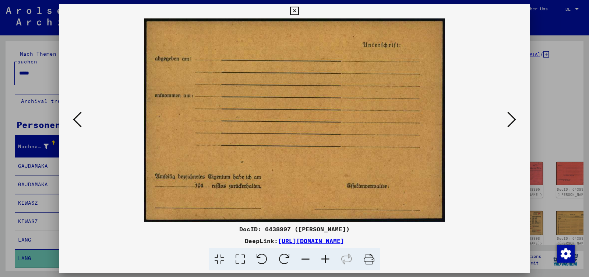
click at [508, 121] on icon at bounding box center [511, 119] width 9 height 18
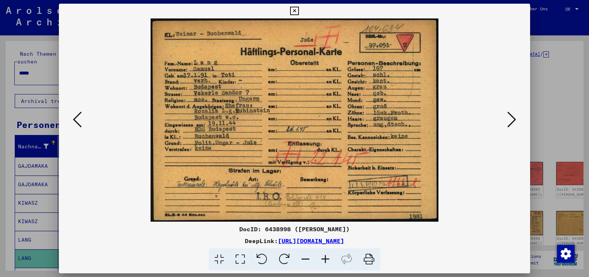
click at [508, 121] on icon at bounding box center [511, 119] width 9 height 18
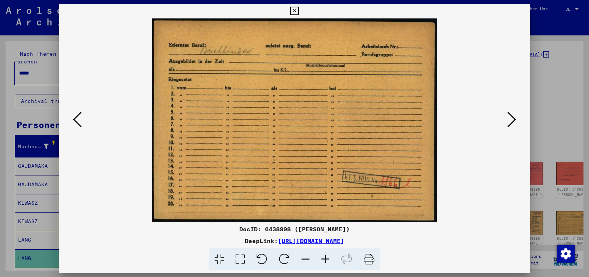
click at [508, 121] on icon at bounding box center [511, 119] width 9 height 18
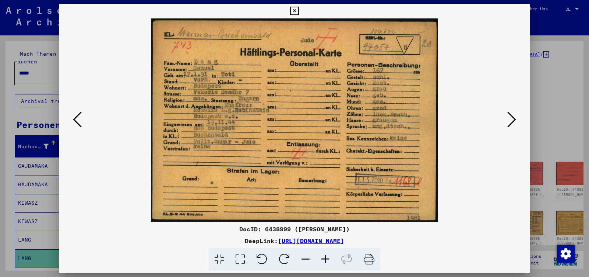
click at [508, 121] on icon at bounding box center [511, 119] width 9 height 18
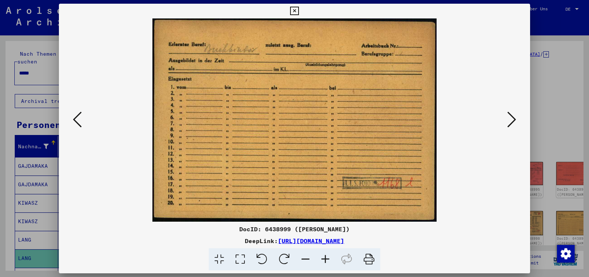
click at [508, 121] on icon at bounding box center [511, 119] width 9 height 18
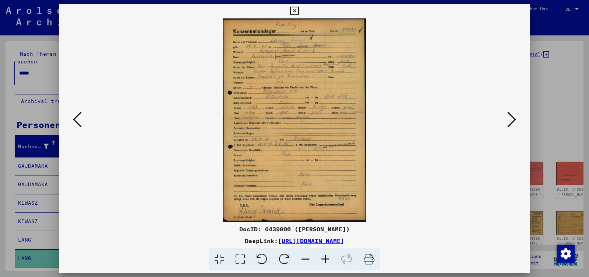
click at [508, 121] on icon at bounding box center [511, 119] width 9 height 18
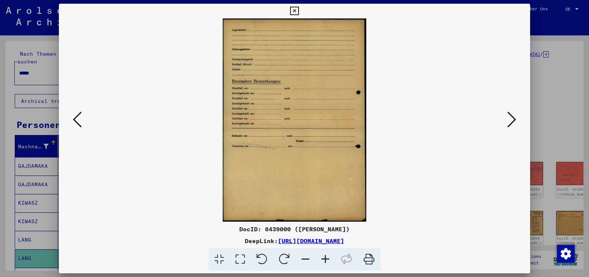
click at [508, 121] on icon at bounding box center [511, 119] width 9 height 18
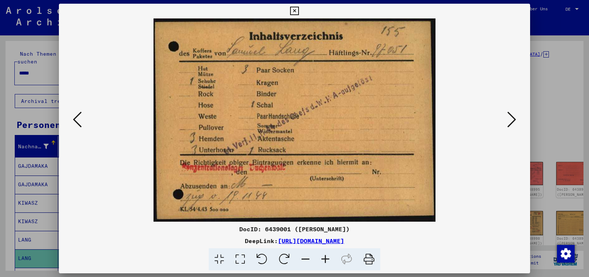
click at [508, 121] on icon at bounding box center [511, 119] width 9 height 18
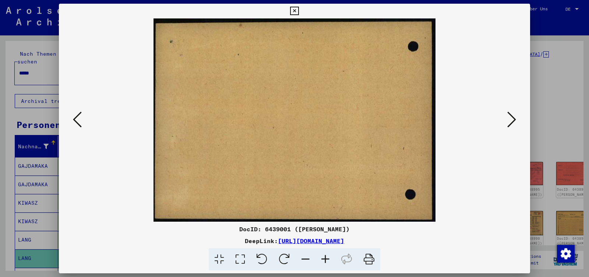
click at [508, 121] on icon at bounding box center [511, 119] width 9 height 18
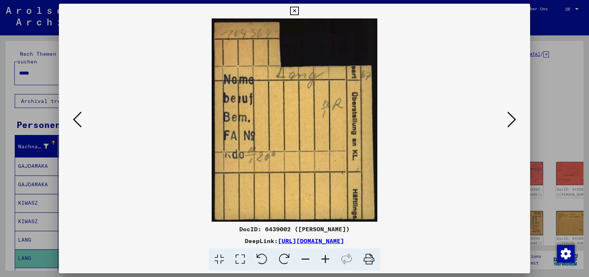
click at [508, 121] on icon at bounding box center [511, 119] width 9 height 18
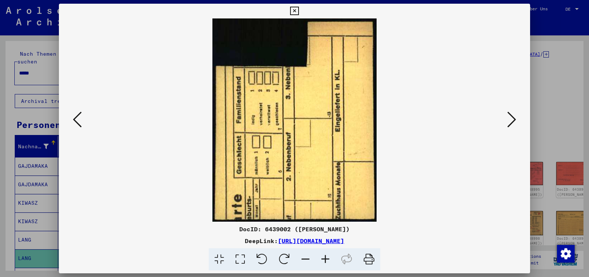
click at [508, 121] on icon at bounding box center [511, 119] width 9 height 18
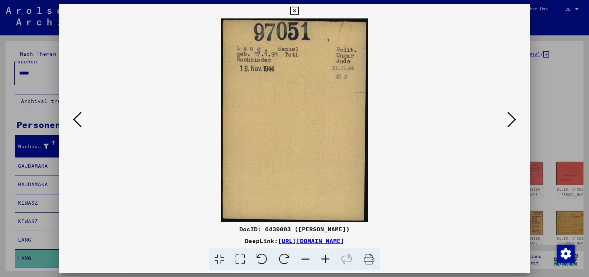
click at [508, 120] on icon at bounding box center [511, 119] width 9 height 18
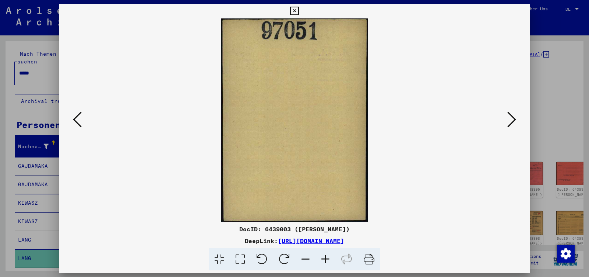
click at [508, 120] on icon at bounding box center [511, 119] width 9 height 18
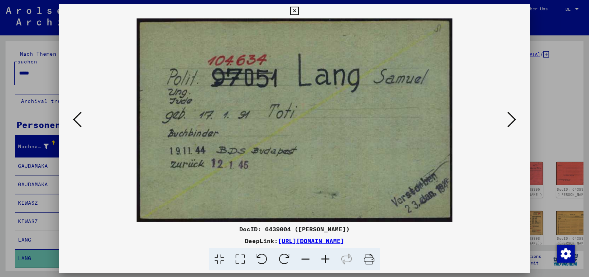
click at [508, 120] on icon at bounding box center [511, 119] width 9 height 18
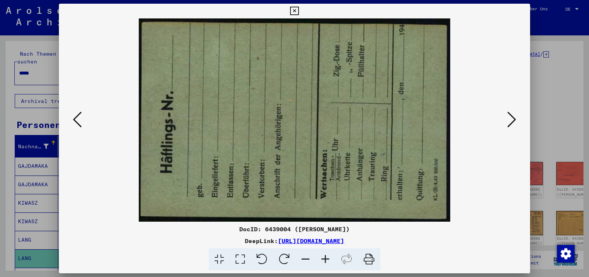
click at [508, 120] on icon at bounding box center [511, 119] width 9 height 18
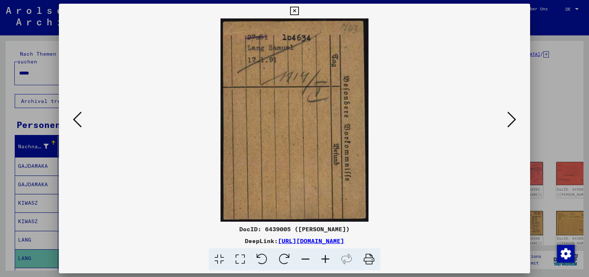
click at [508, 120] on icon at bounding box center [511, 119] width 9 height 18
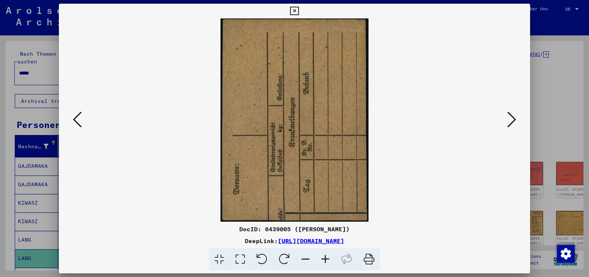
click at [508, 120] on icon at bounding box center [511, 119] width 9 height 18
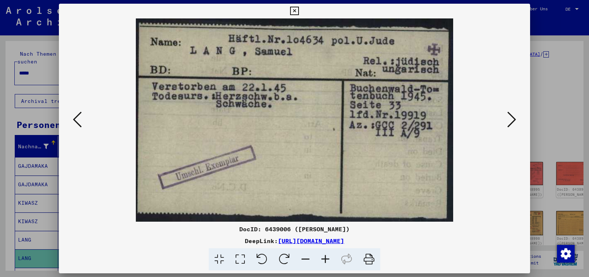
click at [508, 120] on icon at bounding box center [511, 119] width 9 height 18
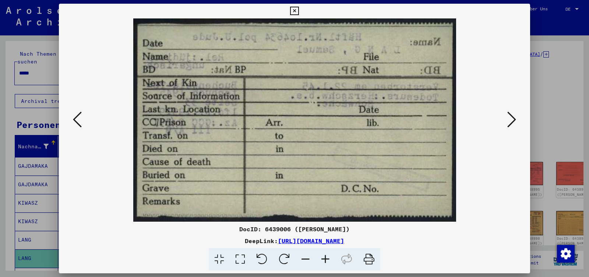
click at [508, 120] on icon at bounding box center [511, 119] width 9 height 18
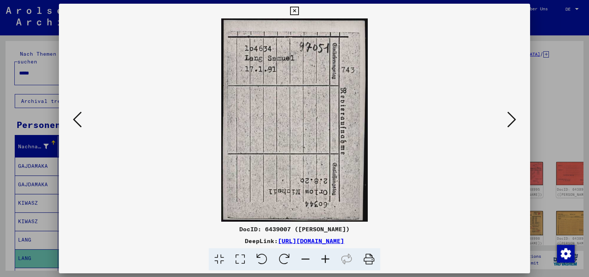
click at [508, 120] on icon at bounding box center [511, 119] width 9 height 18
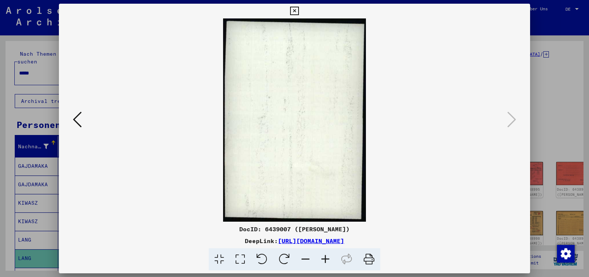
click at [299, 13] on icon at bounding box center [294, 11] width 8 height 9
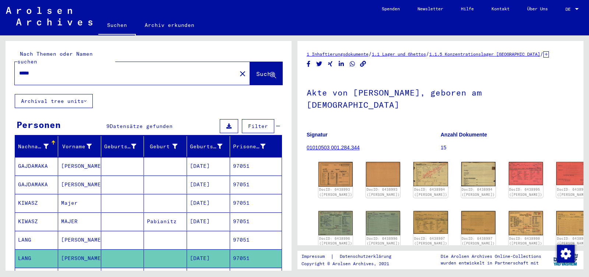
click at [42, 69] on input "*****" at bounding box center [125, 73] width 213 height 8
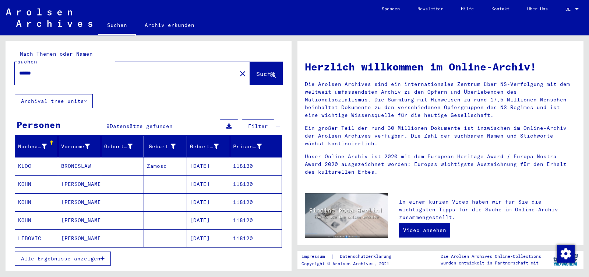
click at [45, 255] on span "Alle Ergebnisse anzeigen" at bounding box center [61, 258] width 80 height 7
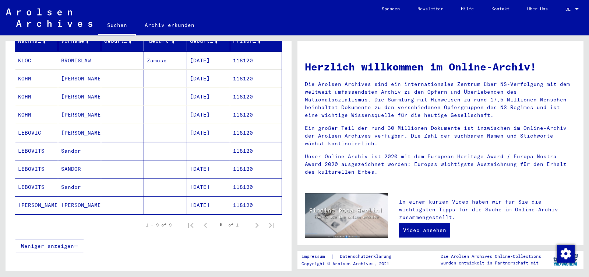
scroll to position [116, 0]
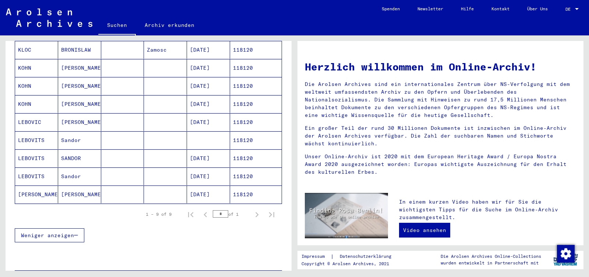
click at [87, 170] on mat-cell "Sandor" at bounding box center [79, 176] width 43 height 18
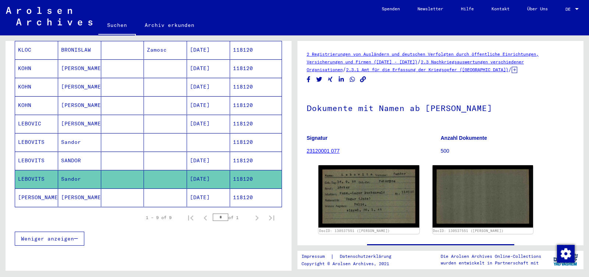
click at [89, 137] on mat-cell "Sandor" at bounding box center [79, 142] width 43 height 18
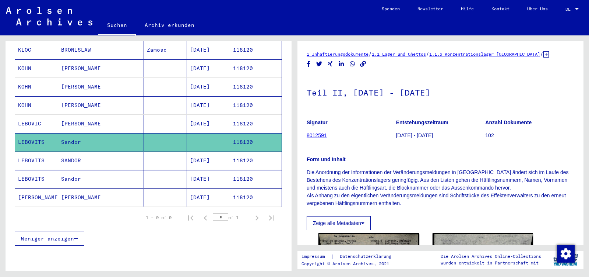
click at [93, 118] on mat-cell "[PERSON_NAME]" at bounding box center [79, 124] width 43 height 18
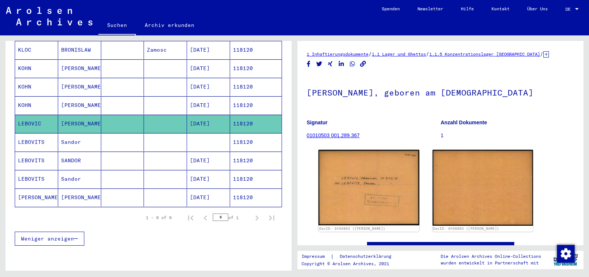
click at [88, 155] on mat-cell "SANDOR" at bounding box center [79, 160] width 43 height 18
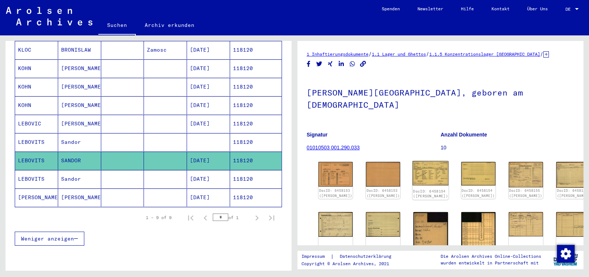
click at [413, 161] on img at bounding box center [431, 173] width 36 height 24
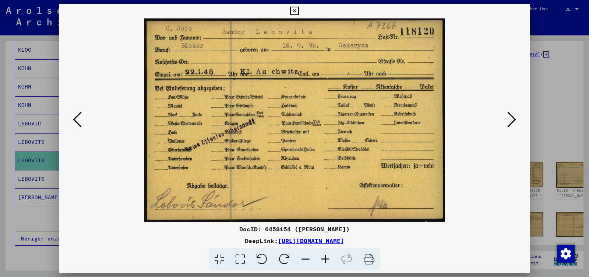
click at [514, 124] on icon at bounding box center [511, 119] width 9 height 18
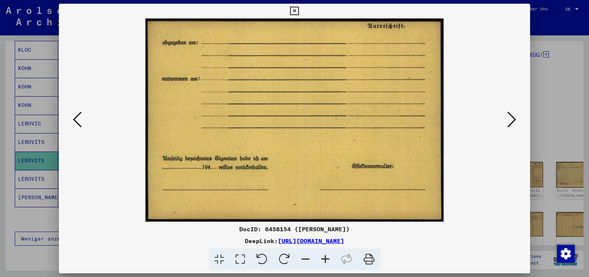
click at [514, 124] on icon at bounding box center [511, 119] width 9 height 18
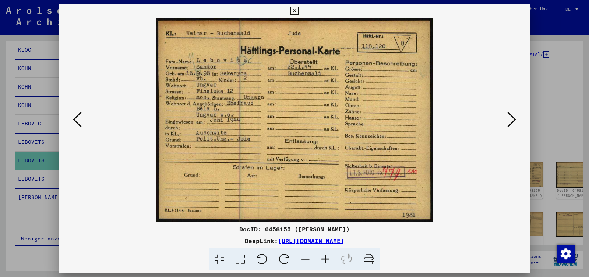
click at [514, 124] on icon at bounding box center [511, 119] width 9 height 18
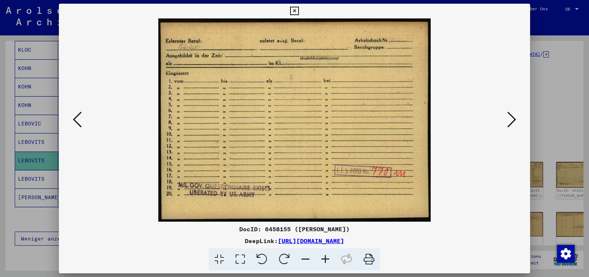
click at [514, 124] on icon at bounding box center [511, 119] width 9 height 18
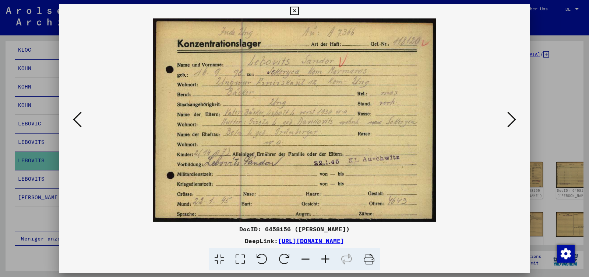
click at [514, 124] on icon at bounding box center [511, 119] width 9 height 18
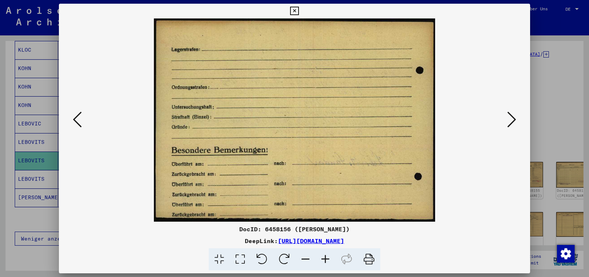
click at [77, 120] on icon at bounding box center [77, 119] width 9 height 18
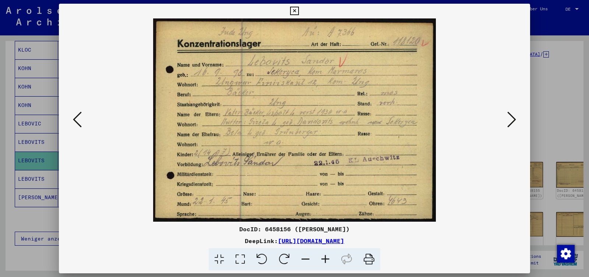
click at [513, 119] on icon at bounding box center [511, 119] width 9 height 18
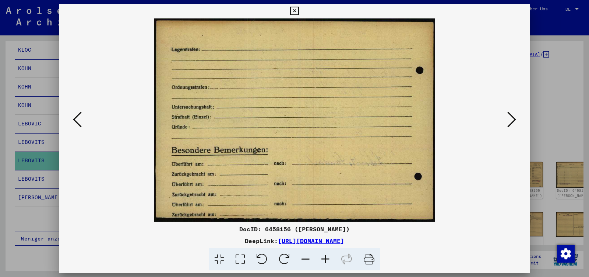
click at [513, 119] on icon at bounding box center [511, 119] width 9 height 18
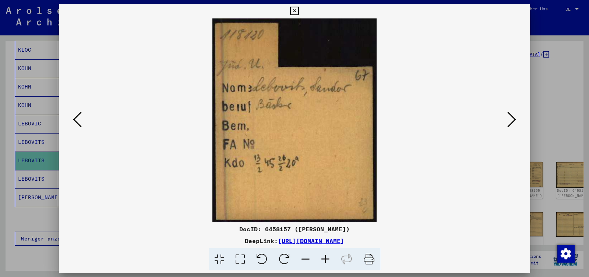
click at [513, 119] on icon at bounding box center [511, 119] width 9 height 18
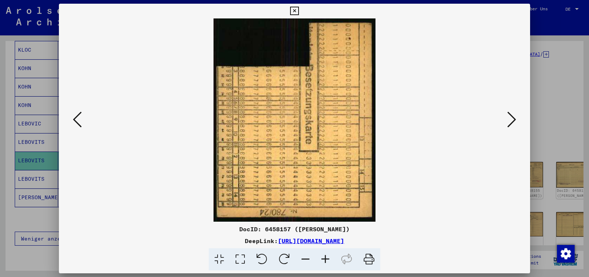
click at [513, 119] on icon at bounding box center [511, 119] width 9 height 18
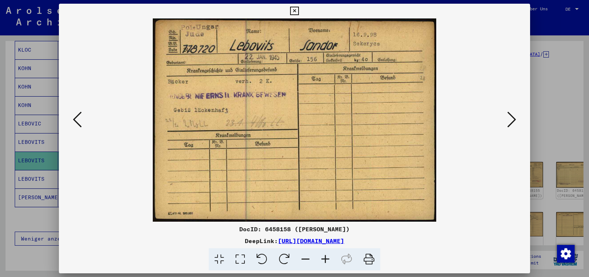
click at [76, 122] on icon at bounding box center [77, 119] width 9 height 18
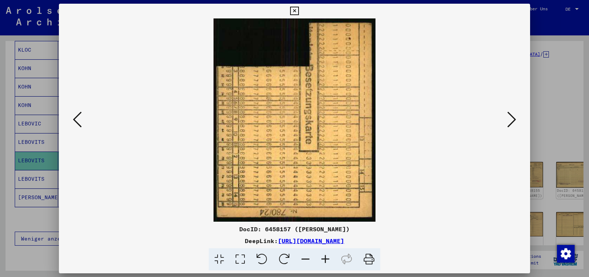
click at [76, 122] on icon at bounding box center [77, 119] width 9 height 18
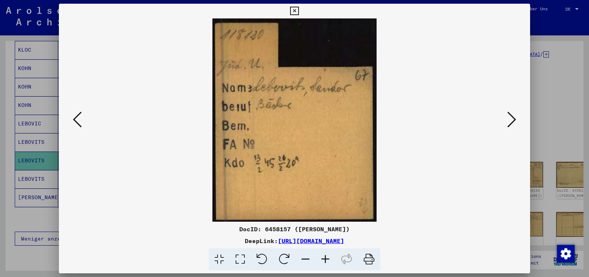
click at [510, 118] on icon at bounding box center [511, 119] width 9 height 18
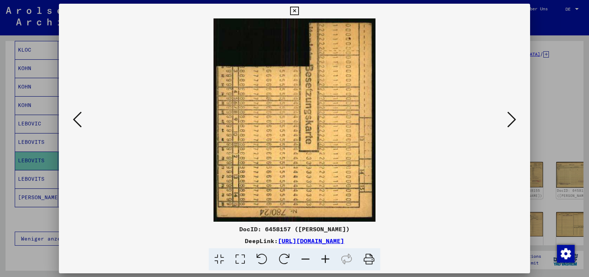
click at [510, 118] on icon at bounding box center [511, 119] width 9 height 18
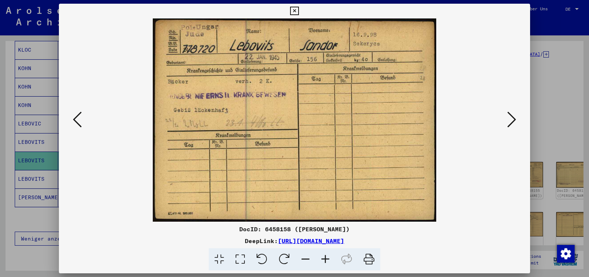
click at [510, 118] on icon at bounding box center [511, 119] width 9 height 18
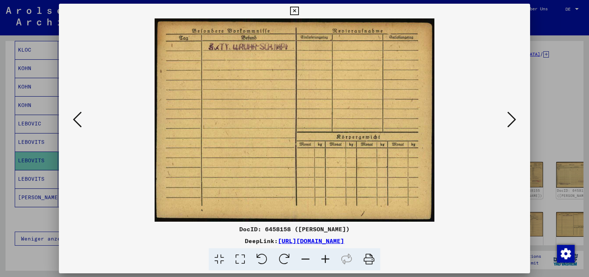
click at [510, 118] on icon at bounding box center [511, 119] width 9 height 18
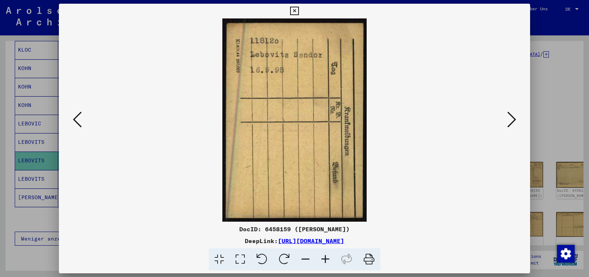
click at [510, 118] on icon at bounding box center [511, 119] width 9 height 18
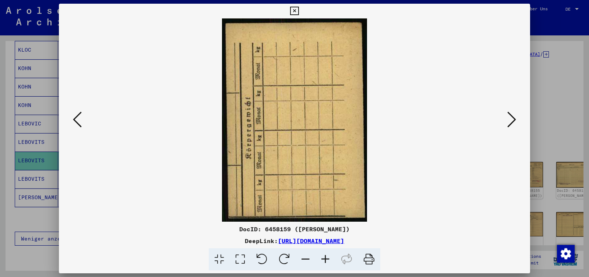
click at [510, 118] on icon at bounding box center [511, 119] width 9 height 18
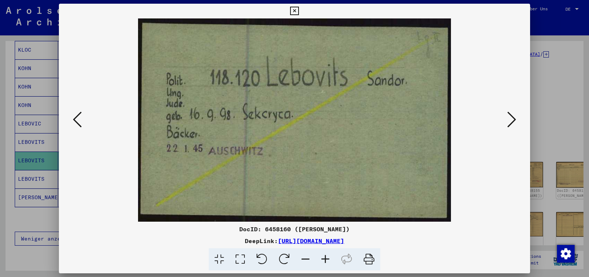
click at [510, 118] on icon at bounding box center [511, 119] width 9 height 18
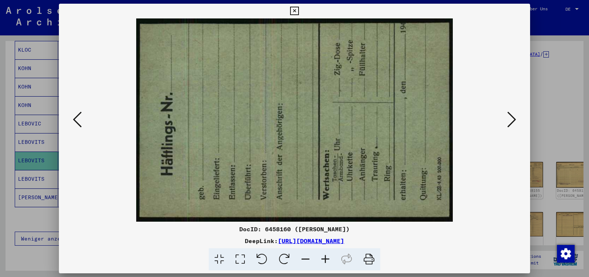
click at [510, 118] on icon at bounding box center [511, 119] width 9 height 18
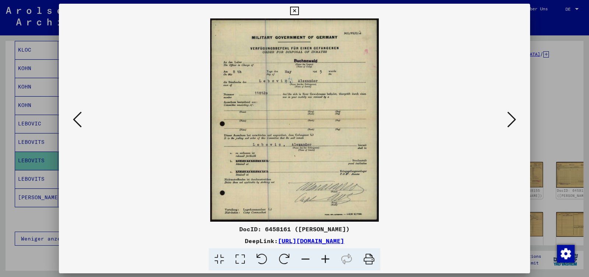
click at [510, 118] on icon at bounding box center [511, 119] width 9 height 18
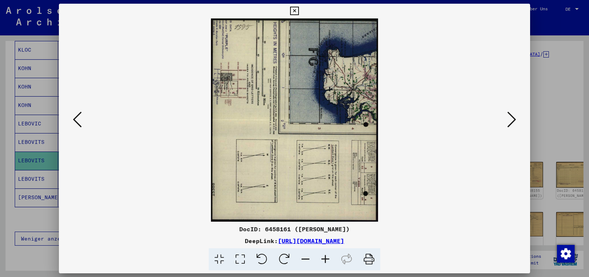
click at [510, 118] on icon at bounding box center [511, 119] width 9 height 18
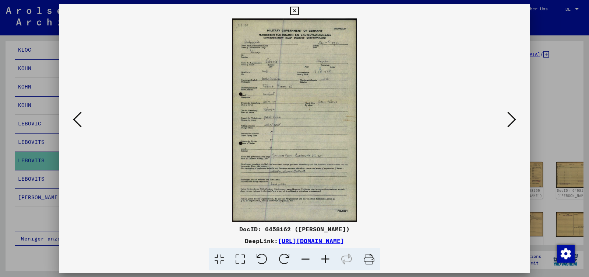
click at [510, 118] on icon at bounding box center [511, 119] width 9 height 18
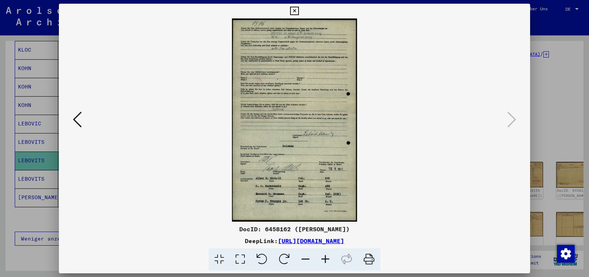
click at [299, 11] on icon at bounding box center [294, 11] width 8 height 9
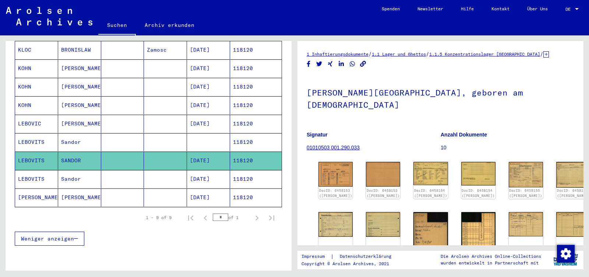
drag, startPoint x: 84, startPoint y: 152, endPoint x: 14, endPoint y: 150, distance: 70.0
click at [58, 151] on mat-cell "SANDOR" at bounding box center [79, 160] width 43 height 18
copy mat-row "[PERSON_NAME]"
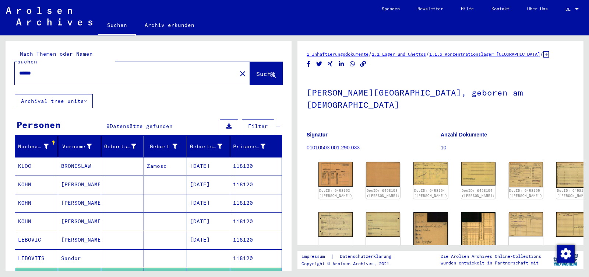
click at [46, 69] on input "******" at bounding box center [125, 73] width 213 height 8
paste input "*********"
click at [256, 70] on span "Suche" at bounding box center [265, 73] width 18 height 7
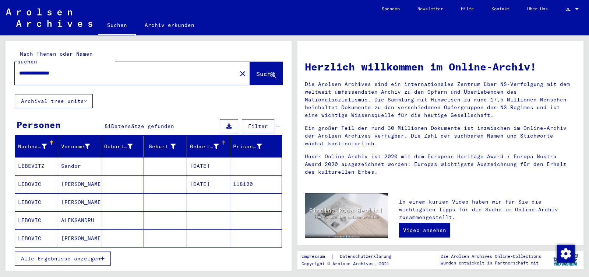
click at [193, 142] on div "Geburtsdatum" at bounding box center [204, 146] width 29 height 8
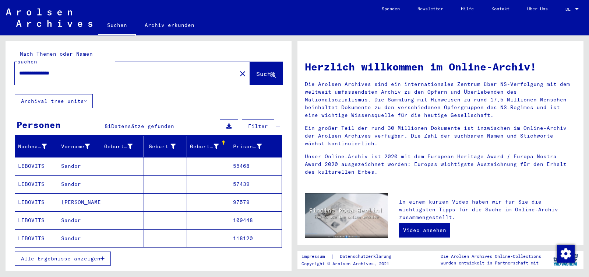
click at [193, 142] on div "Geburtsdatum" at bounding box center [204, 146] width 29 height 8
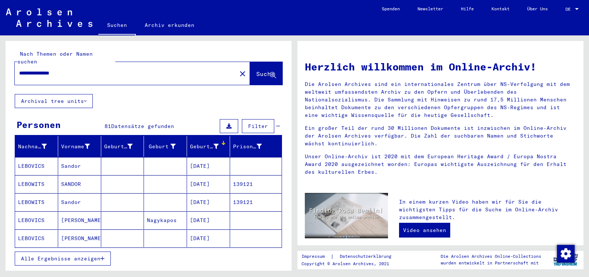
click at [95, 255] on span "Alle Ergebnisse anzeigen" at bounding box center [61, 258] width 80 height 7
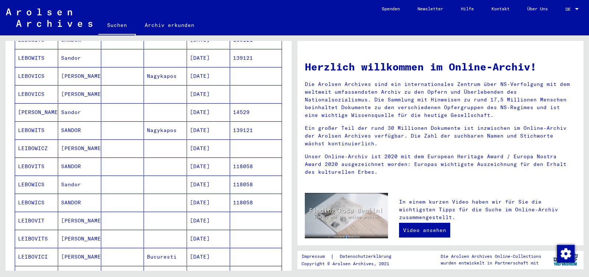
scroll to position [155, 0]
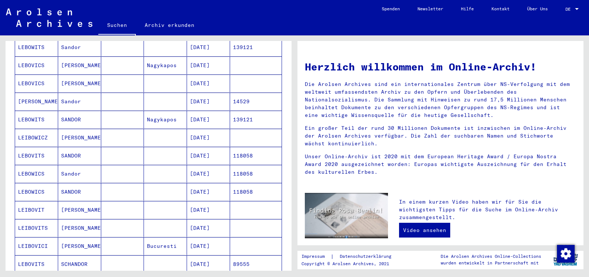
click at [195, 203] on mat-cell "[DATE]" at bounding box center [208, 210] width 43 height 18
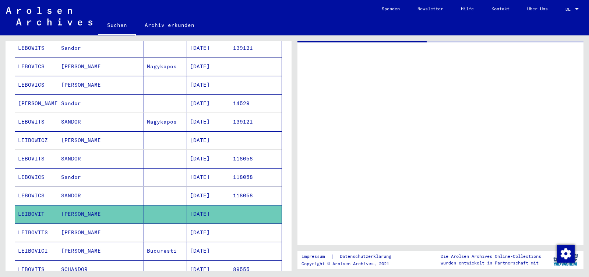
scroll to position [155, 0]
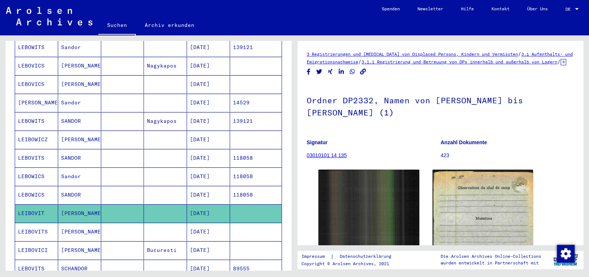
click at [209, 223] on mat-cell "[DATE]" at bounding box center [208, 231] width 43 height 18
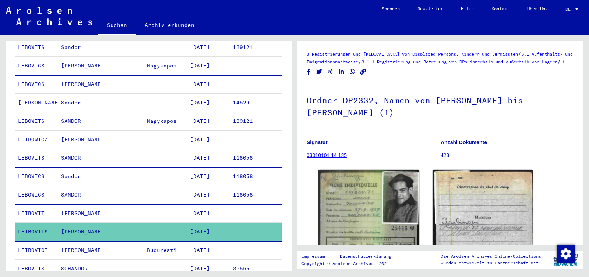
scroll to position [194, 0]
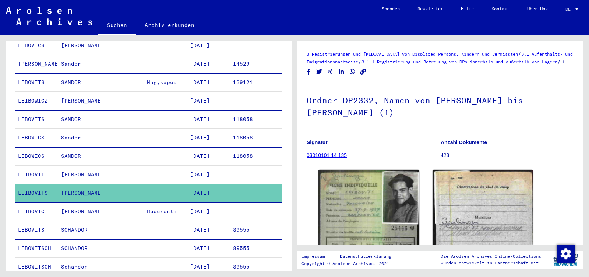
click at [211, 205] on mat-cell "[DATE]" at bounding box center [208, 211] width 43 height 18
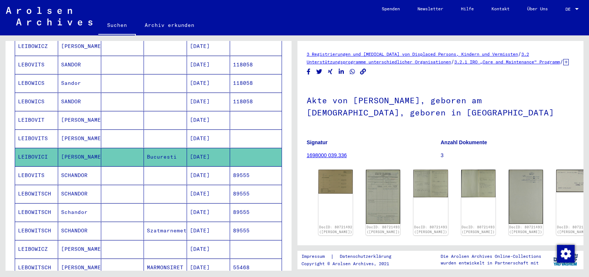
scroll to position [232, 0]
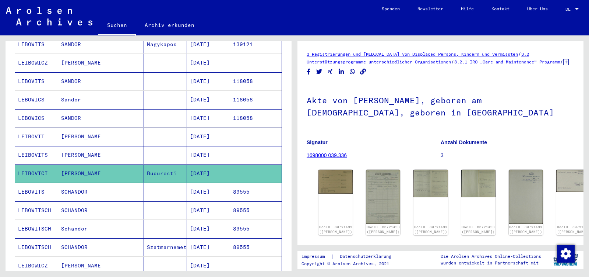
drag, startPoint x: 218, startPoint y: 127, endPoint x: 14, endPoint y: 130, distance: 204.7
click at [187, 130] on mat-cell "[DATE]" at bounding box center [208, 136] width 43 height 18
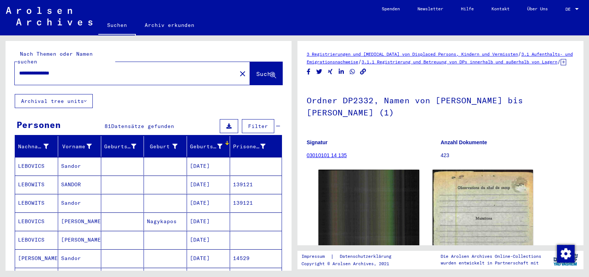
click at [74, 69] on input "**********" at bounding box center [125, 73] width 213 height 8
paste input "**********"
click at [256, 70] on span "Suche" at bounding box center [265, 73] width 18 height 7
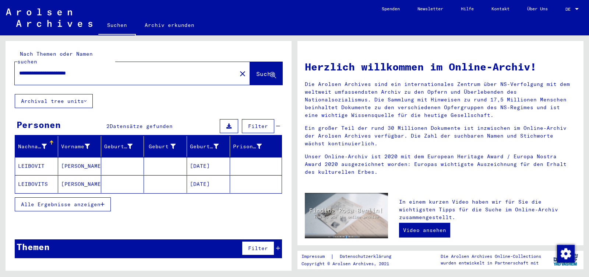
click at [162, 157] on mat-cell at bounding box center [165, 166] width 43 height 18
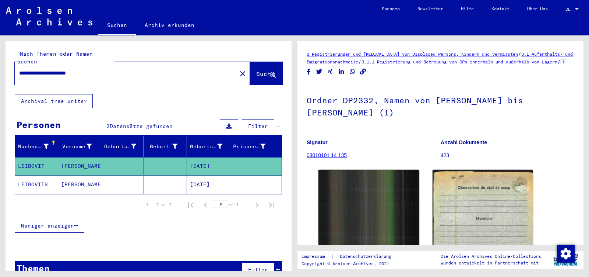
click at [159, 175] on mat-cell at bounding box center [165, 184] width 43 height 18
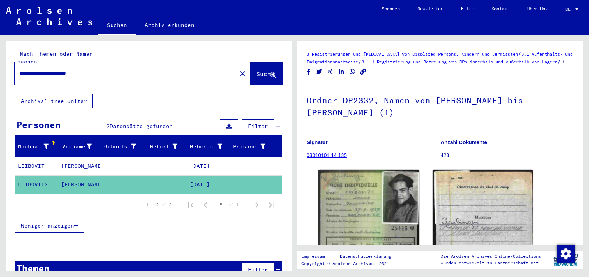
drag, startPoint x: 42, startPoint y: 66, endPoint x: 46, endPoint y: 66, distance: 4.4
click at [46, 69] on input "**********" at bounding box center [125, 73] width 213 height 8
type input "**********"
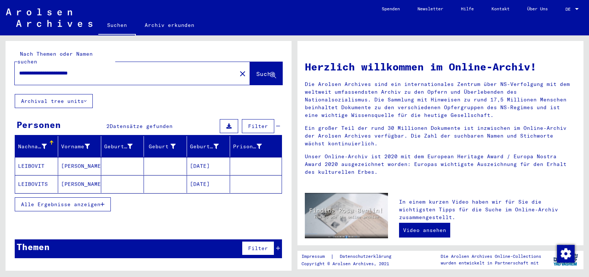
click at [164, 158] on mat-cell at bounding box center [165, 166] width 43 height 18
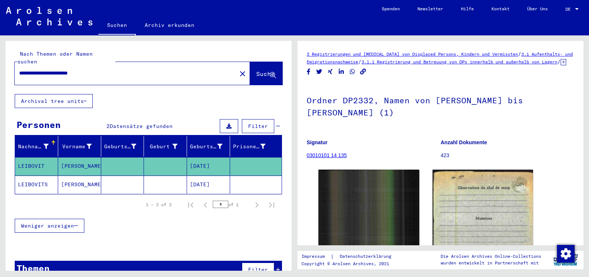
click at [162, 175] on mat-cell at bounding box center [165, 184] width 43 height 18
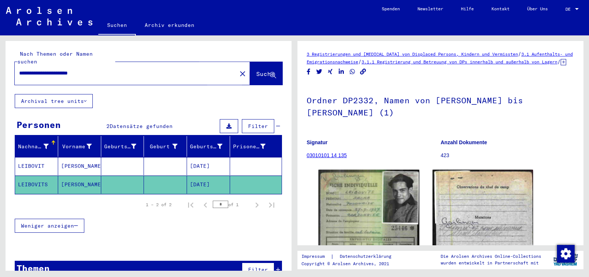
click at [256, 70] on span "Suche" at bounding box center [265, 73] width 18 height 7
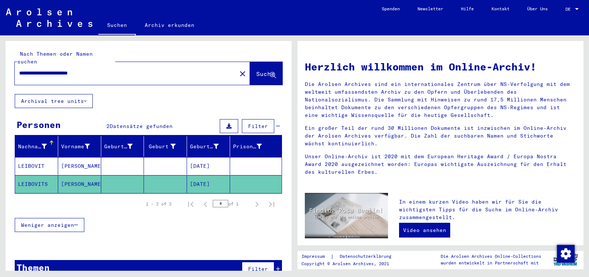
click at [238, 69] on mat-icon "close" at bounding box center [242, 73] width 9 height 9
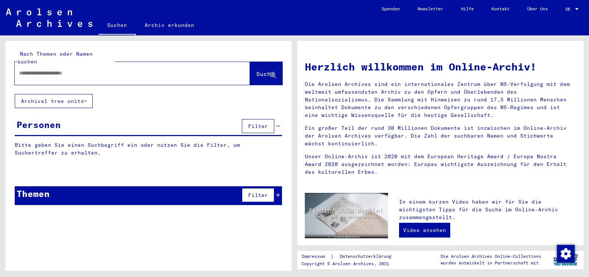
click at [32, 69] on input "text" at bounding box center [123, 73] width 209 height 8
type input "**********"
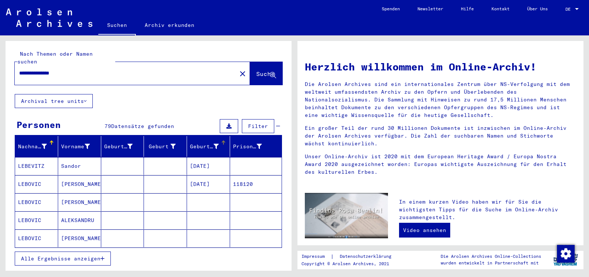
click at [205, 142] on div "Geburtsdatum" at bounding box center [204, 146] width 29 height 8
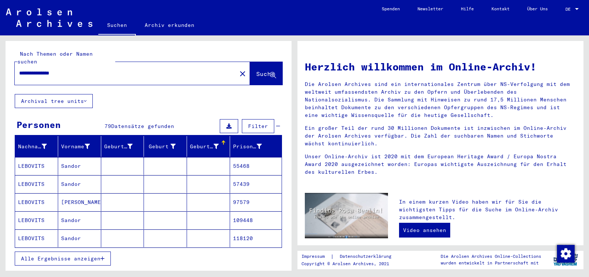
click at [205, 142] on div "Geburtsdatum" at bounding box center [204, 146] width 29 height 8
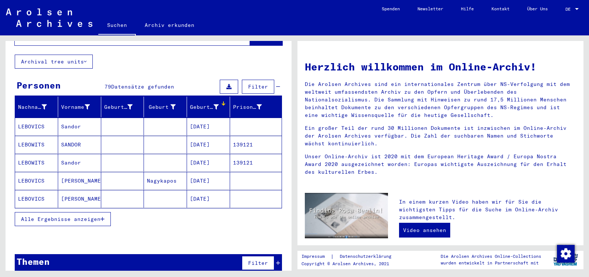
scroll to position [40, 0]
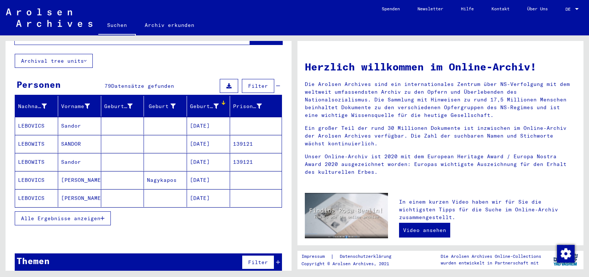
click at [77, 215] on span "Alle Ergebnisse anzeigen" at bounding box center [61, 218] width 80 height 7
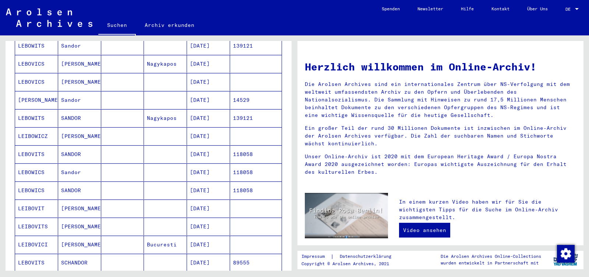
scroll to position [195, 0]
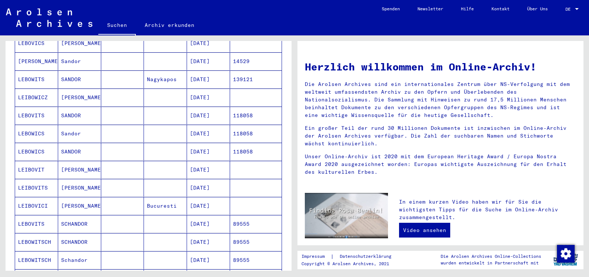
click at [206, 142] on mat-cell "[DATE]" at bounding box center [208, 151] width 43 height 18
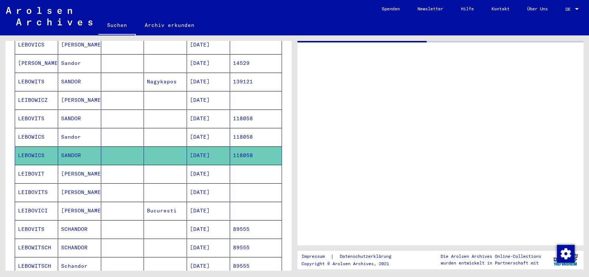
scroll to position [196, 0]
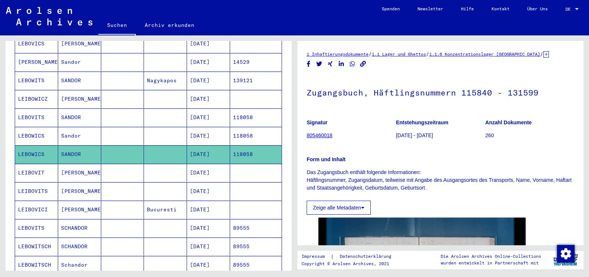
click at [215, 73] on mat-cell "[DATE]" at bounding box center [208, 80] width 43 height 18
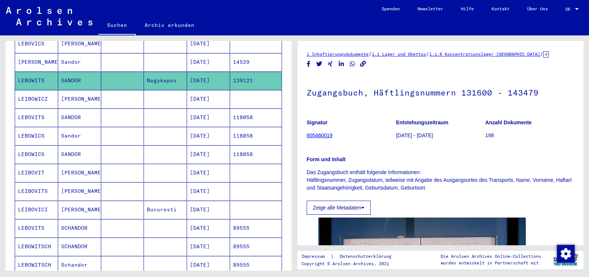
click at [212, 163] on mat-cell "[DATE]" at bounding box center [208, 172] width 43 height 18
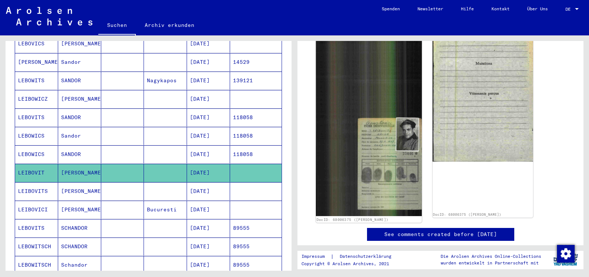
click at [388, 156] on img at bounding box center [369, 113] width 106 height 206
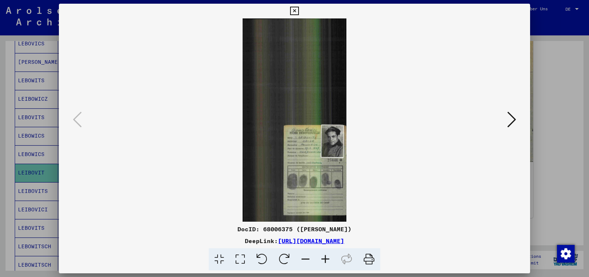
click at [327, 259] on icon at bounding box center [326, 259] width 20 height 22
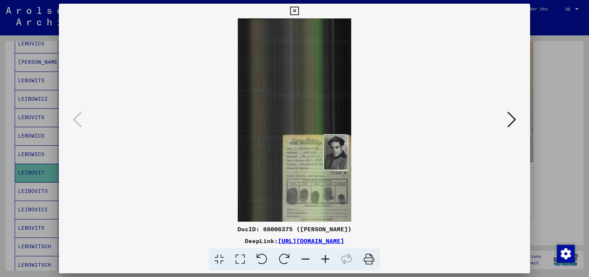
click at [327, 259] on icon at bounding box center [326, 259] width 20 height 22
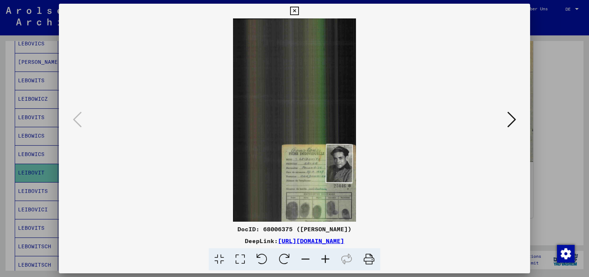
click at [327, 258] on icon at bounding box center [326, 259] width 20 height 22
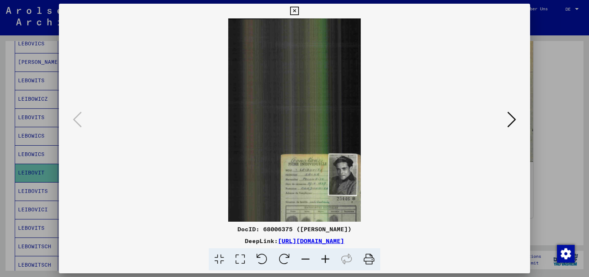
click at [327, 258] on icon at bounding box center [326, 259] width 20 height 22
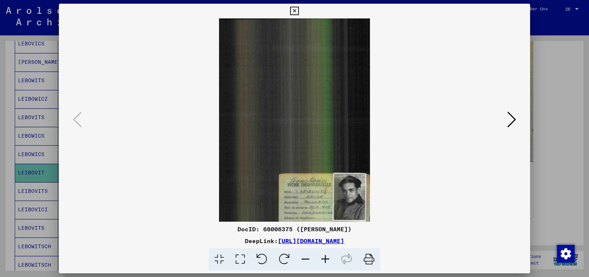
click at [327, 258] on icon at bounding box center [326, 259] width 20 height 22
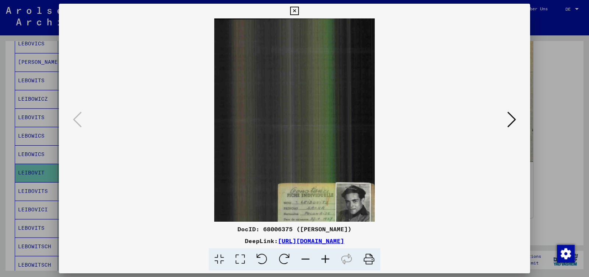
click at [327, 258] on icon at bounding box center [326, 259] width 20 height 22
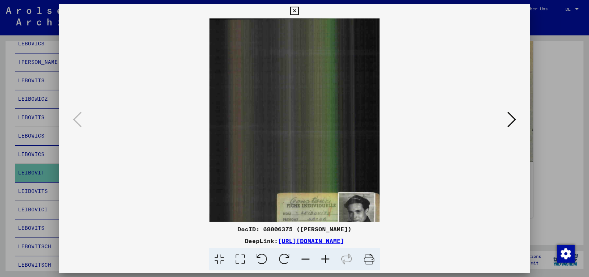
click at [327, 258] on icon at bounding box center [326, 259] width 20 height 22
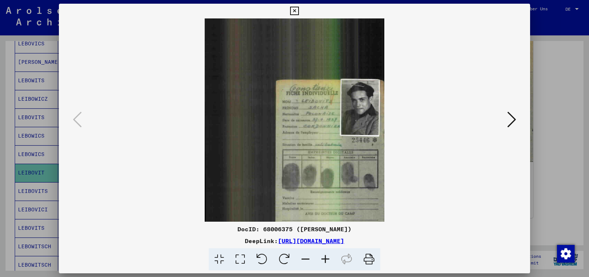
drag, startPoint x: 318, startPoint y: 173, endPoint x: 304, endPoint y: 49, distance: 124.9
click at [305, 46] on img at bounding box center [295, 71] width 180 height 350
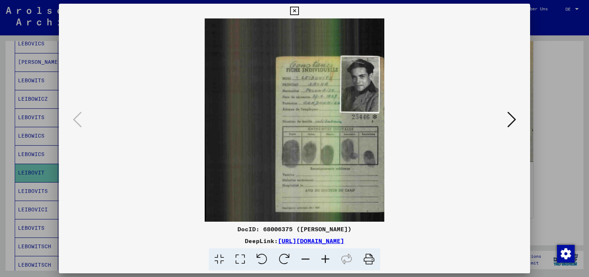
scroll to position [147, 0]
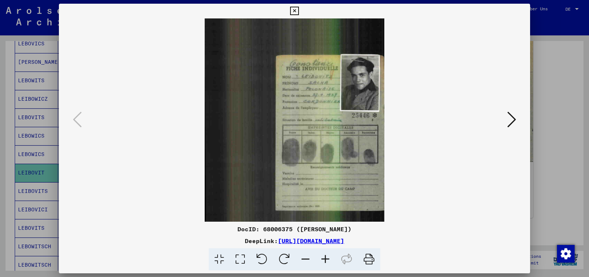
drag, startPoint x: 263, startPoint y: 89, endPoint x: 261, endPoint y: 61, distance: 28.1
click at [261, 61] on img at bounding box center [295, 46] width 180 height 350
click at [299, 10] on icon at bounding box center [294, 11] width 8 height 9
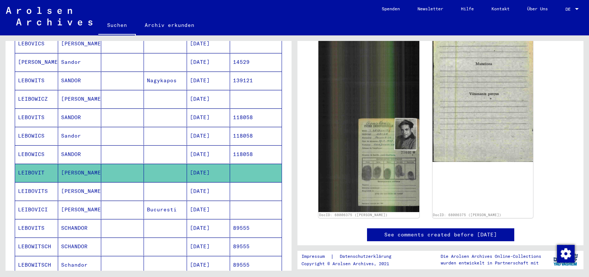
click at [194, 182] on mat-cell "[DATE]" at bounding box center [208, 191] width 43 height 18
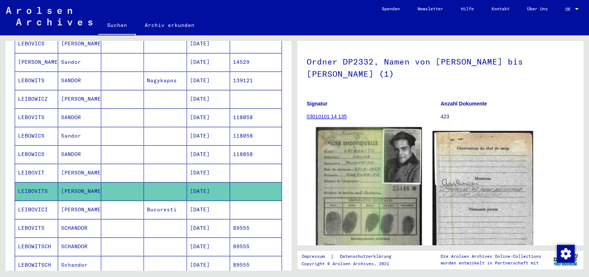
scroll to position [77, 0]
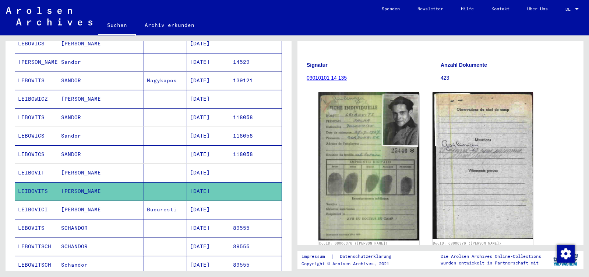
click at [198, 200] on mat-cell "[DATE]" at bounding box center [208, 209] width 43 height 18
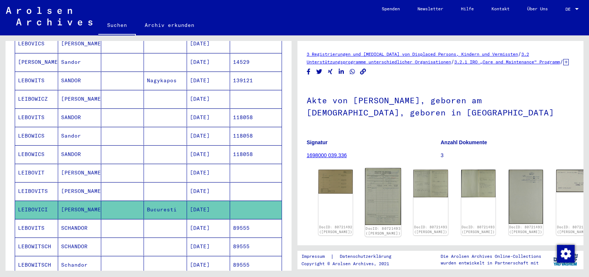
click at [368, 189] on img at bounding box center [383, 196] width 36 height 57
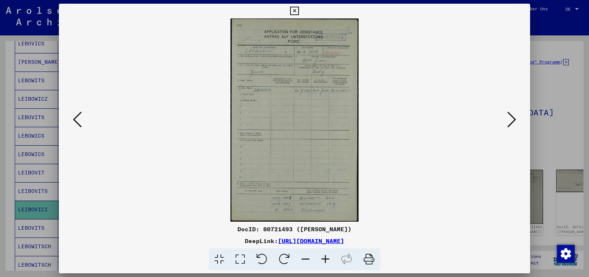
click at [511, 121] on icon at bounding box center [511, 119] width 9 height 18
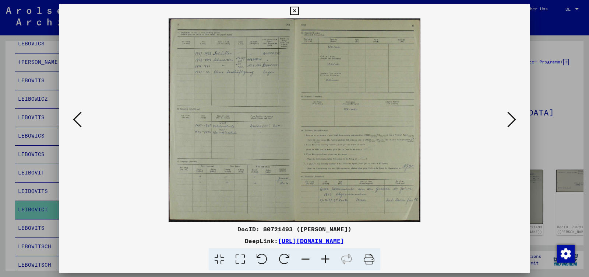
click at [511, 121] on icon at bounding box center [511, 119] width 9 height 18
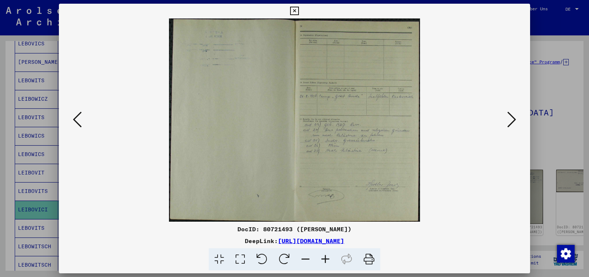
click at [511, 121] on icon at bounding box center [511, 119] width 9 height 18
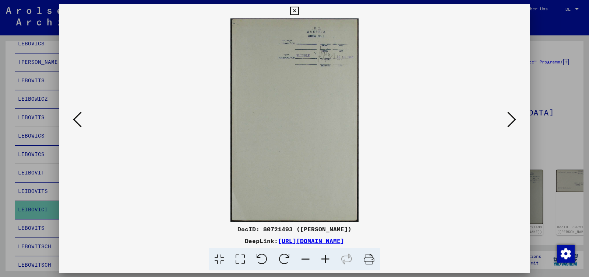
click at [511, 121] on icon at bounding box center [511, 119] width 9 height 18
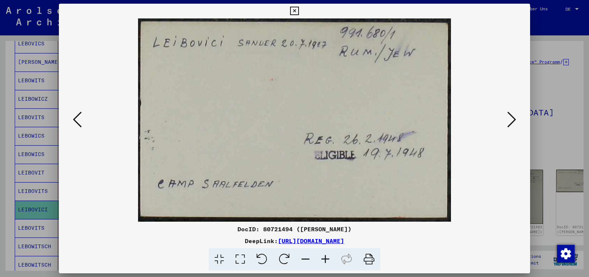
click at [511, 120] on icon at bounding box center [511, 119] width 9 height 18
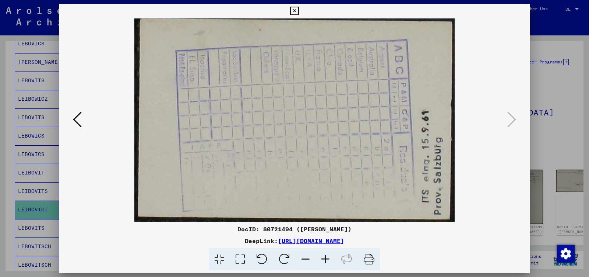
click at [299, 12] on icon at bounding box center [294, 11] width 8 height 9
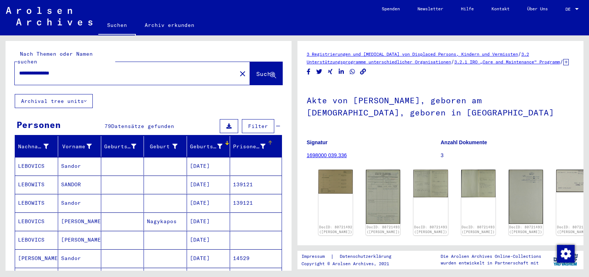
click at [233, 142] on div "Prisoner #" at bounding box center [249, 146] width 32 height 8
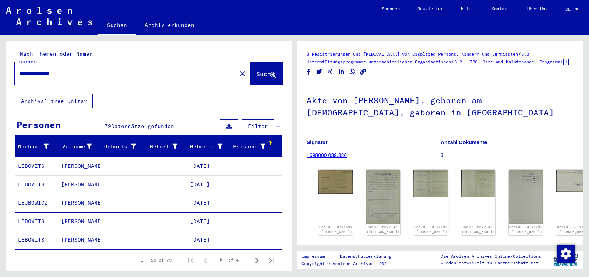
click at [233, 142] on div "Prisoner #" at bounding box center [249, 146] width 32 height 8
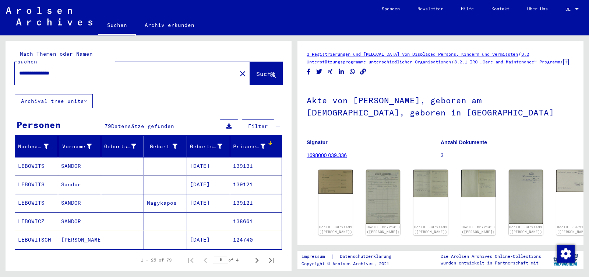
click at [75, 274] on button "Alle Ergebnisse anzeigen" at bounding box center [63, 281] width 96 height 14
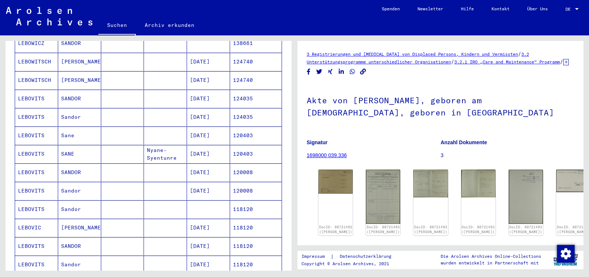
scroll to position [193, 0]
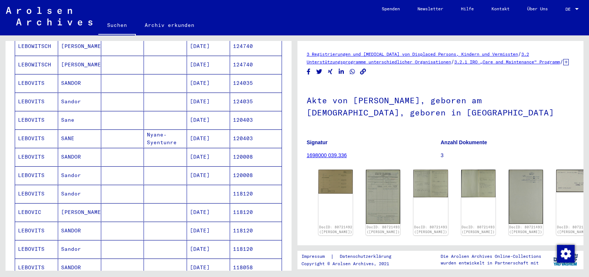
click at [244, 203] on mat-cell "118120" at bounding box center [256, 212] width 52 height 18
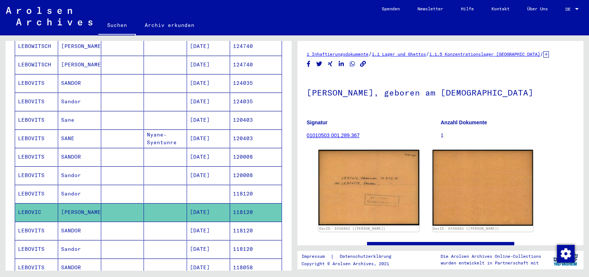
click at [241, 221] on mat-cell "118120" at bounding box center [256, 230] width 52 height 18
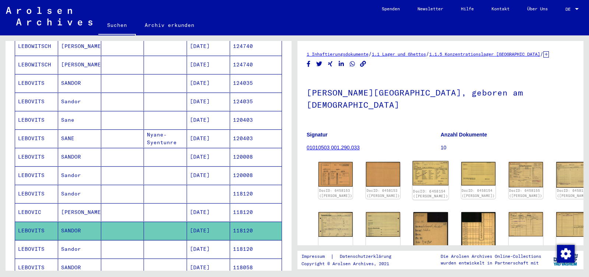
click at [423, 161] on img at bounding box center [431, 173] width 36 height 24
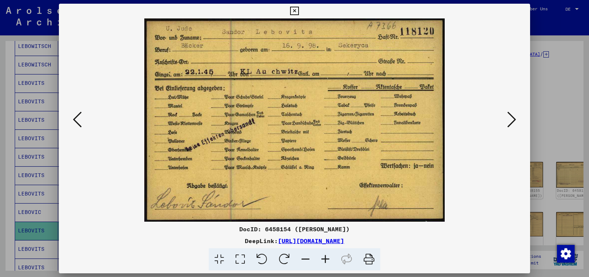
click at [514, 119] on icon at bounding box center [511, 119] width 9 height 18
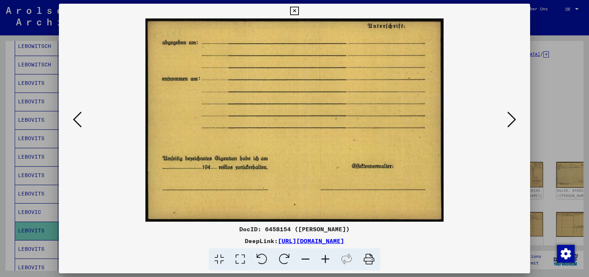
click at [514, 119] on icon at bounding box center [511, 119] width 9 height 18
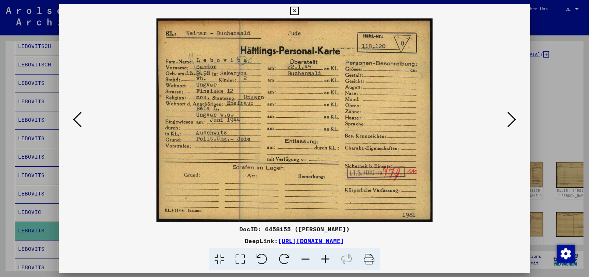
click at [514, 119] on icon at bounding box center [511, 119] width 9 height 18
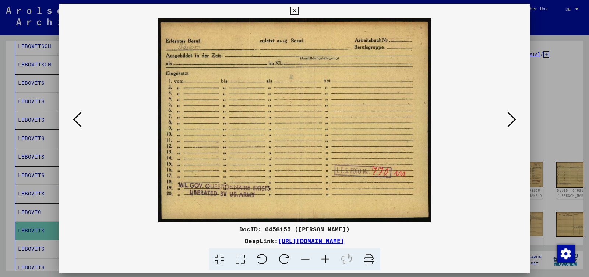
click at [514, 119] on icon at bounding box center [511, 119] width 9 height 18
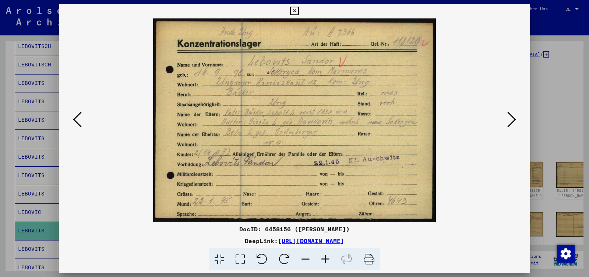
click at [514, 119] on icon at bounding box center [511, 119] width 9 height 18
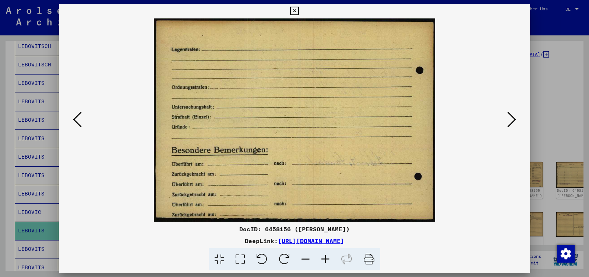
click at [514, 119] on icon at bounding box center [511, 119] width 9 height 18
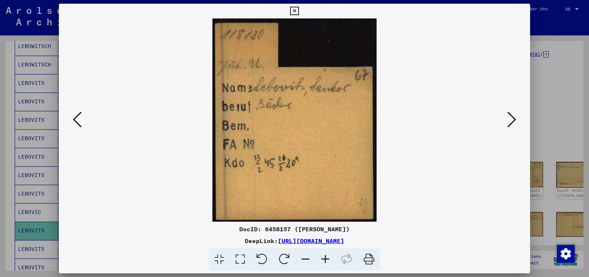
click at [514, 119] on icon at bounding box center [511, 119] width 9 height 18
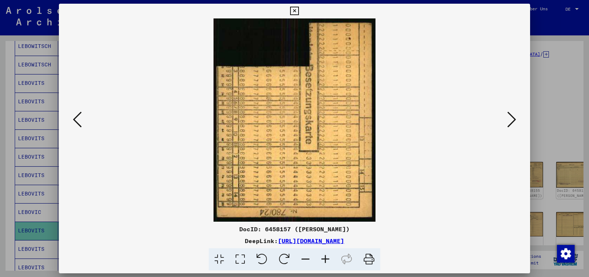
click at [514, 119] on icon at bounding box center [511, 119] width 9 height 18
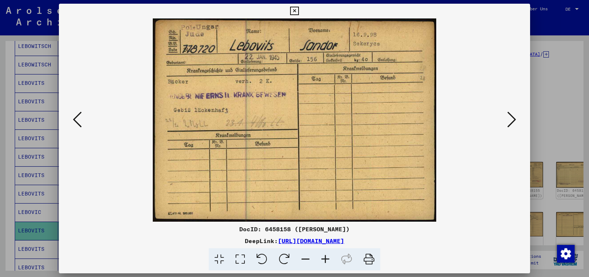
click at [514, 119] on icon at bounding box center [511, 119] width 9 height 18
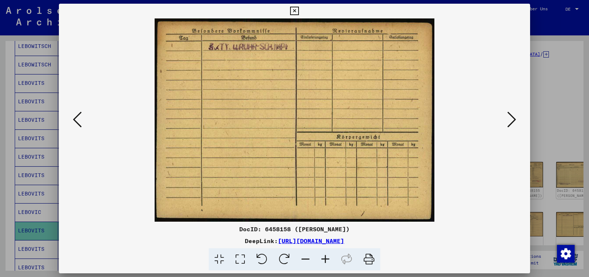
click at [514, 119] on icon at bounding box center [511, 119] width 9 height 18
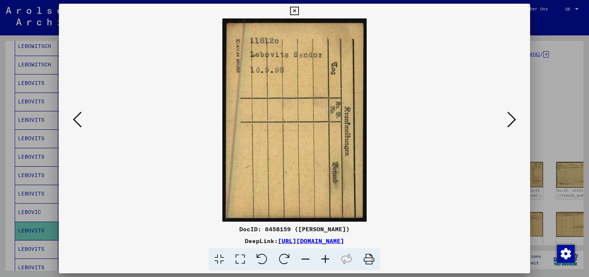
click at [299, 10] on icon at bounding box center [294, 11] width 8 height 9
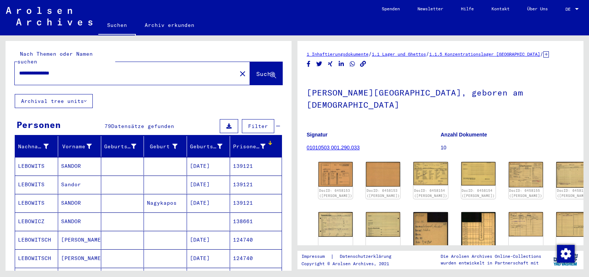
click at [238, 69] on mat-icon "close" at bounding box center [242, 73] width 9 height 9
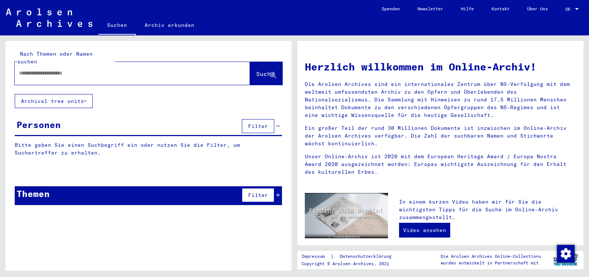
click at [47, 69] on input "text" at bounding box center [123, 73] width 209 height 8
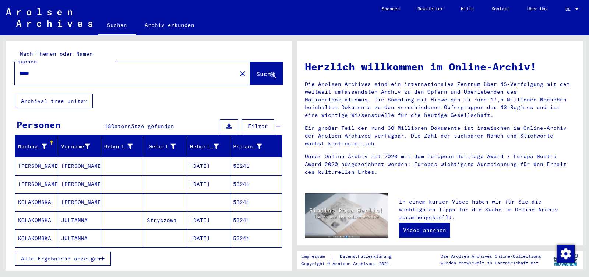
click at [53, 255] on span "Alle Ergebnisse anzeigen" at bounding box center [61, 258] width 80 height 7
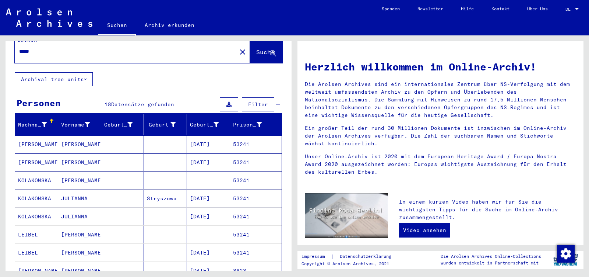
scroll to position [39, 0]
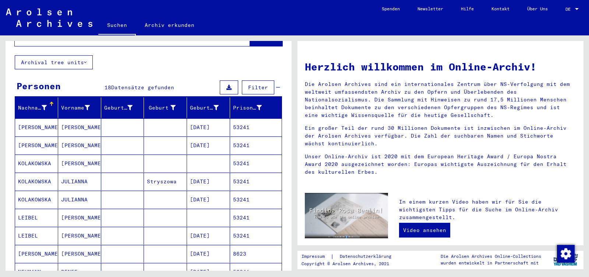
click at [88, 226] on mat-cell "[PERSON_NAME]" at bounding box center [79, 235] width 43 height 18
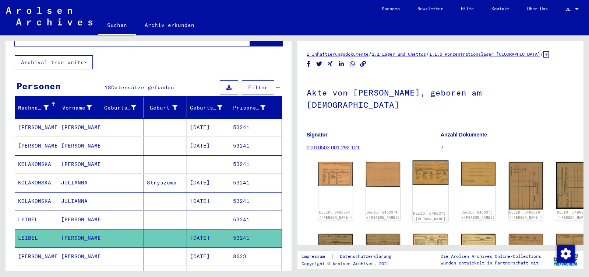
click at [418, 160] on img at bounding box center [431, 172] width 36 height 24
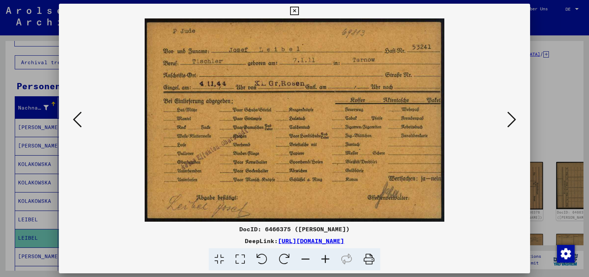
click at [514, 119] on icon at bounding box center [511, 119] width 9 height 18
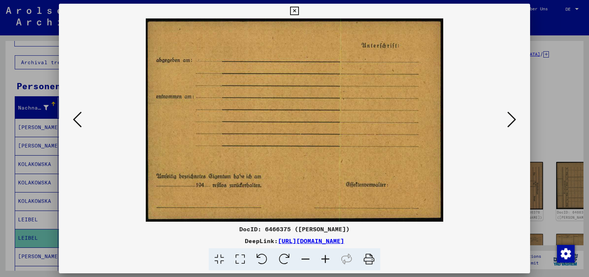
click at [514, 119] on icon at bounding box center [511, 119] width 9 height 18
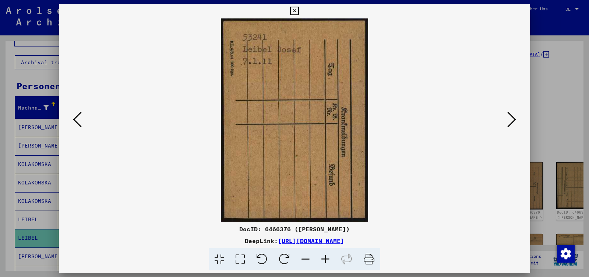
click at [514, 119] on icon at bounding box center [511, 119] width 9 height 18
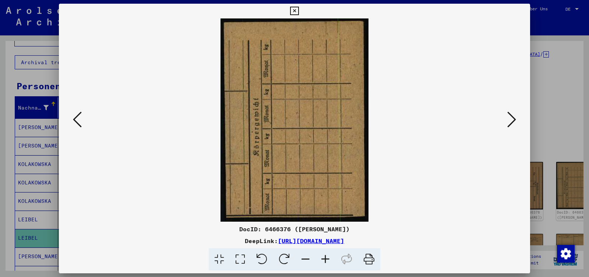
click at [514, 119] on icon at bounding box center [511, 119] width 9 height 18
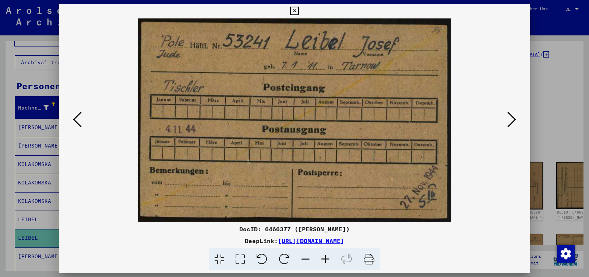
click at [514, 119] on icon at bounding box center [511, 119] width 9 height 18
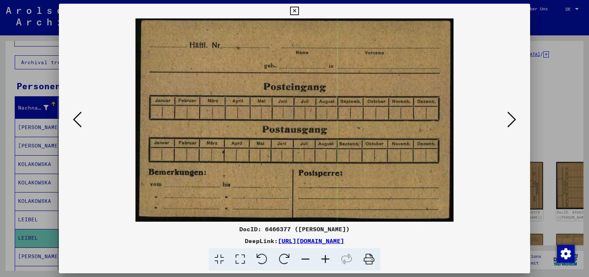
click at [514, 119] on icon at bounding box center [511, 119] width 9 height 18
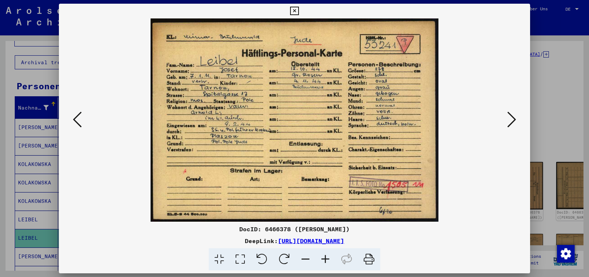
click at [514, 119] on icon at bounding box center [511, 119] width 9 height 18
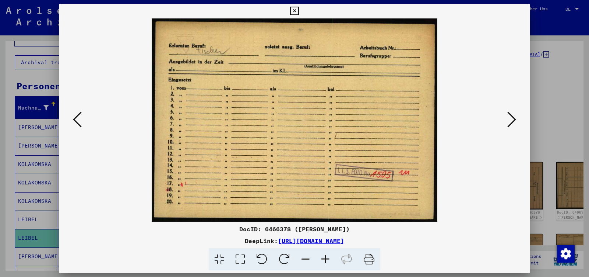
click at [514, 119] on icon at bounding box center [511, 119] width 9 height 18
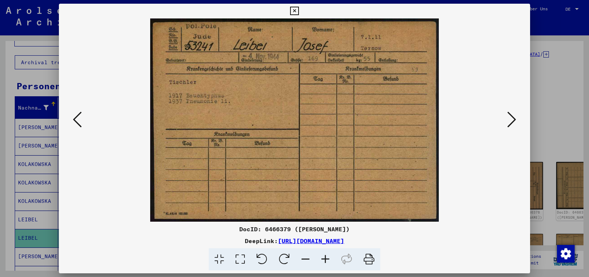
click at [514, 119] on icon at bounding box center [511, 119] width 9 height 18
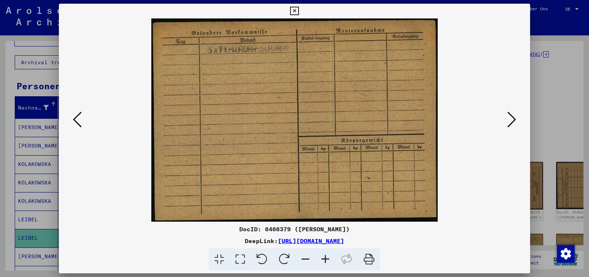
click at [514, 119] on icon at bounding box center [511, 119] width 9 height 18
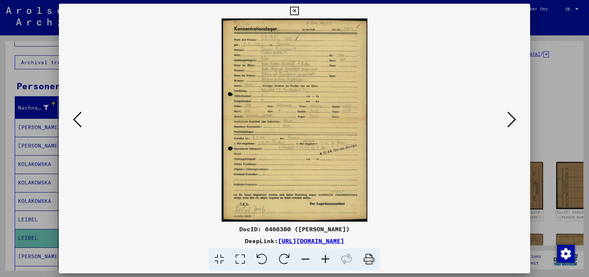
click at [514, 119] on icon at bounding box center [511, 119] width 9 height 18
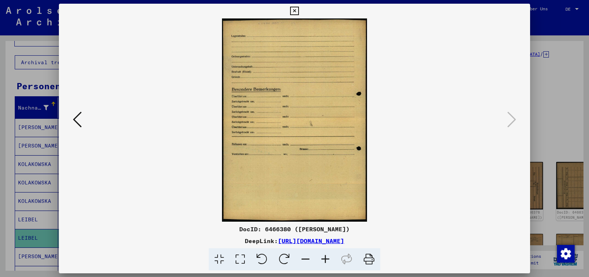
click at [299, 13] on icon at bounding box center [294, 11] width 8 height 9
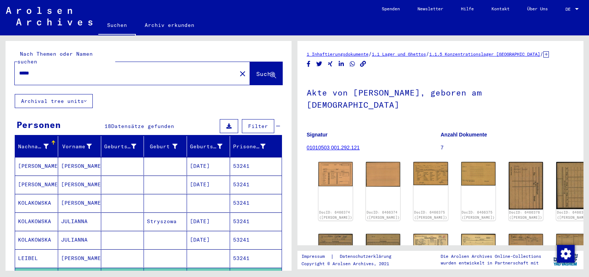
click at [36, 69] on input "*****" at bounding box center [125, 73] width 213 height 8
type input "******"
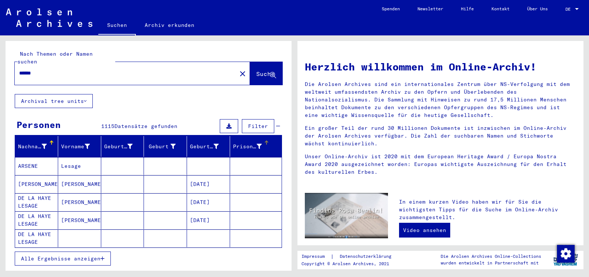
click at [236, 142] on div "Prisoner #" at bounding box center [247, 146] width 29 height 8
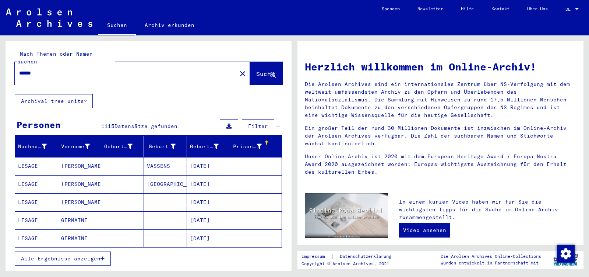
click at [243, 142] on div "Prisoner #" at bounding box center [253, 146] width 40 height 12
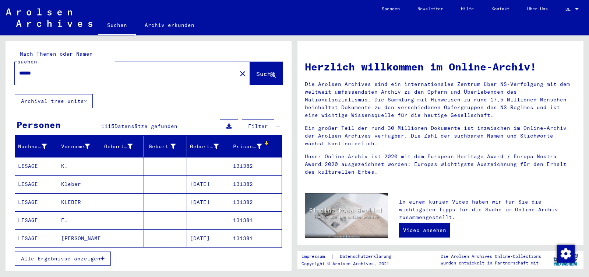
click at [101, 255] on span "Alle Ergebnisse anzeigen" at bounding box center [61, 258] width 80 height 7
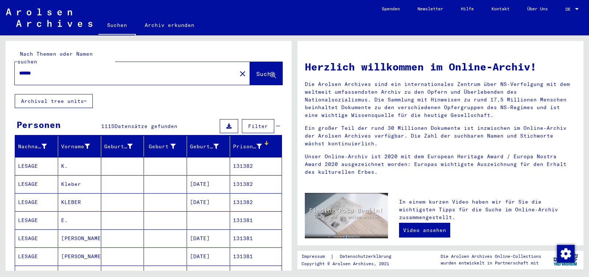
click at [175, 230] on mat-cell at bounding box center [165, 238] width 43 height 18
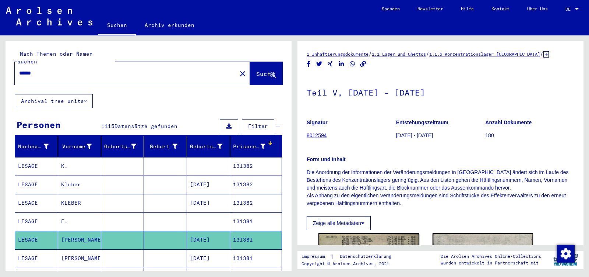
click at [230, 249] on mat-cell "131381" at bounding box center [256, 258] width 52 height 18
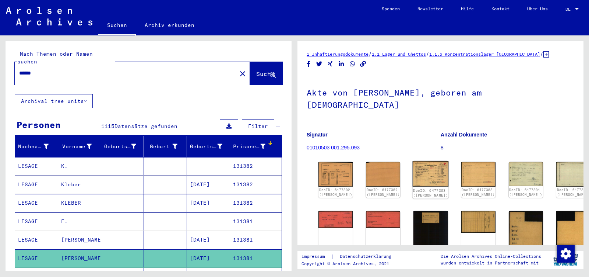
click at [416, 161] on img at bounding box center [431, 174] width 36 height 26
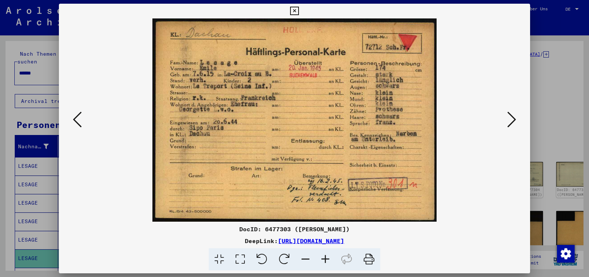
click at [515, 119] on icon at bounding box center [511, 119] width 9 height 18
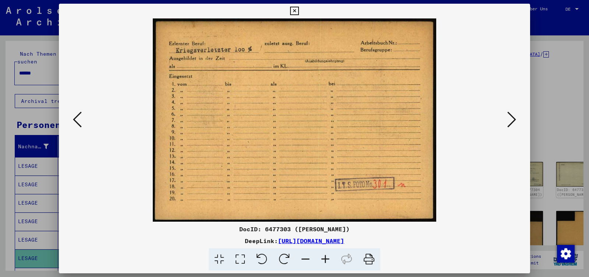
click at [515, 119] on icon at bounding box center [511, 119] width 9 height 18
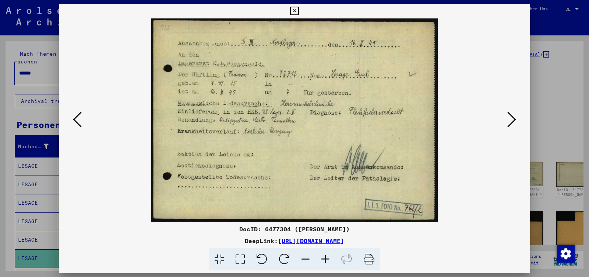
click at [299, 12] on icon at bounding box center [294, 11] width 8 height 9
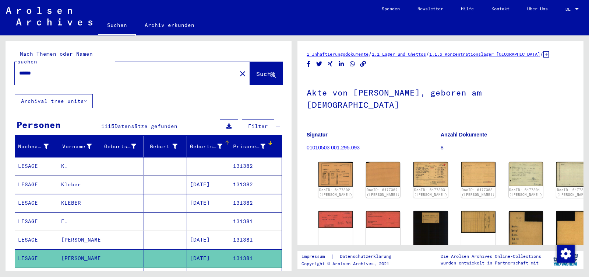
click at [197, 142] on div "Geburtsdatum" at bounding box center [206, 146] width 32 height 8
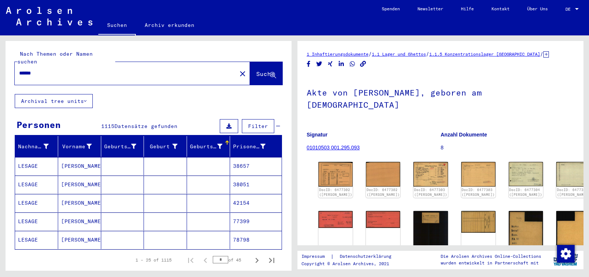
click at [197, 142] on div "Geburtsdatum" at bounding box center [206, 146] width 32 height 8
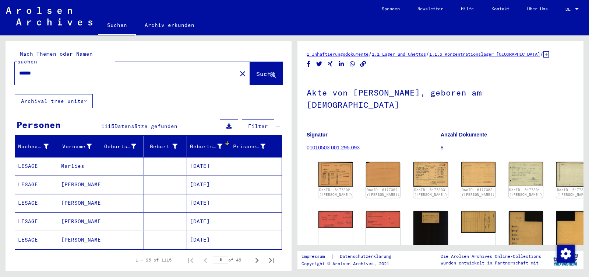
click at [75, 274] on button "Alle Ergebnisse anzeigen" at bounding box center [63, 281] width 96 height 14
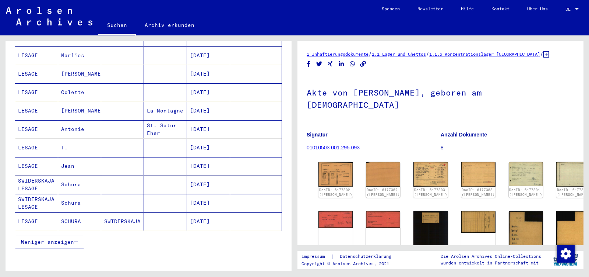
scroll to position [425, 0]
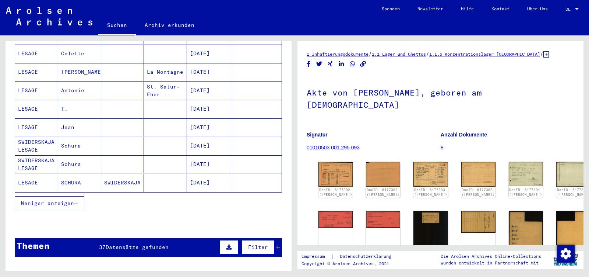
click at [83, 173] on mat-cell "SCHURA" at bounding box center [79, 182] width 43 height 18
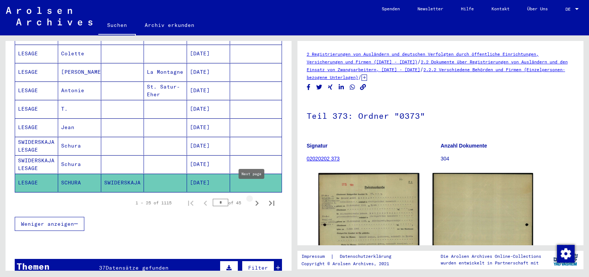
click at [252, 198] on icon "Next page" at bounding box center [257, 203] width 10 height 10
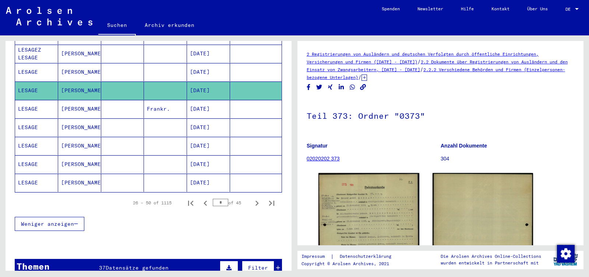
click at [252, 198] on icon "Next page" at bounding box center [257, 203] width 10 height 10
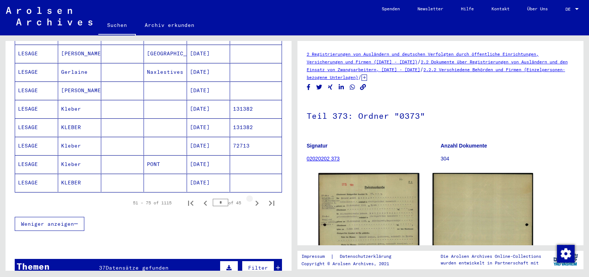
click at [252, 198] on icon "Next page" at bounding box center [257, 203] width 10 height 10
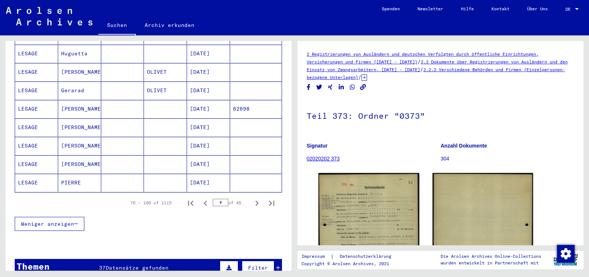
click at [252, 198] on icon "Next page" at bounding box center [257, 203] width 10 height 10
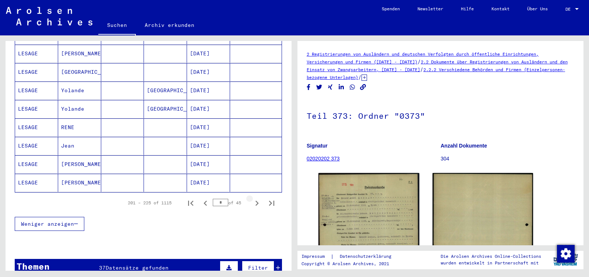
click at [252, 198] on icon "Next page" at bounding box center [257, 203] width 10 height 10
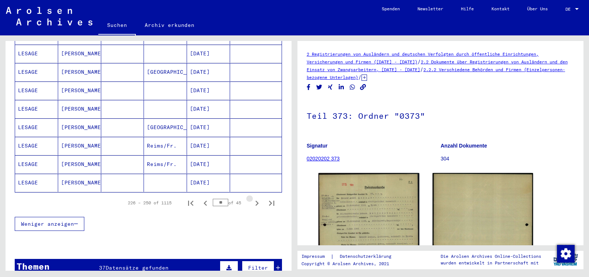
click at [252, 198] on icon "Next page" at bounding box center [257, 203] width 10 height 10
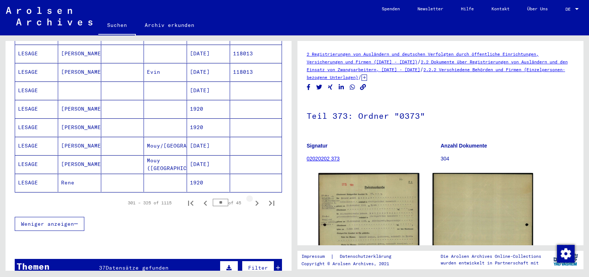
click at [252, 198] on icon "Next page" at bounding box center [257, 203] width 10 height 10
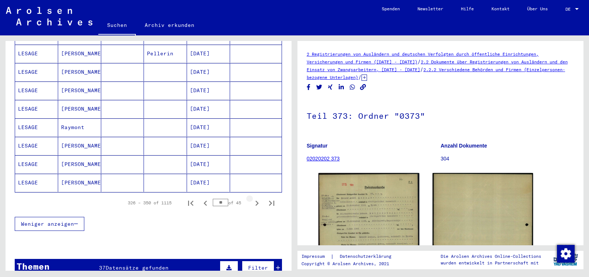
click at [252, 198] on icon "Next page" at bounding box center [257, 203] width 10 height 10
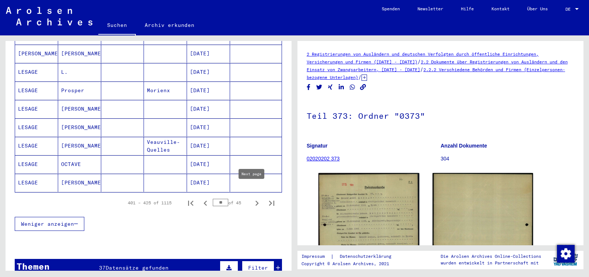
click at [254, 198] on icon "Next page" at bounding box center [257, 203] width 10 height 10
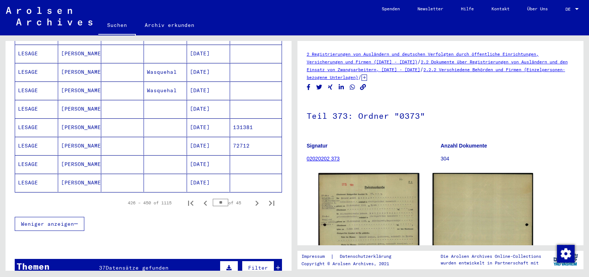
click at [206, 118] on mat-cell "[DATE]" at bounding box center [208, 127] width 43 height 18
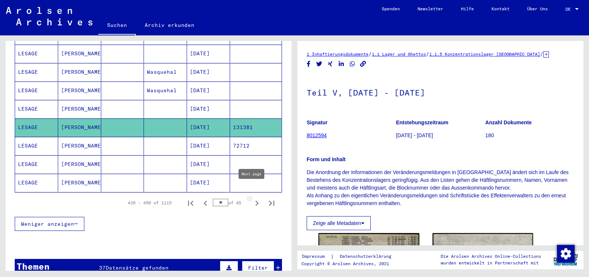
click at [256, 200] on icon "Next page" at bounding box center [257, 202] width 3 height 5
type input "**"
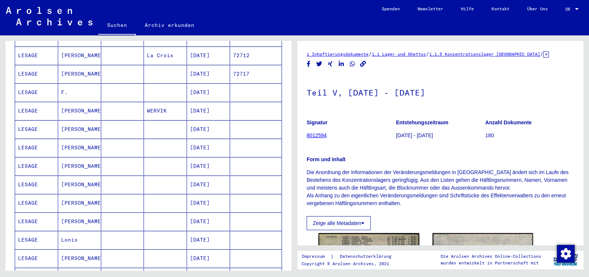
scroll to position [39, 0]
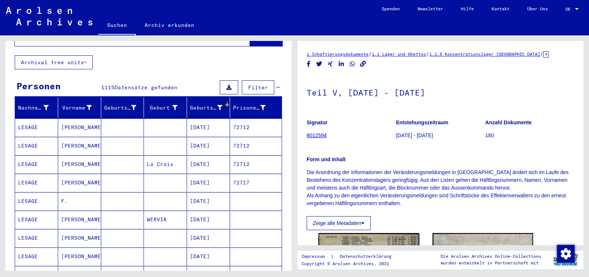
click at [207, 121] on mat-cell "[DATE]" at bounding box center [208, 127] width 43 height 18
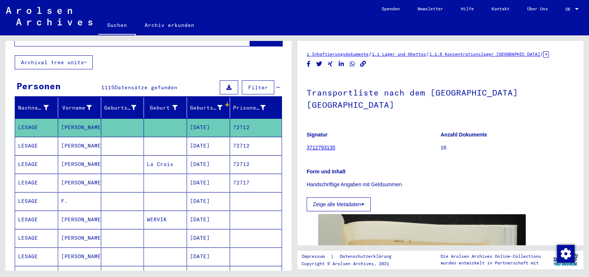
click at [207, 137] on mat-cell "[DATE]" at bounding box center [208, 146] width 43 height 18
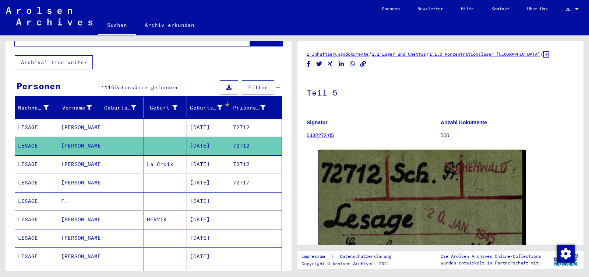
click at [206, 155] on mat-cell "[DATE]" at bounding box center [208, 164] width 43 height 18
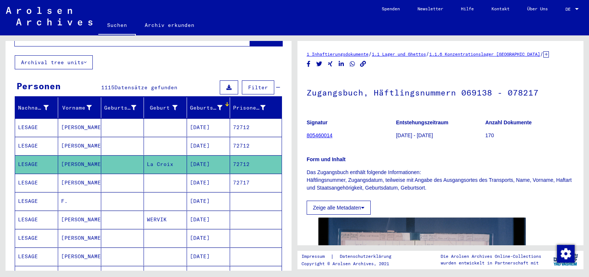
click at [209, 173] on mat-cell "[DATE]" at bounding box center [208, 182] width 43 height 18
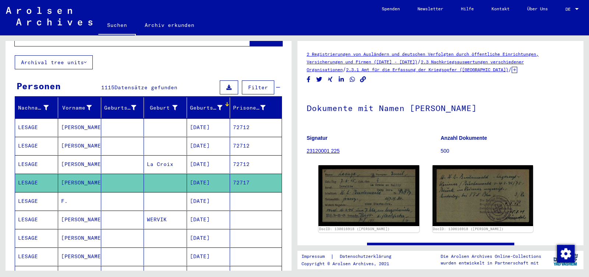
click at [208, 197] on mat-cell "[DATE]" at bounding box center [208, 201] width 43 height 18
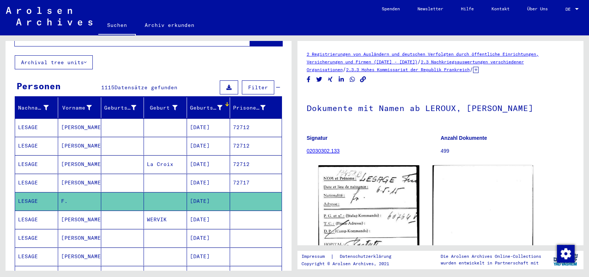
click at [216, 210] on mat-cell "[DATE]" at bounding box center [208, 219] width 43 height 18
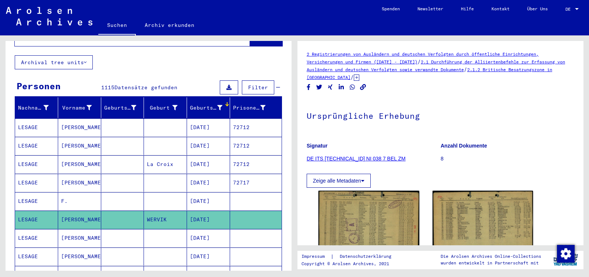
click at [211, 229] on mat-cell "[DATE]" at bounding box center [208, 238] width 43 height 18
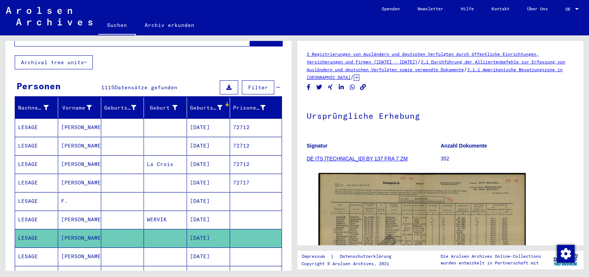
click at [210, 247] on mat-cell "[DATE]" at bounding box center [208, 256] width 43 height 18
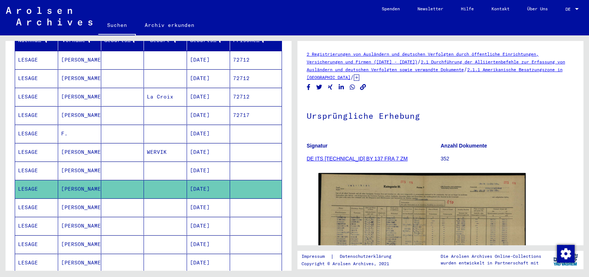
scroll to position [116, 0]
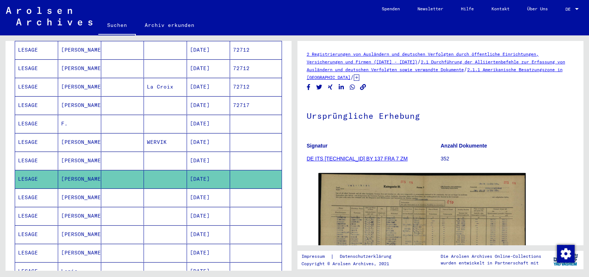
click at [215, 191] on mat-cell "[DATE]" at bounding box center [208, 197] width 43 height 18
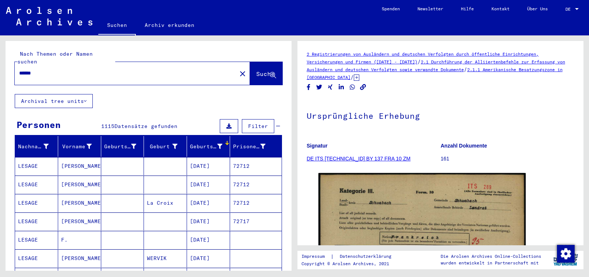
click at [41, 69] on input "******" at bounding box center [125, 73] width 213 height 8
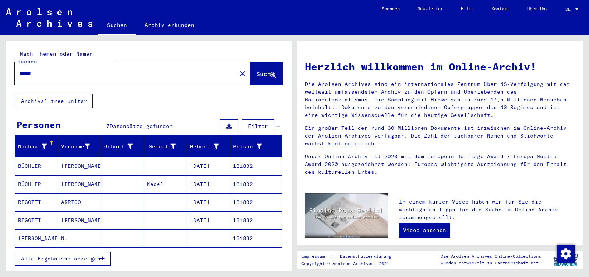
click at [51, 255] on span "Alle Ergebnisse anzeigen" at bounding box center [61, 258] width 80 height 7
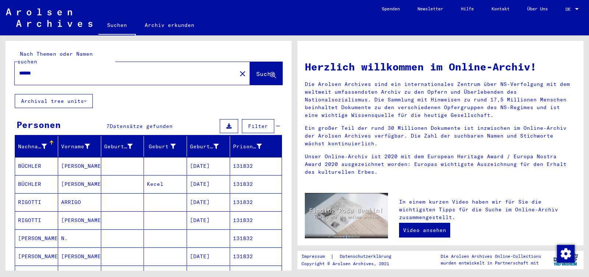
click at [39, 69] on input "******" at bounding box center [123, 73] width 209 height 8
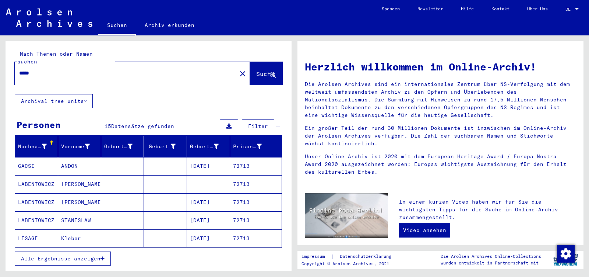
click at [45, 251] on button "Alle Ergebnisse anzeigen" at bounding box center [63, 258] width 96 height 14
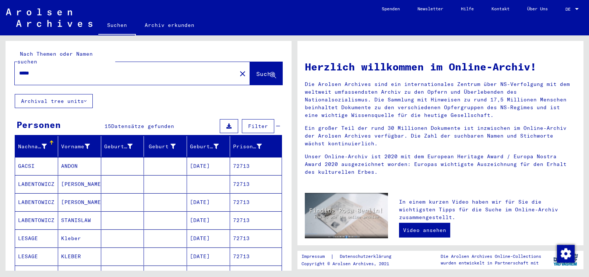
click at [69, 248] on mat-cell "KLEBER" at bounding box center [79, 256] width 43 height 18
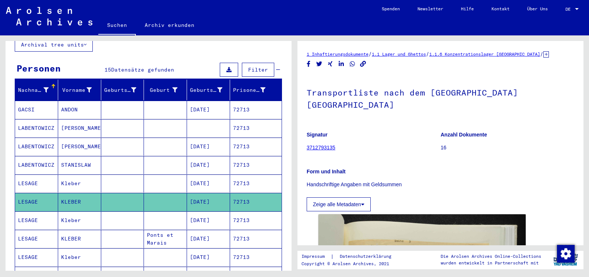
scroll to position [116, 0]
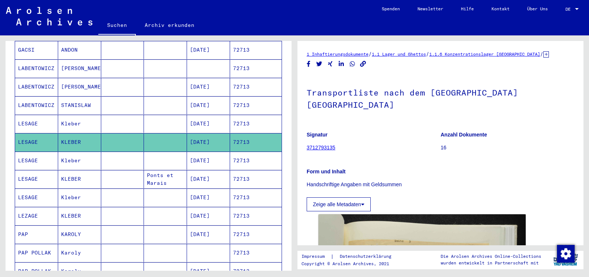
click at [80, 209] on mat-cell "KLEBER" at bounding box center [79, 216] width 43 height 18
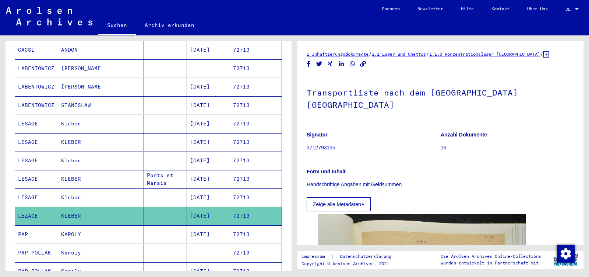
click at [80, 194] on mat-cell "Kleber" at bounding box center [79, 197] width 43 height 18
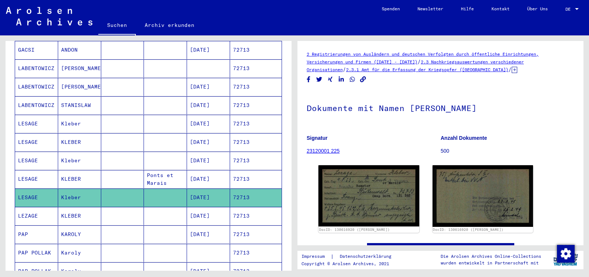
click at [78, 171] on mat-cell "KLEBER" at bounding box center [79, 179] width 43 height 18
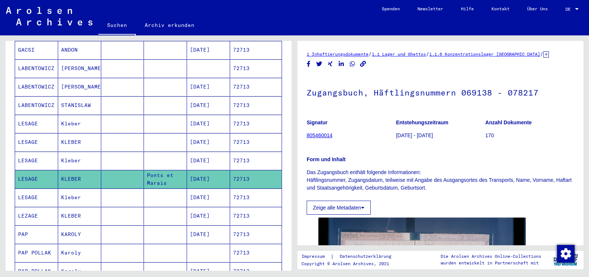
click at [82, 152] on mat-cell "Kleber" at bounding box center [79, 160] width 43 height 18
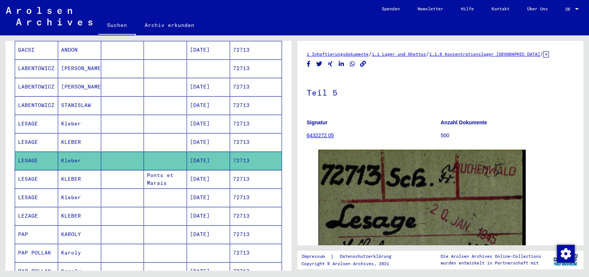
click at [82, 135] on mat-cell "KLEBER" at bounding box center [79, 142] width 43 height 18
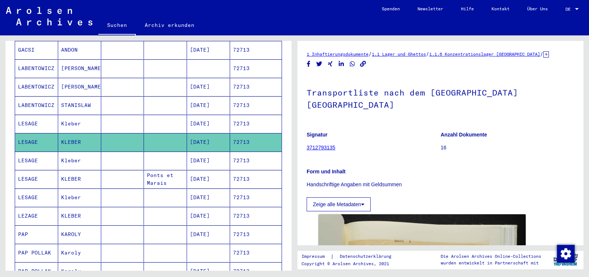
click at [81, 119] on mat-cell "Kleber" at bounding box center [79, 124] width 43 height 18
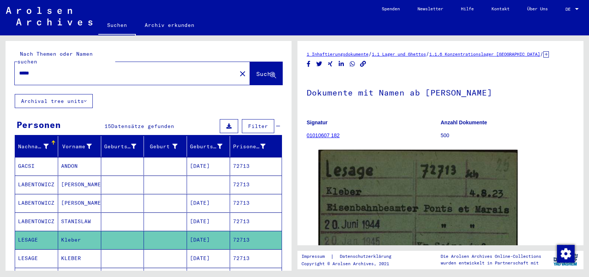
click at [41, 69] on div "*****" at bounding box center [124, 73] width 218 height 17
click at [40, 69] on input "*****" at bounding box center [125, 73] width 213 height 8
type input "*****"
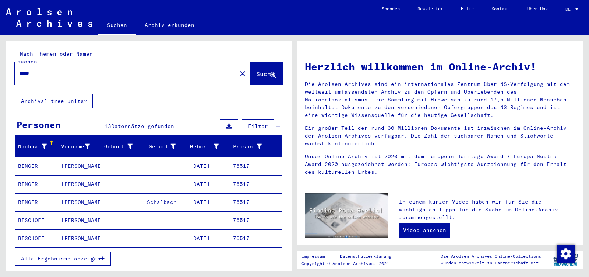
click at [56, 255] on span "Alle Ergebnisse anzeigen" at bounding box center [61, 258] width 80 height 7
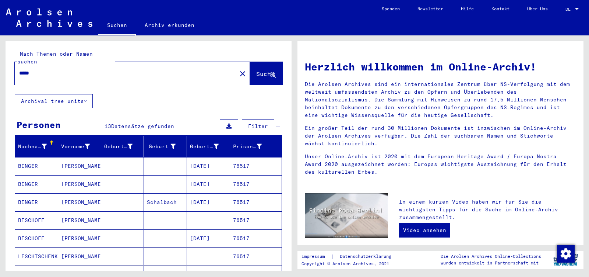
scroll to position [39, 0]
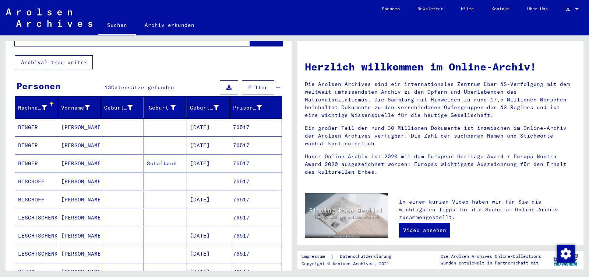
click at [70, 230] on mat-cell "[PERSON_NAME]" at bounding box center [79, 235] width 43 height 18
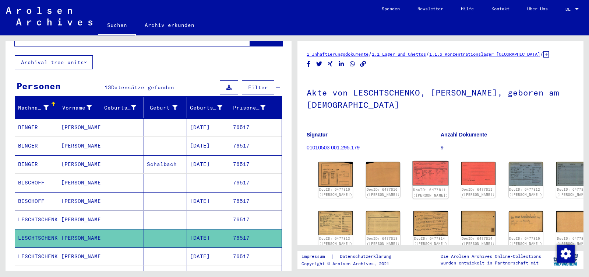
click at [413, 162] on img at bounding box center [431, 173] width 36 height 24
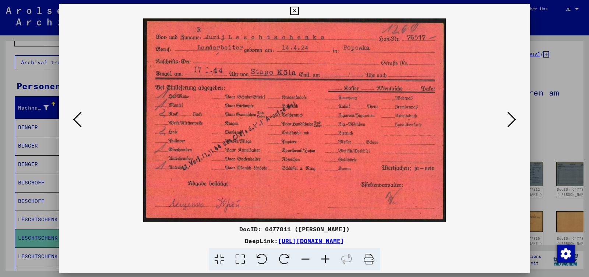
click at [513, 120] on icon at bounding box center [511, 119] width 9 height 18
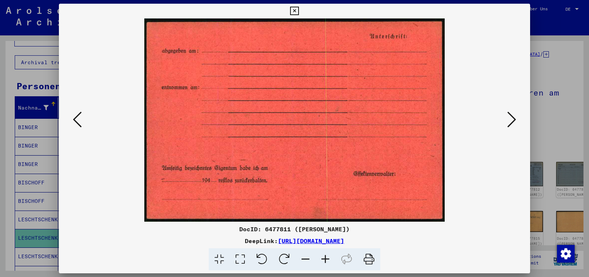
click at [513, 120] on icon at bounding box center [511, 119] width 9 height 18
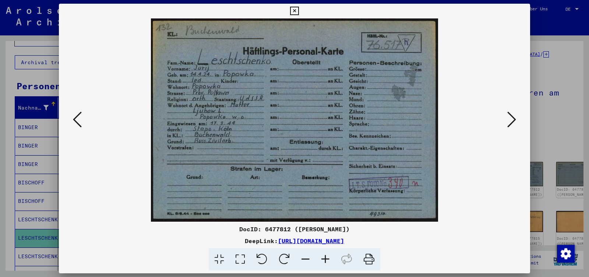
click at [513, 120] on icon at bounding box center [511, 119] width 9 height 18
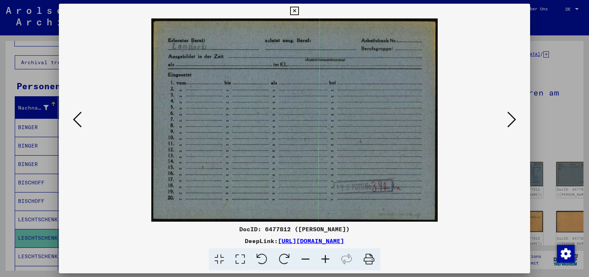
click at [513, 120] on icon at bounding box center [511, 119] width 9 height 18
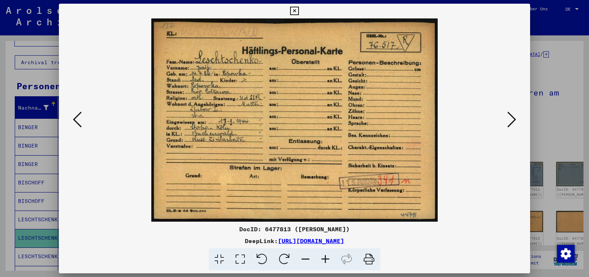
click at [513, 120] on icon at bounding box center [511, 119] width 9 height 18
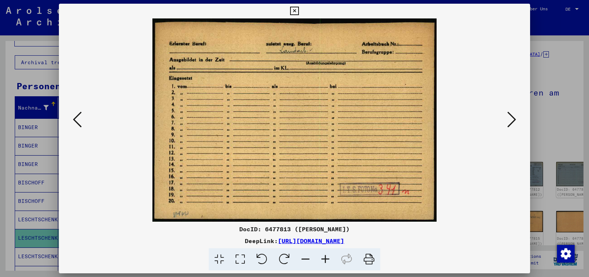
click at [513, 120] on icon at bounding box center [511, 119] width 9 height 18
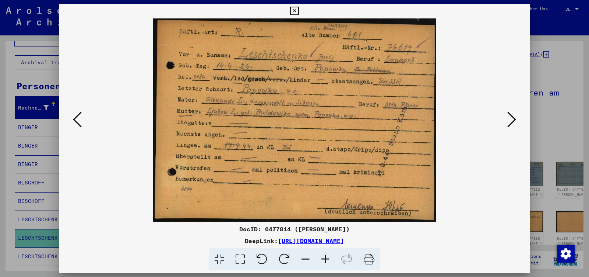
click at [513, 120] on icon at bounding box center [511, 119] width 9 height 18
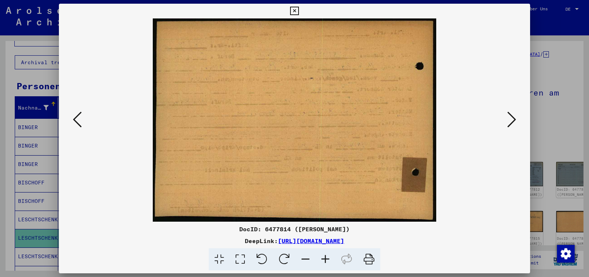
click at [513, 120] on icon at bounding box center [511, 119] width 9 height 18
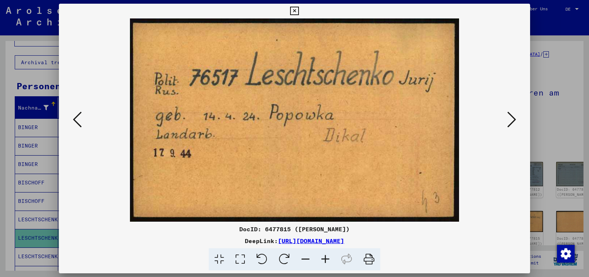
click at [513, 120] on icon at bounding box center [511, 119] width 9 height 18
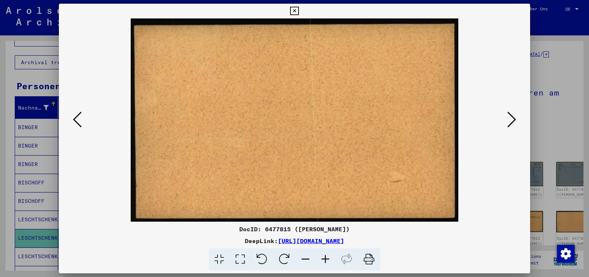
click at [513, 120] on icon at bounding box center [511, 119] width 9 height 18
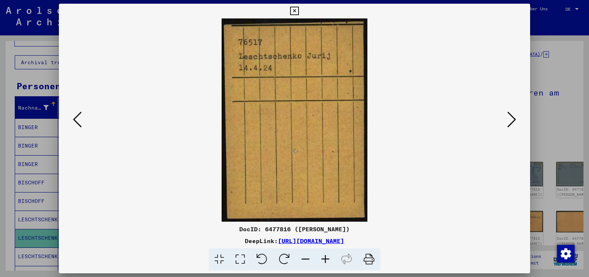
click at [513, 120] on icon at bounding box center [511, 119] width 9 height 18
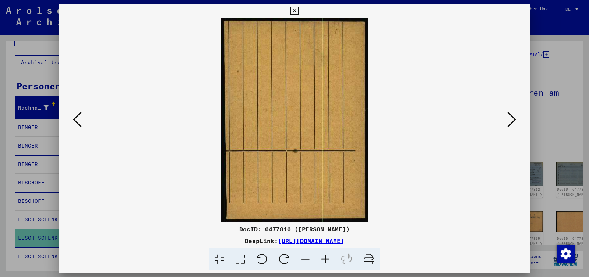
click at [513, 120] on icon at bounding box center [511, 119] width 9 height 18
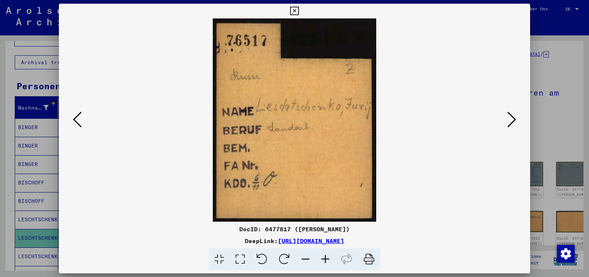
click at [515, 119] on icon at bounding box center [511, 119] width 9 height 18
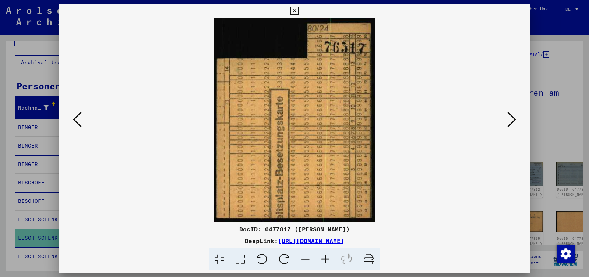
click at [515, 119] on icon at bounding box center [511, 119] width 9 height 18
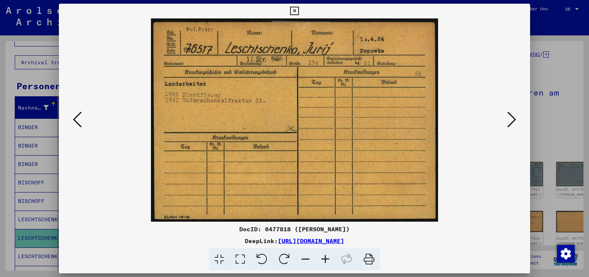
click at [515, 119] on icon at bounding box center [511, 119] width 9 height 18
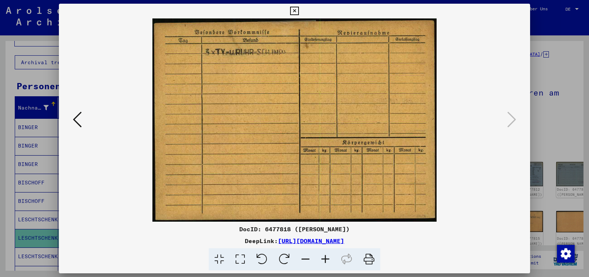
click at [299, 9] on icon at bounding box center [294, 11] width 8 height 9
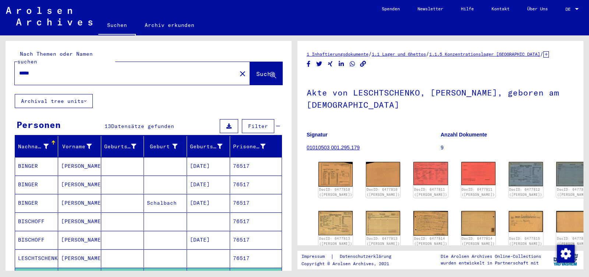
click at [50, 69] on input "*****" at bounding box center [125, 73] width 213 height 8
